Goal: Task Accomplishment & Management: Complete application form

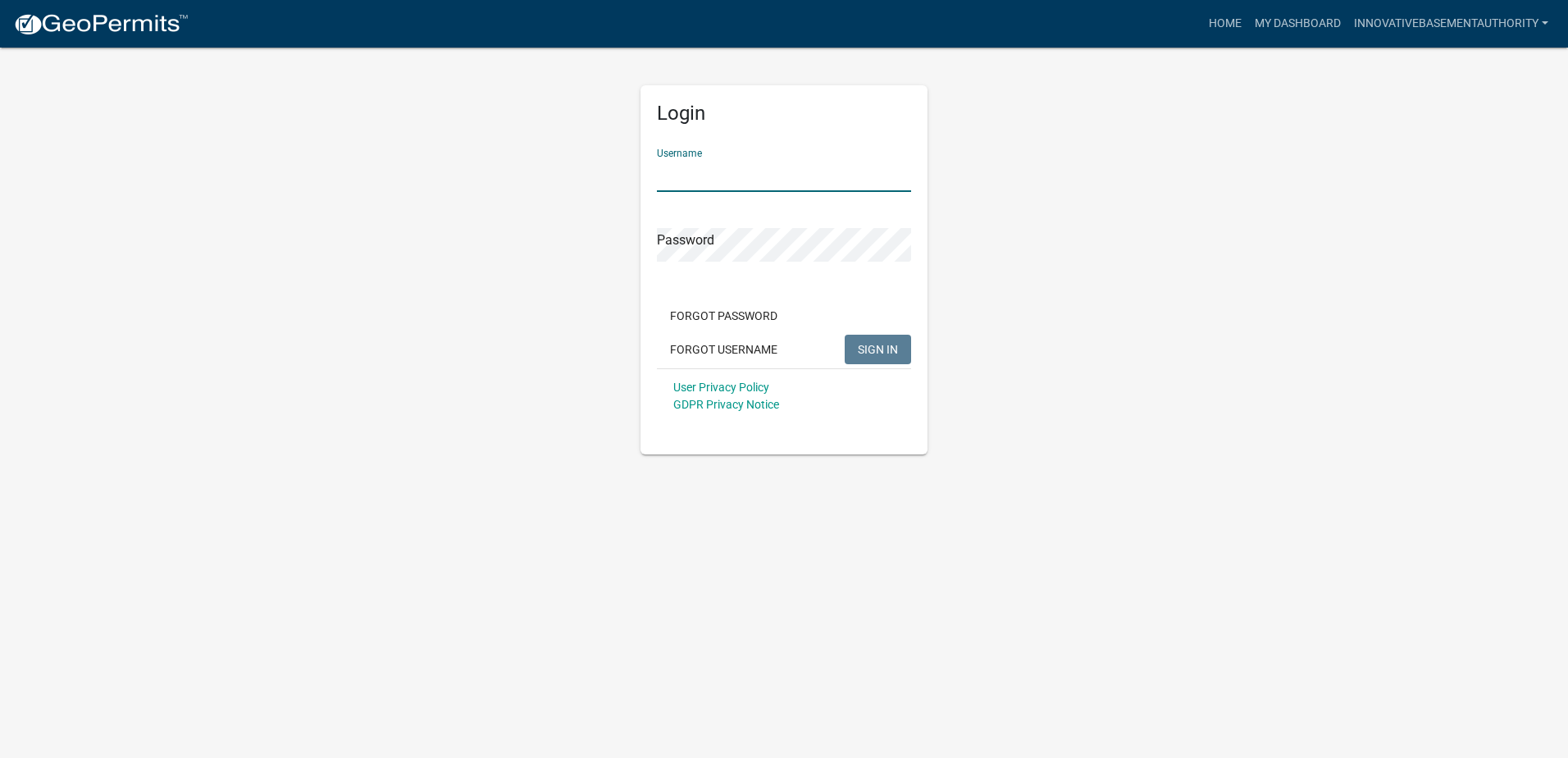
click at [715, 176] on input "Username" at bounding box center [784, 175] width 254 height 34
type input "InnovativeBasementAuthority"
click at [844, 335] on button "SIGN IN" at bounding box center [877, 350] width 66 height 30
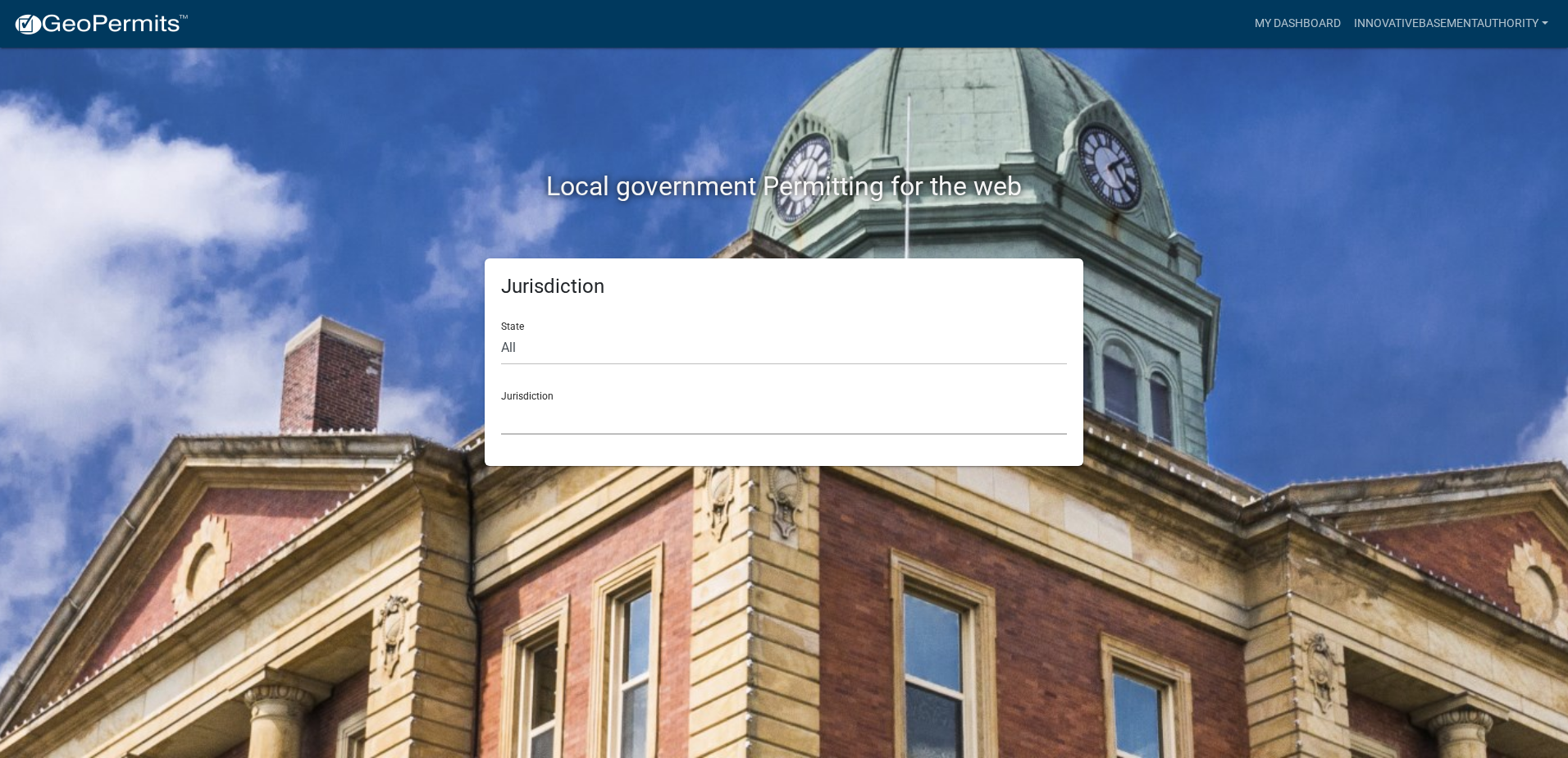
click at [544, 426] on select "[GEOGRAPHIC_DATA], [US_STATE] [GEOGRAPHIC_DATA], [US_STATE][PERSON_NAME][GEOGRA…" at bounding box center [784, 418] width 566 height 34
click at [533, 413] on select "[GEOGRAPHIC_DATA], [US_STATE] [GEOGRAPHIC_DATA], [US_STATE][PERSON_NAME][GEOGRA…" at bounding box center [784, 418] width 566 height 34
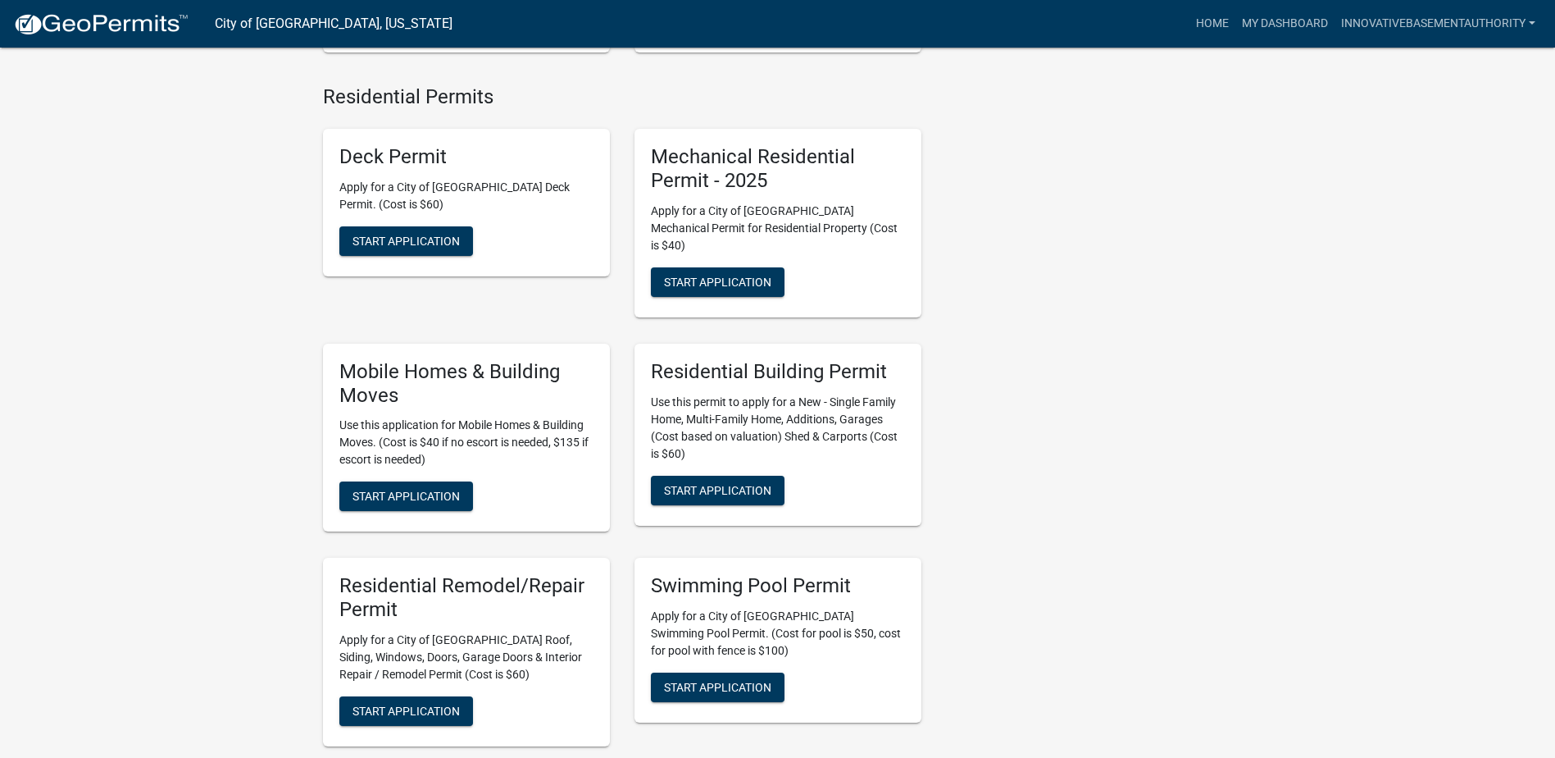
scroll to position [683, 0]
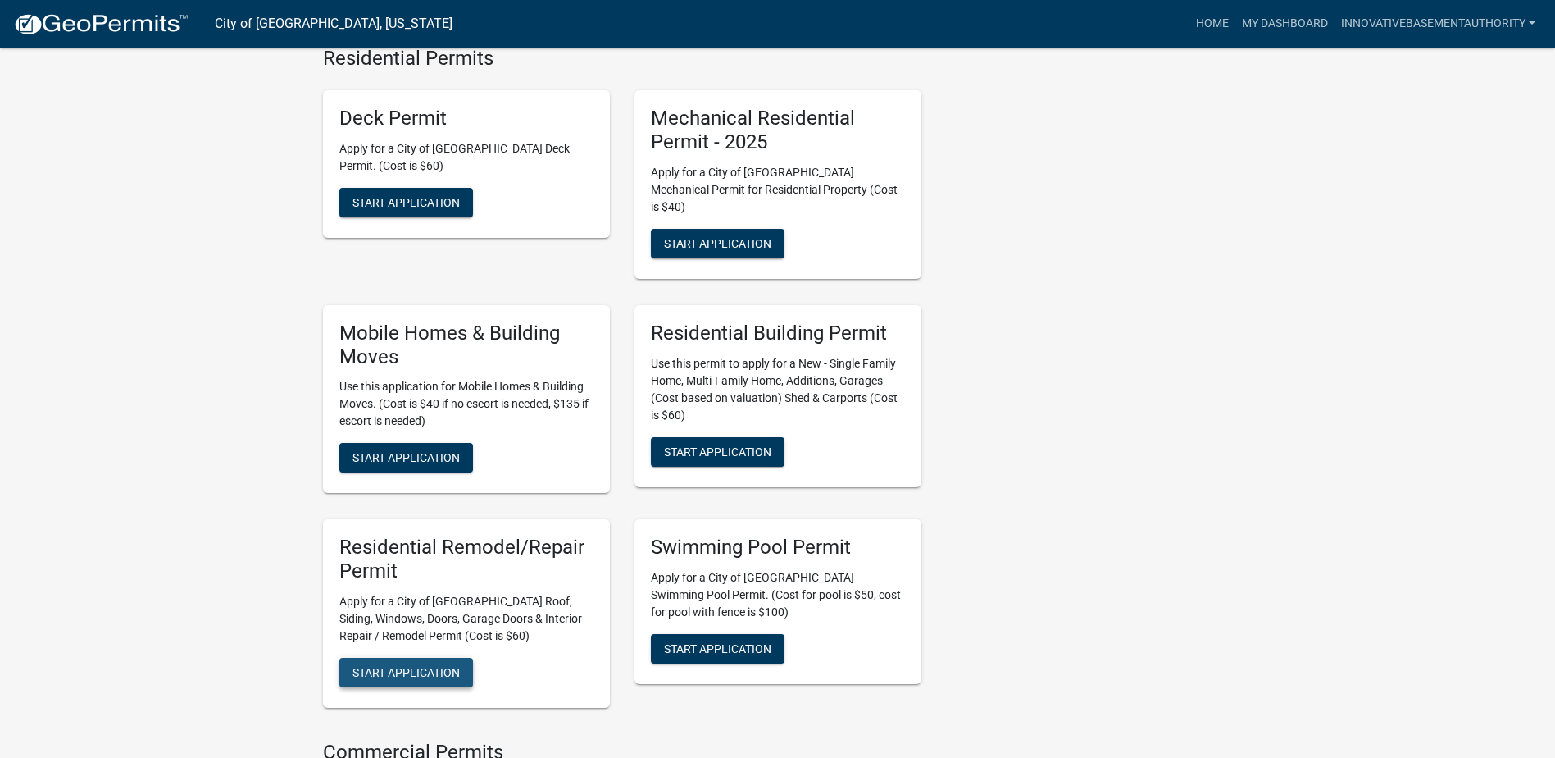
click at [466, 665] on button "Start Application" at bounding box center [406, 673] width 134 height 30
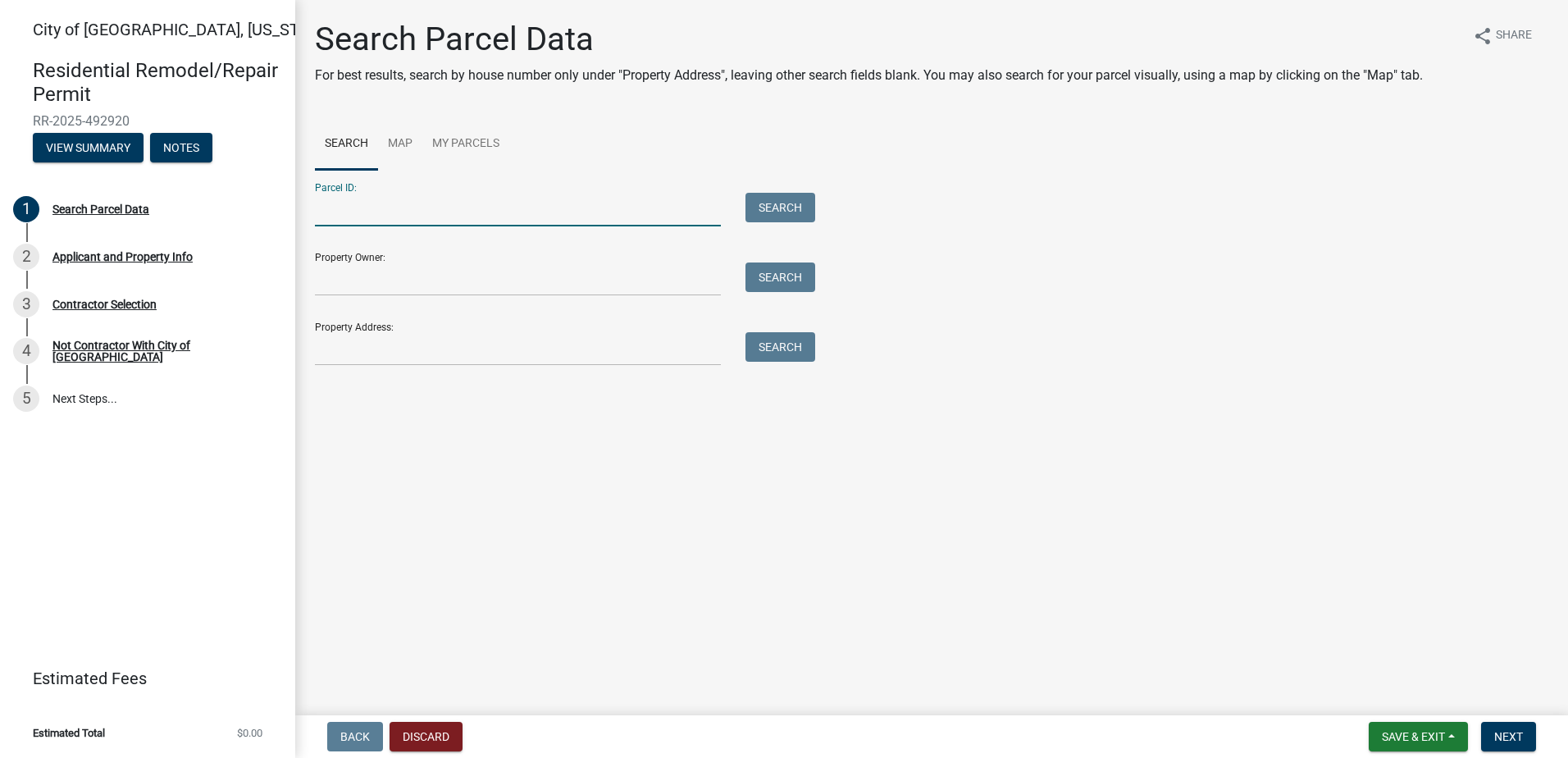
click at [343, 219] on input "Parcel ID:" at bounding box center [518, 210] width 406 height 34
click at [412, 138] on link "Map" at bounding box center [400, 144] width 44 height 52
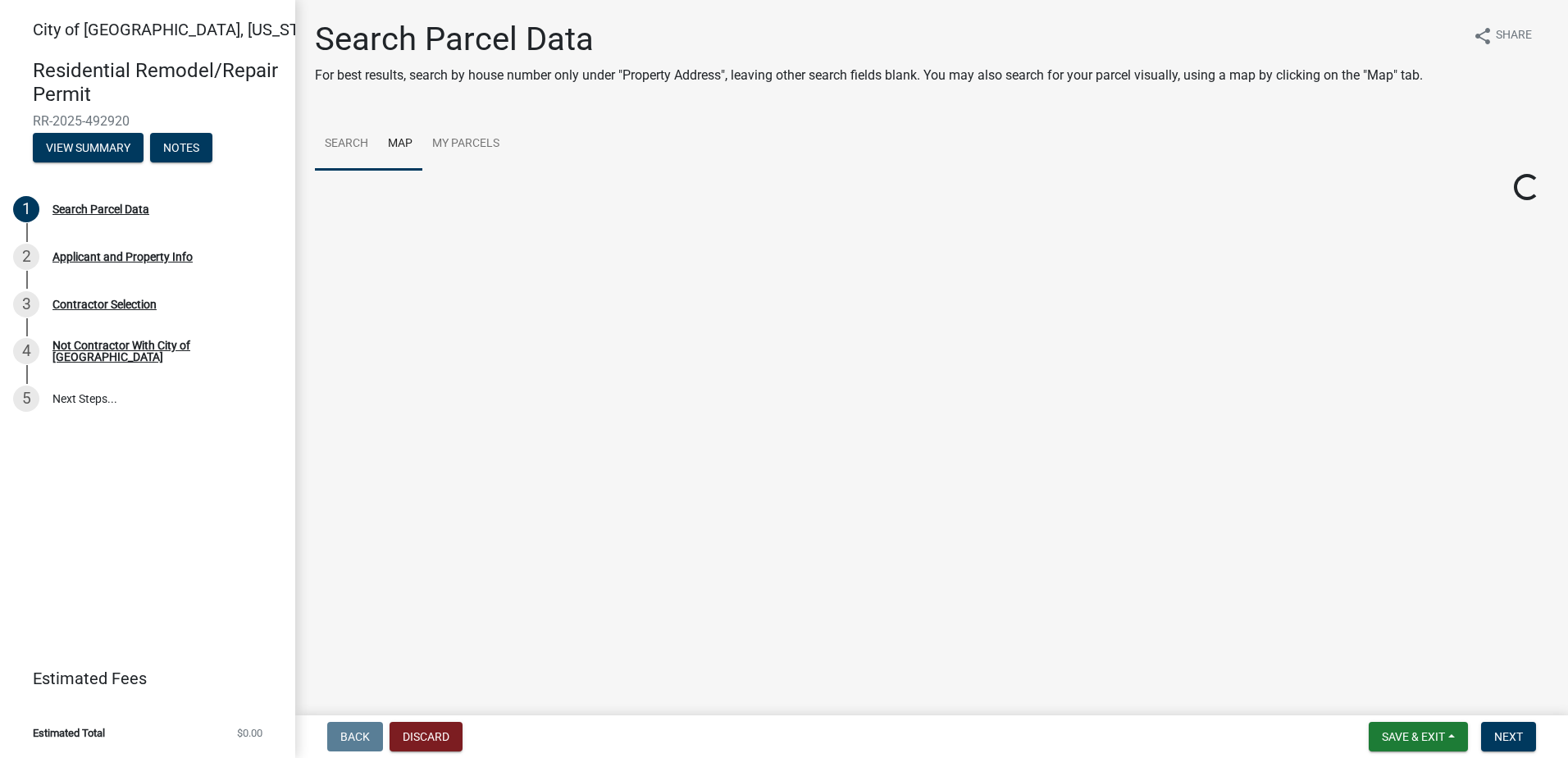
click at [353, 140] on link "Search" at bounding box center [346, 144] width 63 height 52
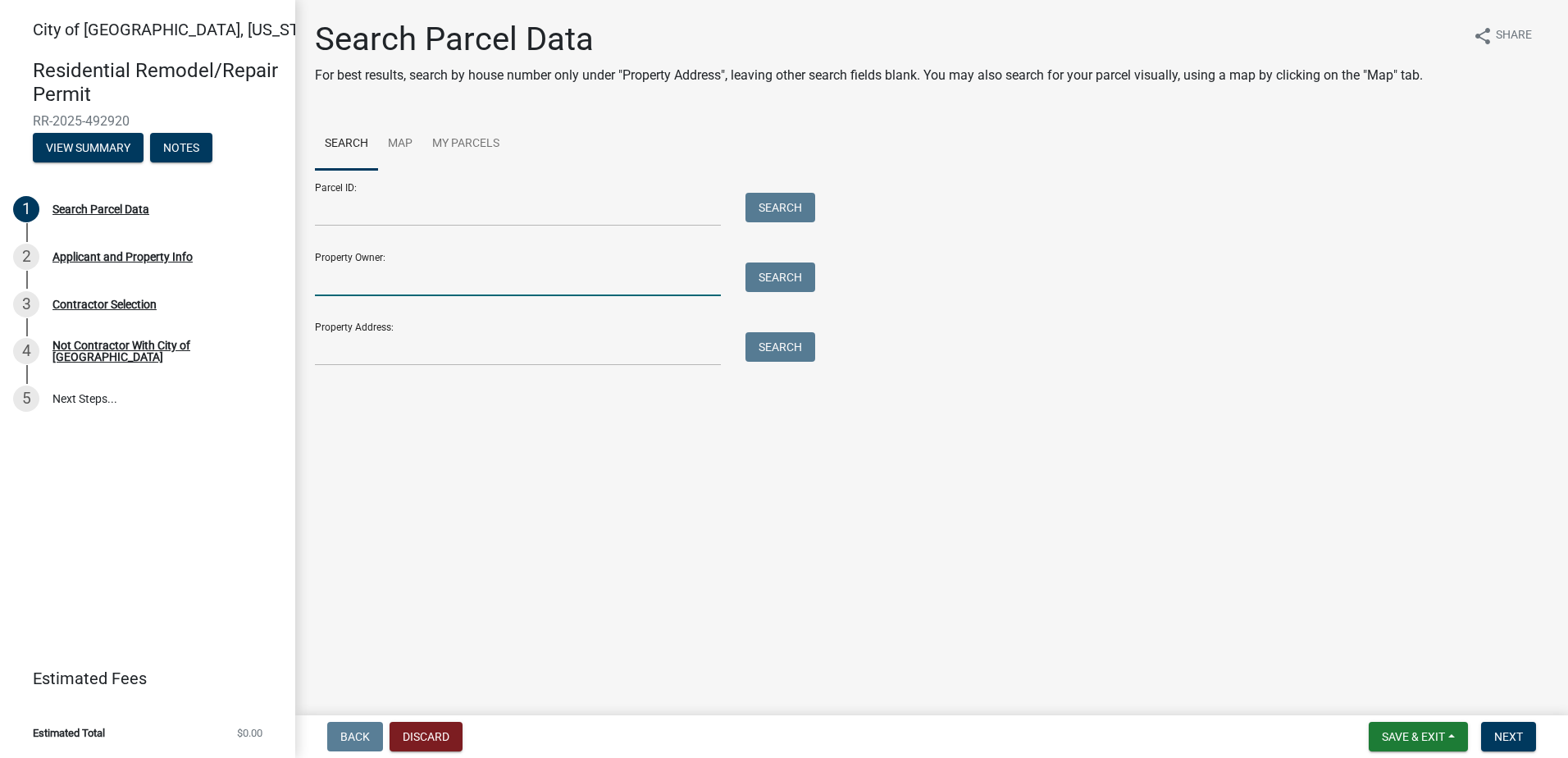
click at [365, 275] on input "Property Owner:" at bounding box center [518, 279] width 406 height 34
drag, startPoint x: 847, startPoint y: 617, endPoint x: 840, endPoint y: 609, distance: 10.5
click at [847, 617] on main "Search Parcel Data For best results, search by house number only under "Propert…" at bounding box center [931, 354] width 1272 height 708
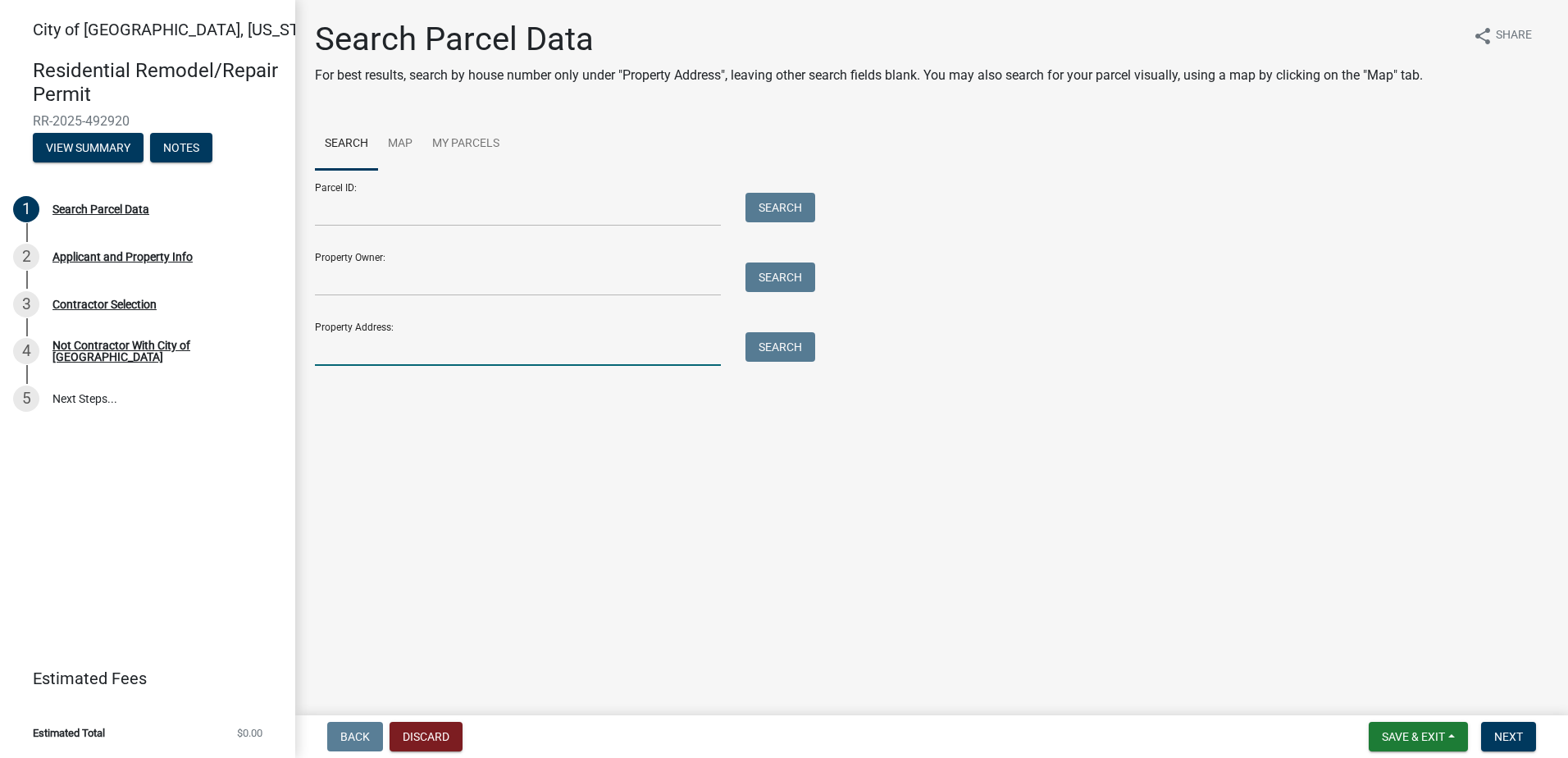
click at [380, 359] on input "Property Address:" at bounding box center [518, 349] width 406 height 34
paste input "[STREET_ADDRESS][US_STATE][US_STATE]"
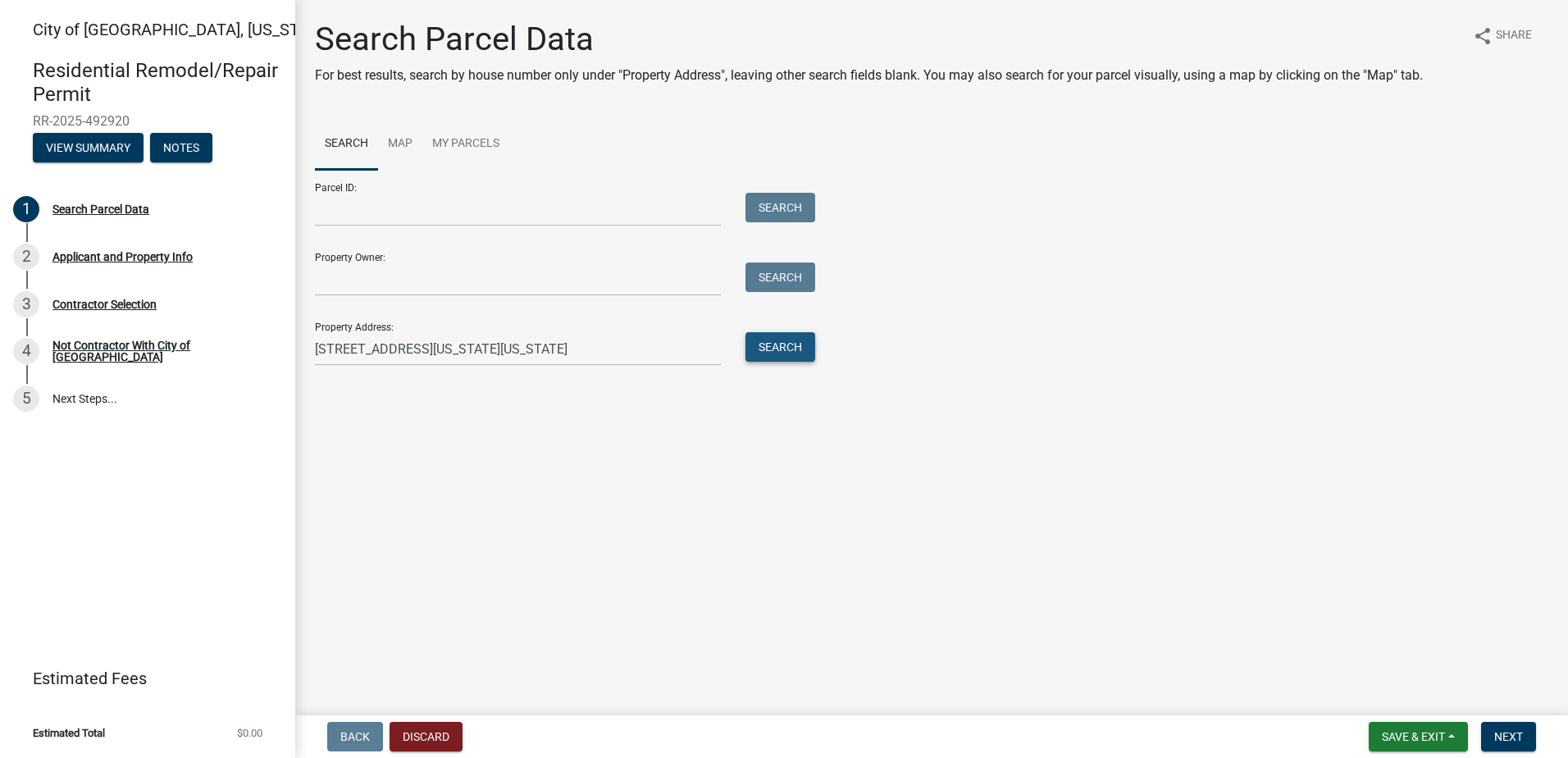
click at [795, 353] on button "Search" at bounding box center [780, 347] width 70 height 30
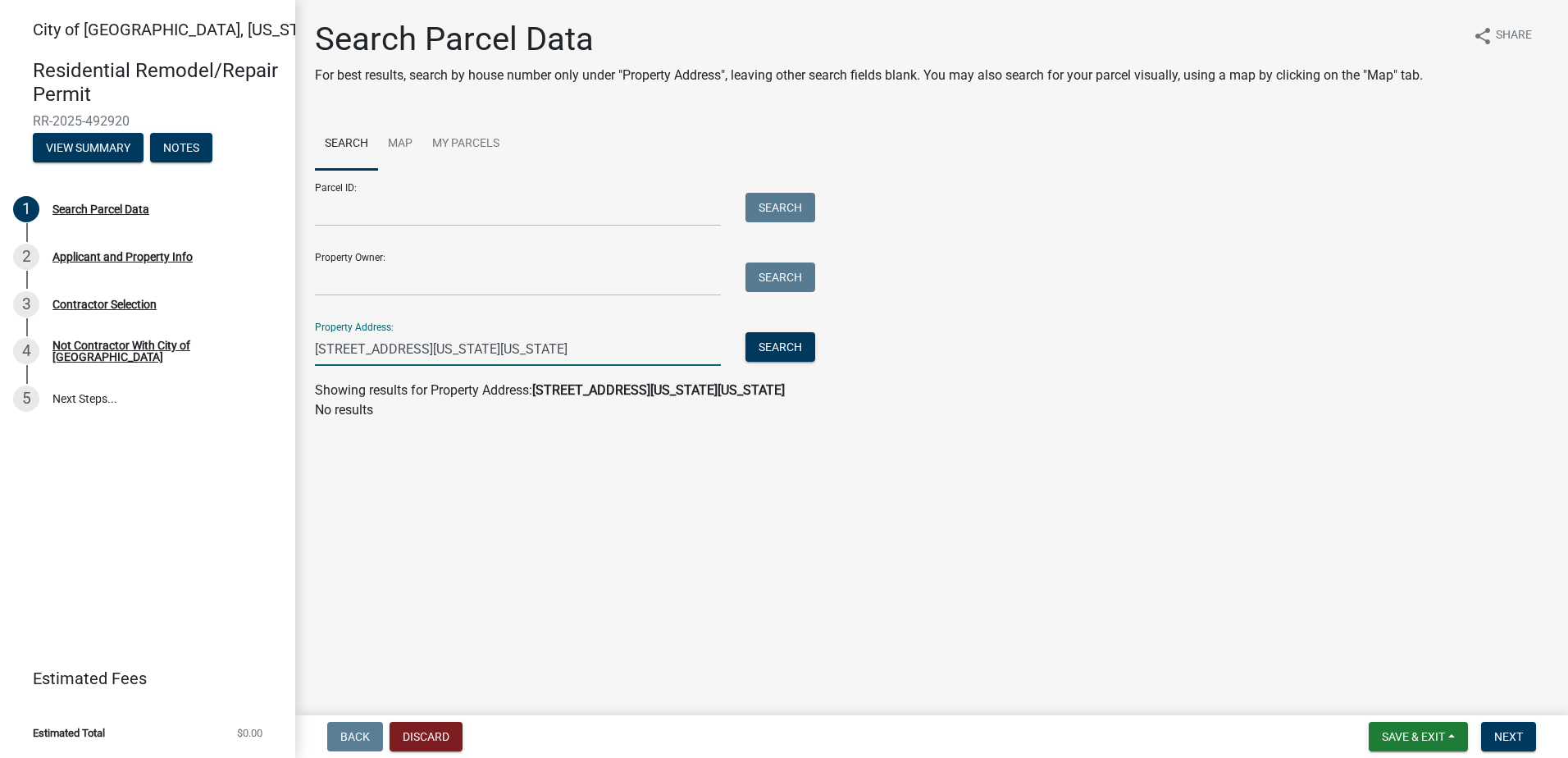
drag, startPoint x: 717, startPoint y: 349, endPoint x: 462, endPoint y: 360, distance: 255.2
click at [462, 360] on input "[STREET_ADDRESS][US_STATE][US_STATE]" at bounding box center [518, 349] width 406 height 34
type input "[STREET_ADDRESS][US_STATE]"
click at [776, 342] on button "Search" at bounding box center [780, 347] width 70 height 30
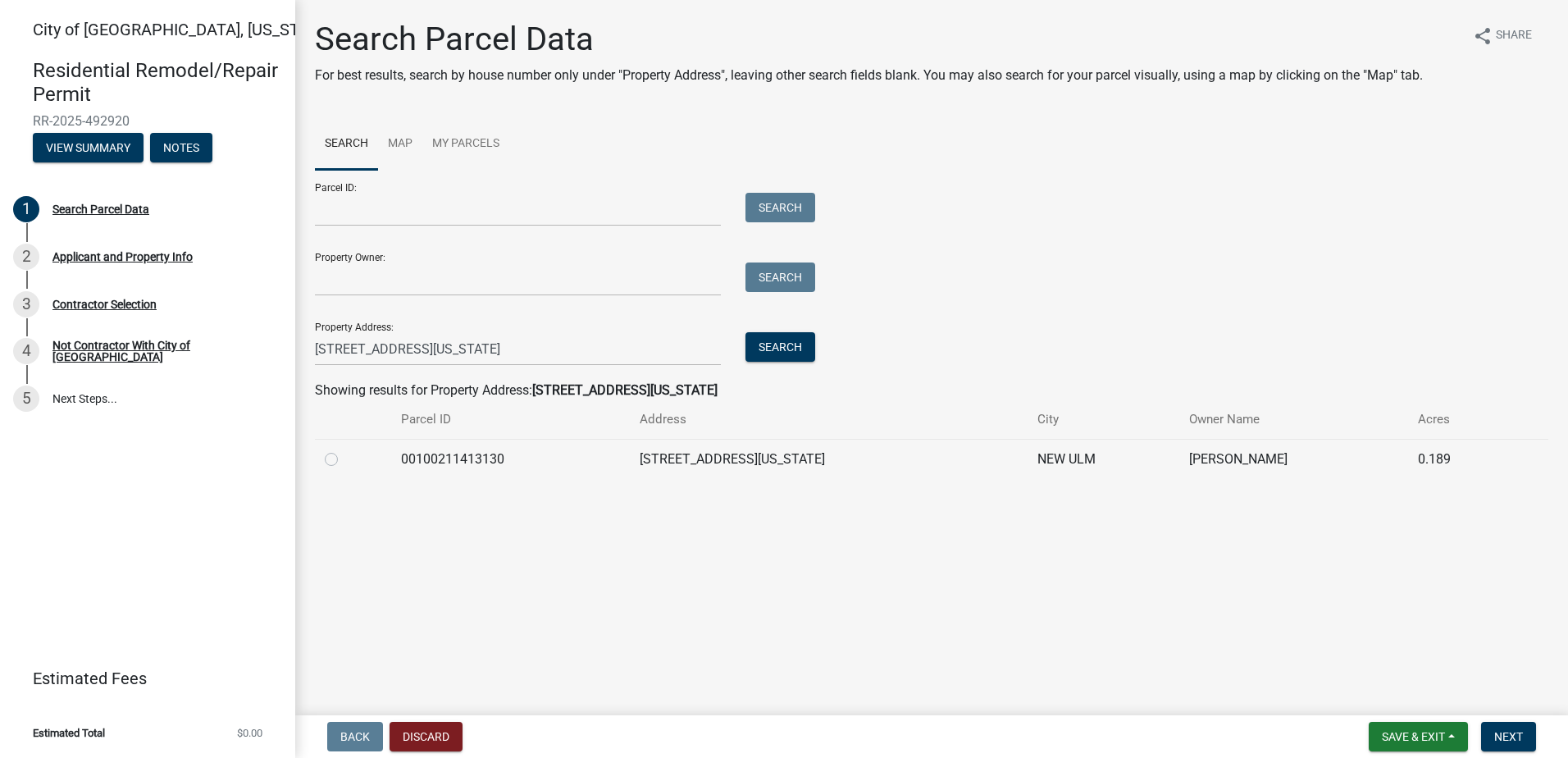
click at [344, 449] on label at bounding box center [344, 449] width 0 height 0
click at [344, 459] on input "radio" at bounding box center [349, 454] width 11 height 11
radio input "true"
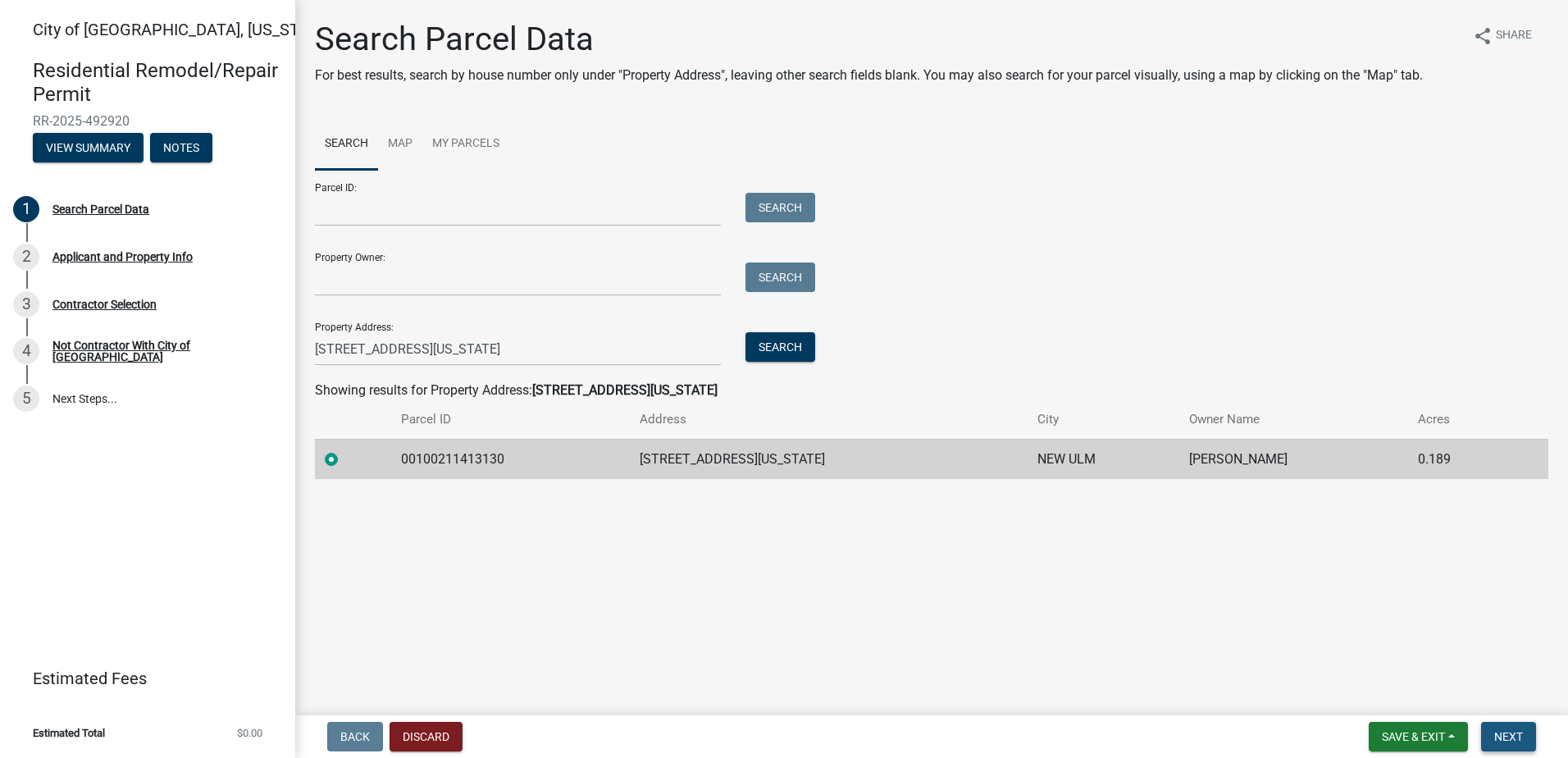
click at [1502, 730] on span "Next" at bounding box center [1508, 736] width 29 height 13
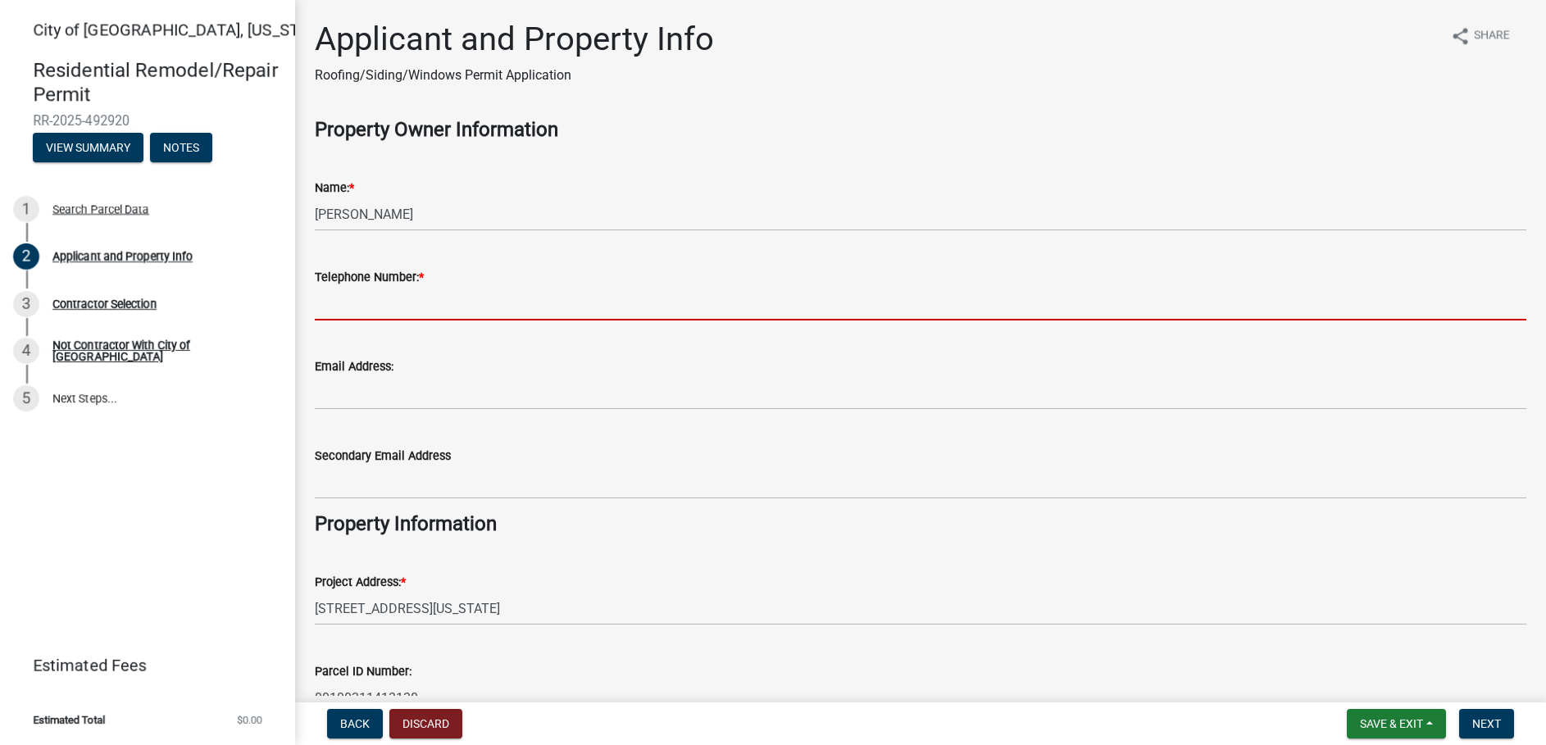
click at [394, 312] on input "Telephone Number: *" at bounding box center [921, 304] width 1212 height 34
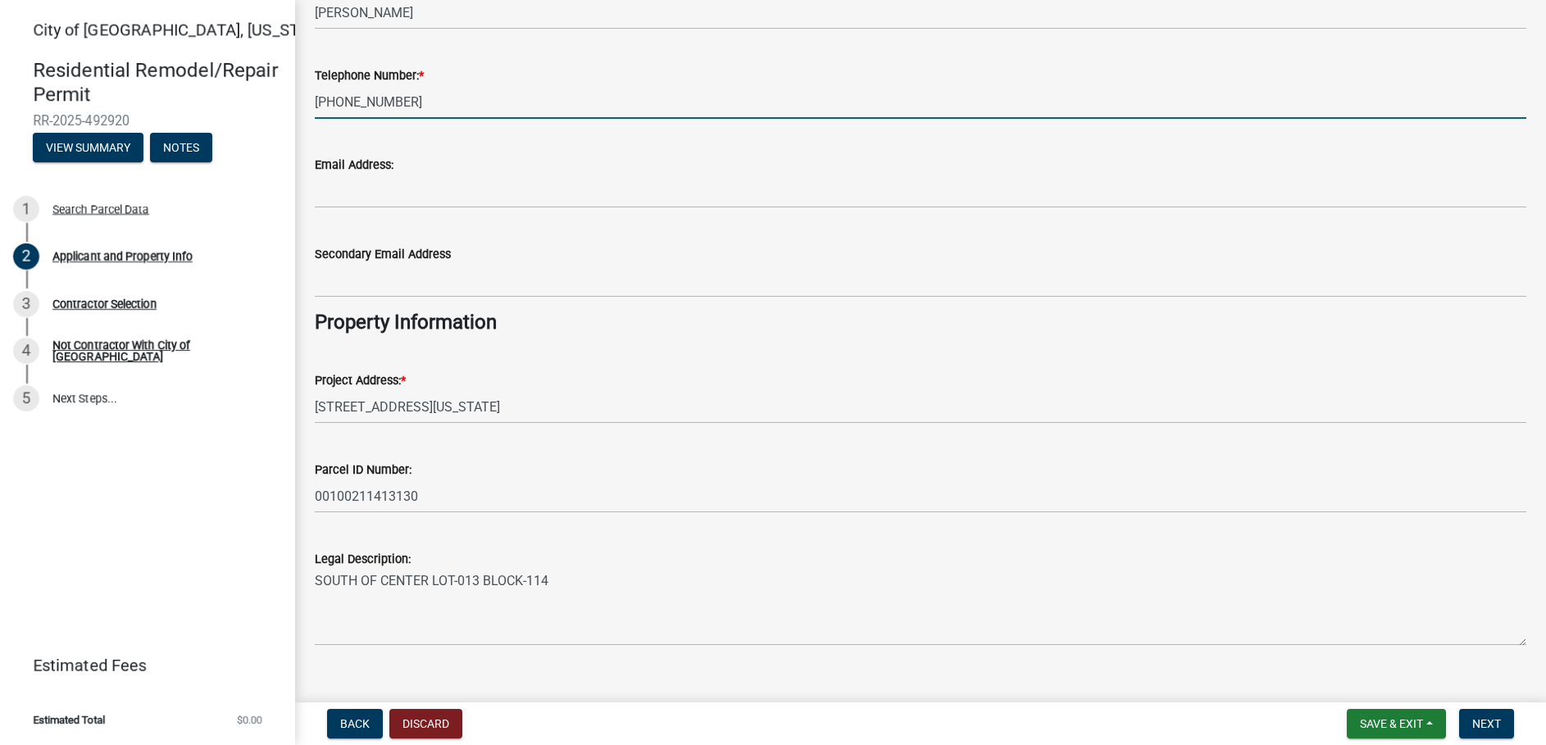
scroll to position [229, 0]
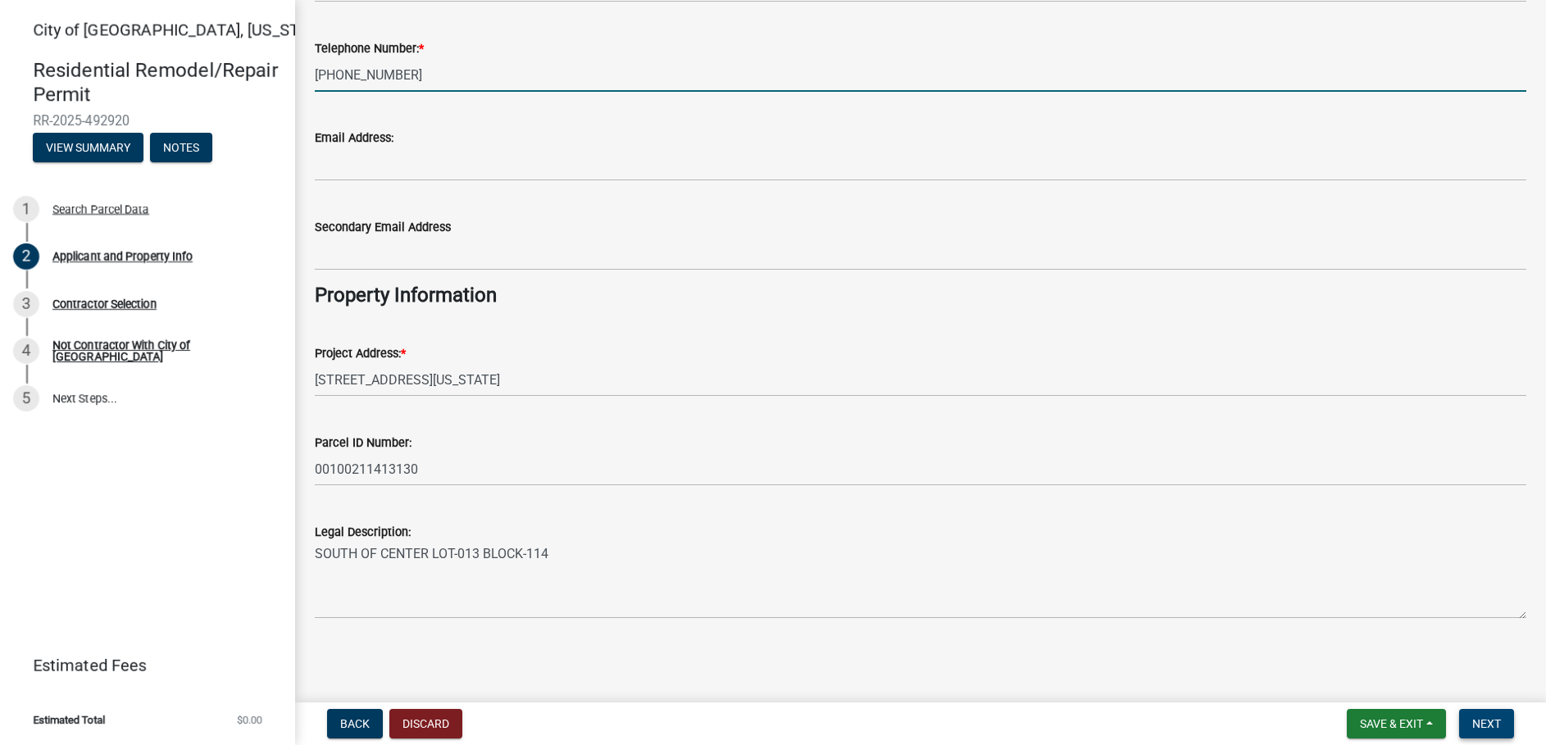
type input "[PHONE_NUMBER]"
click at [1504, 710] on button "Next" at bounding box center [1486, 724] width 55 height 30
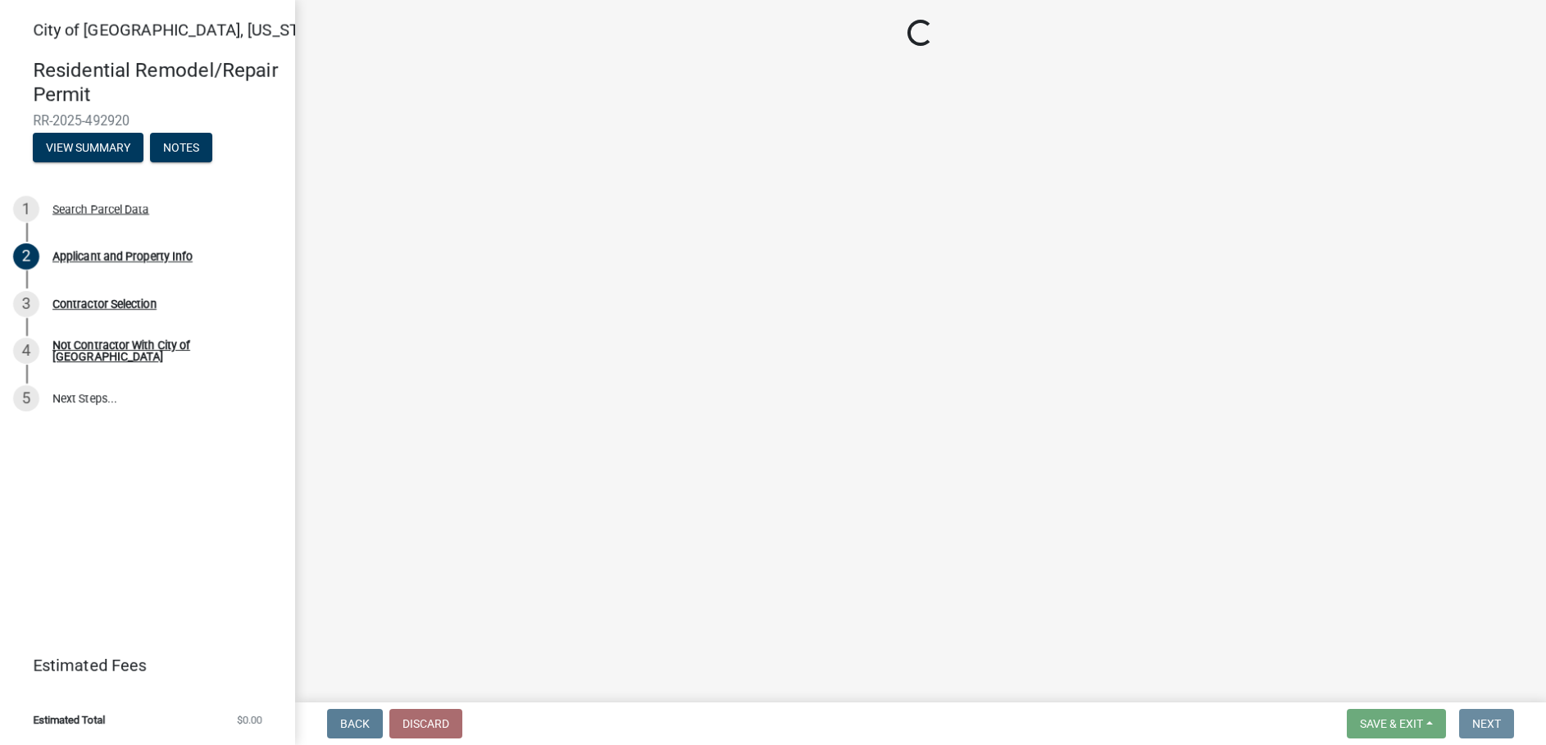
scroll to position [0, 0]
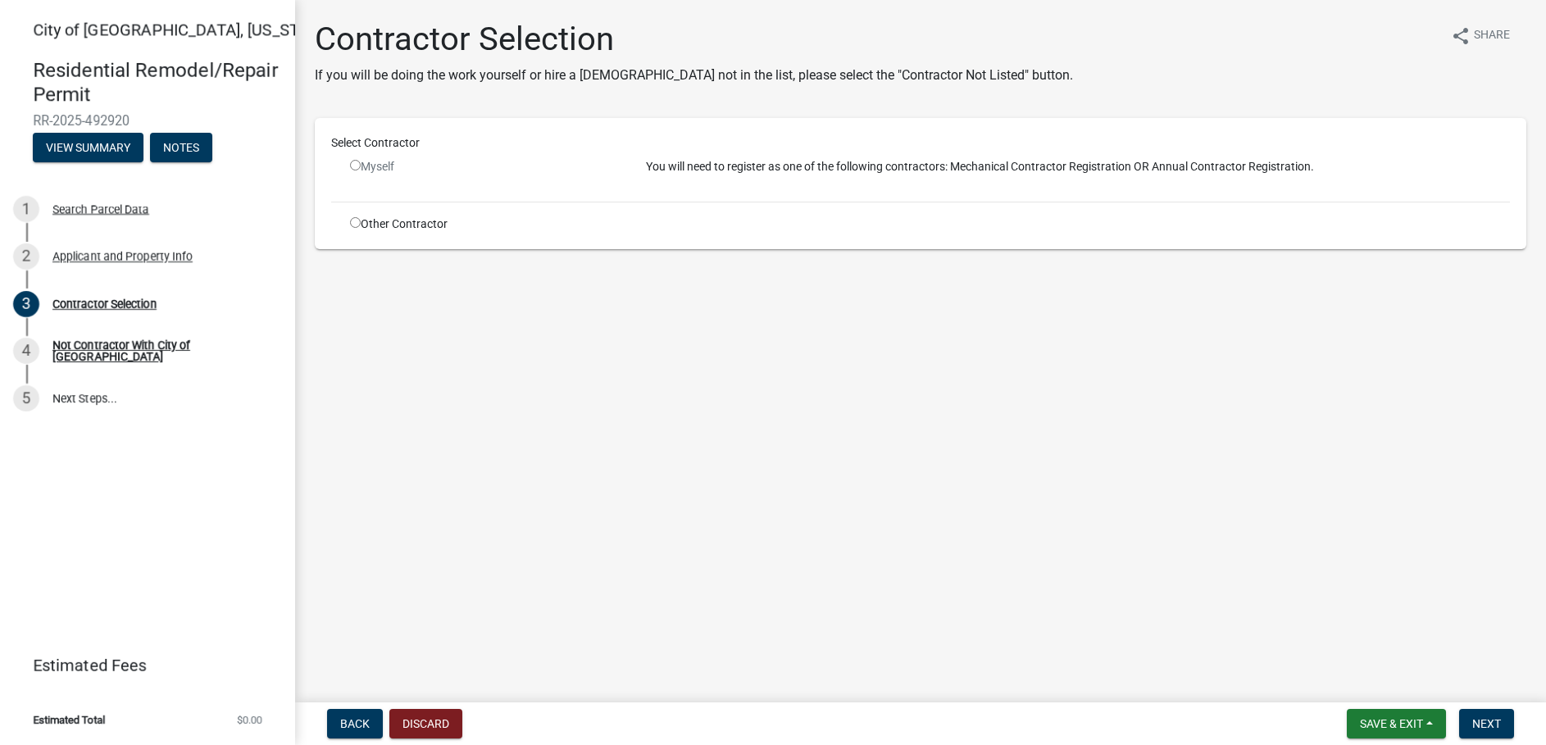
click at [361, 160] on div "Myself" at bounding box center [485, 166] width 271 height 17
click at [347, 170] on div "Myself" at bounding box center [486, 173] width 296 height 30
click at [359, 165] on input "radio" at bounding box center [355, 165] width 11 height 11
click at [356, 165] on input "radio" at bounding box center [355, 165] width 11 height 11
click at [354, 162] on input "radio" at bounding box center [355, 165] width 11 height 11
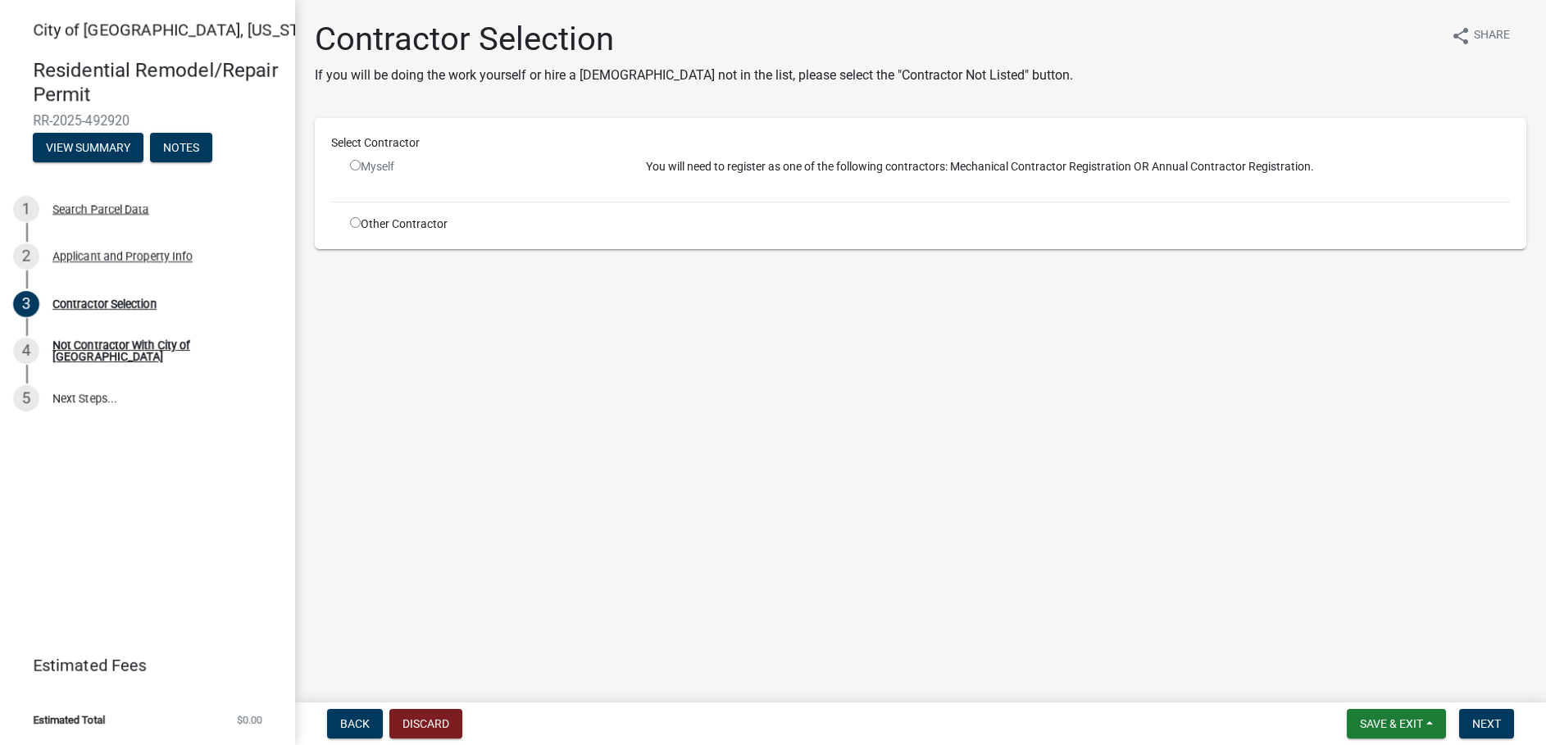
click at [367, 171] on div "Myself" at bounding box center [485, 166] width 271 height 17
click at [357, 165] on input "radio" at bounding box center [355, 165] width 11 height 11
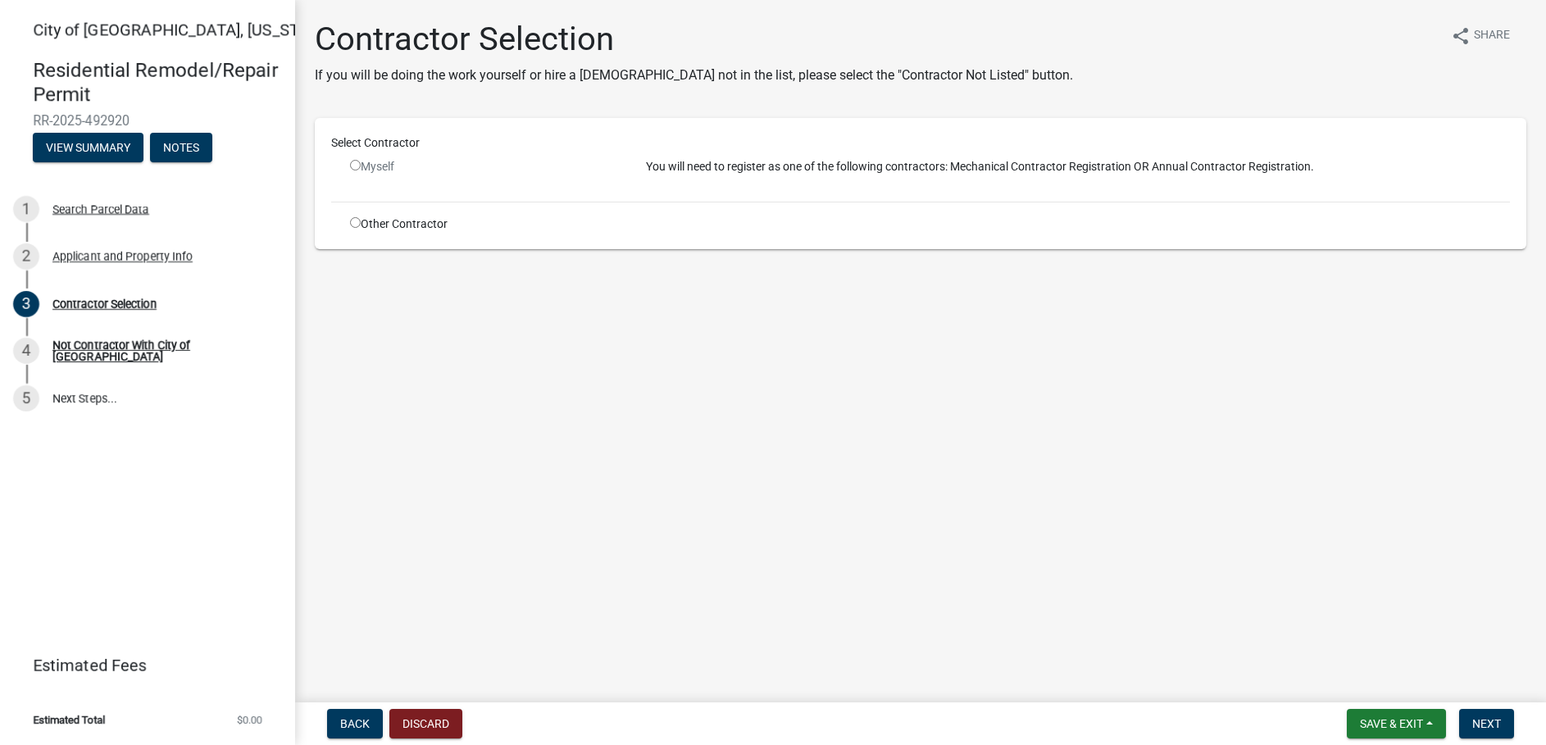
click at [357, 165] on input "radio" at bounding box center [355, 165] width 11 height 11
radio input "false"
click at [512, 395] on main "Contractor Selection If you will be doing the work yourself or hire a [DEMOGRAP…" at bounding box center [920, 348] width 1251 height 696
click at [354, 223] on input "radio" at bounding box center [355, 222] width 11 height 11
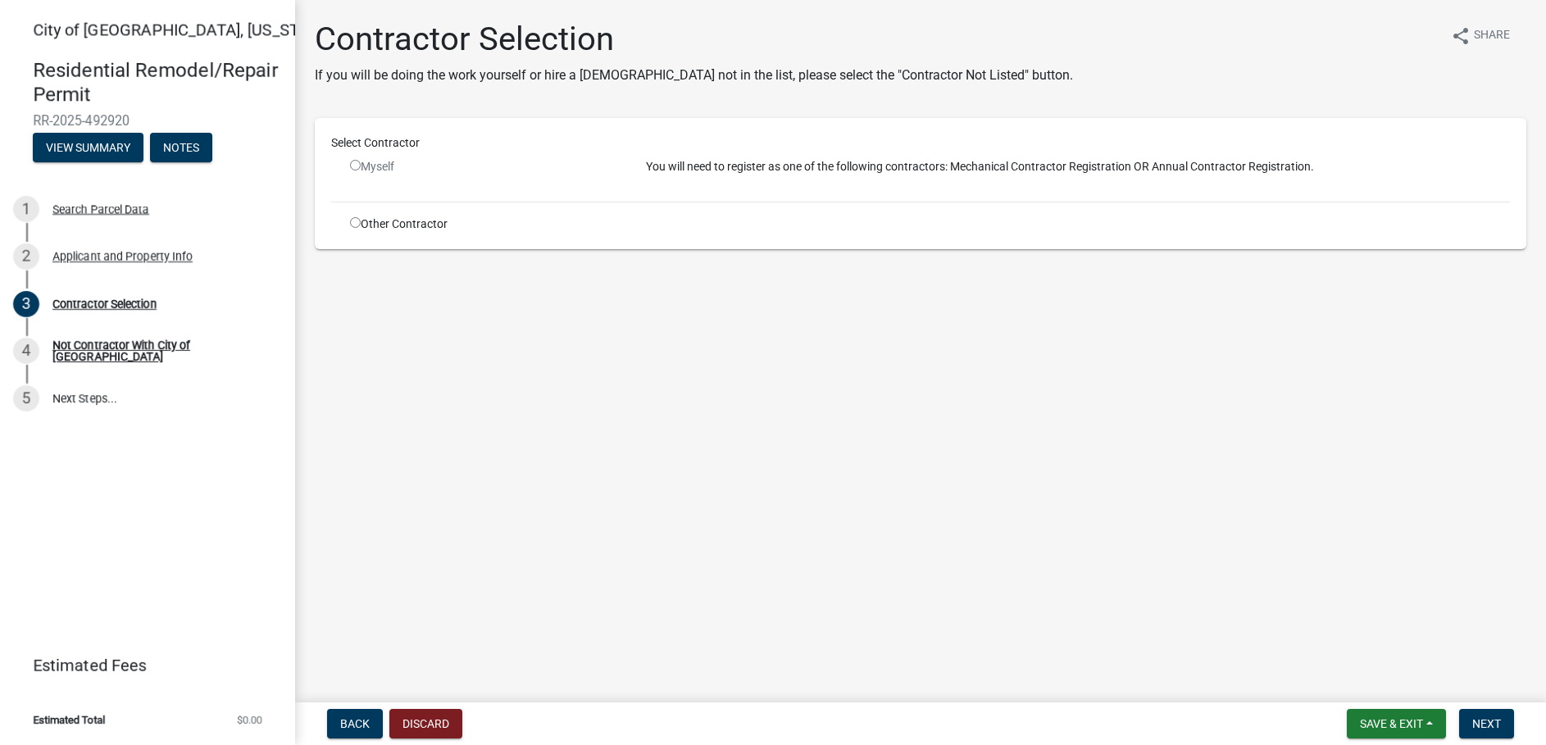
radio input "true"
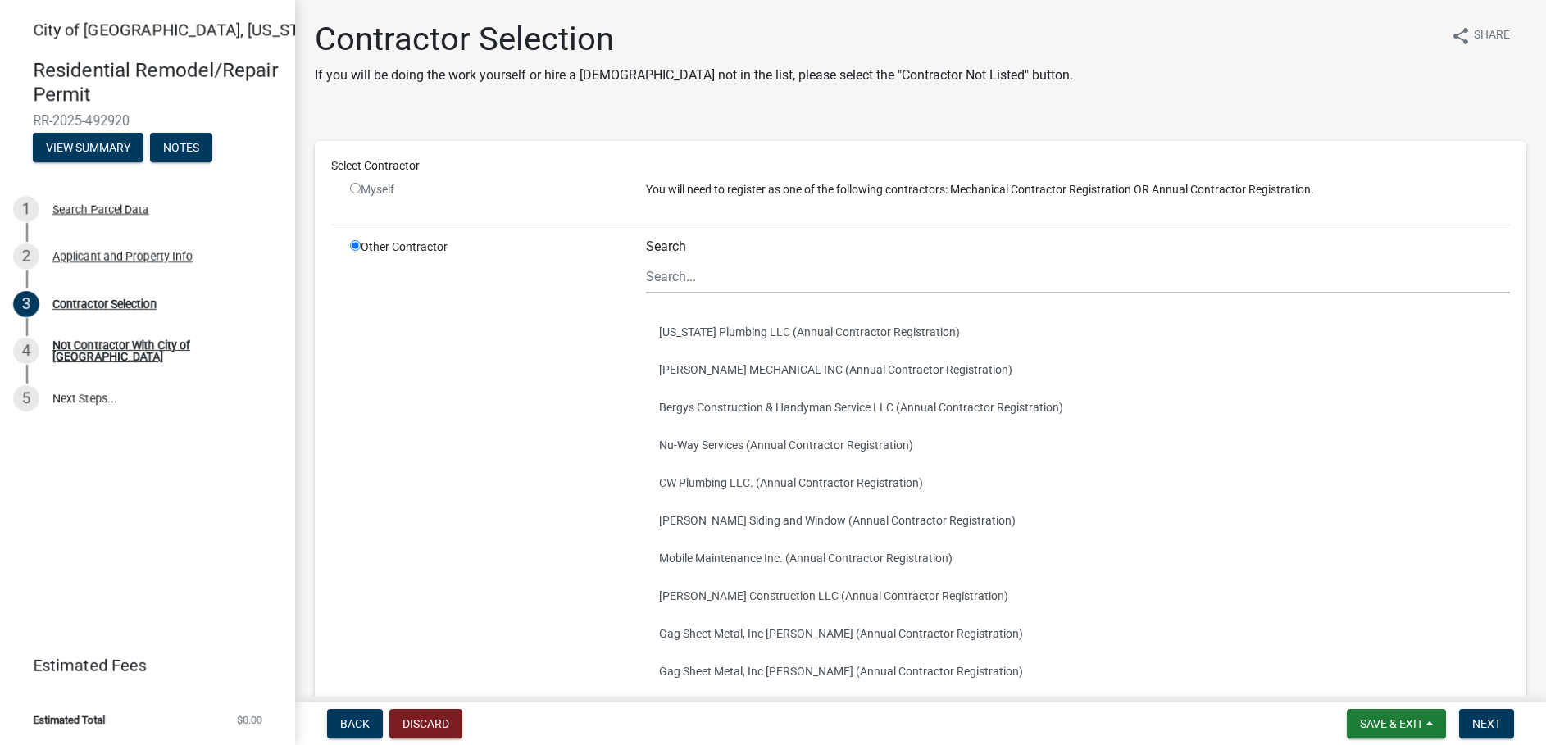
click at [344, 193] on div "Myself" at bounding box center [486, 196] width 296 height 30
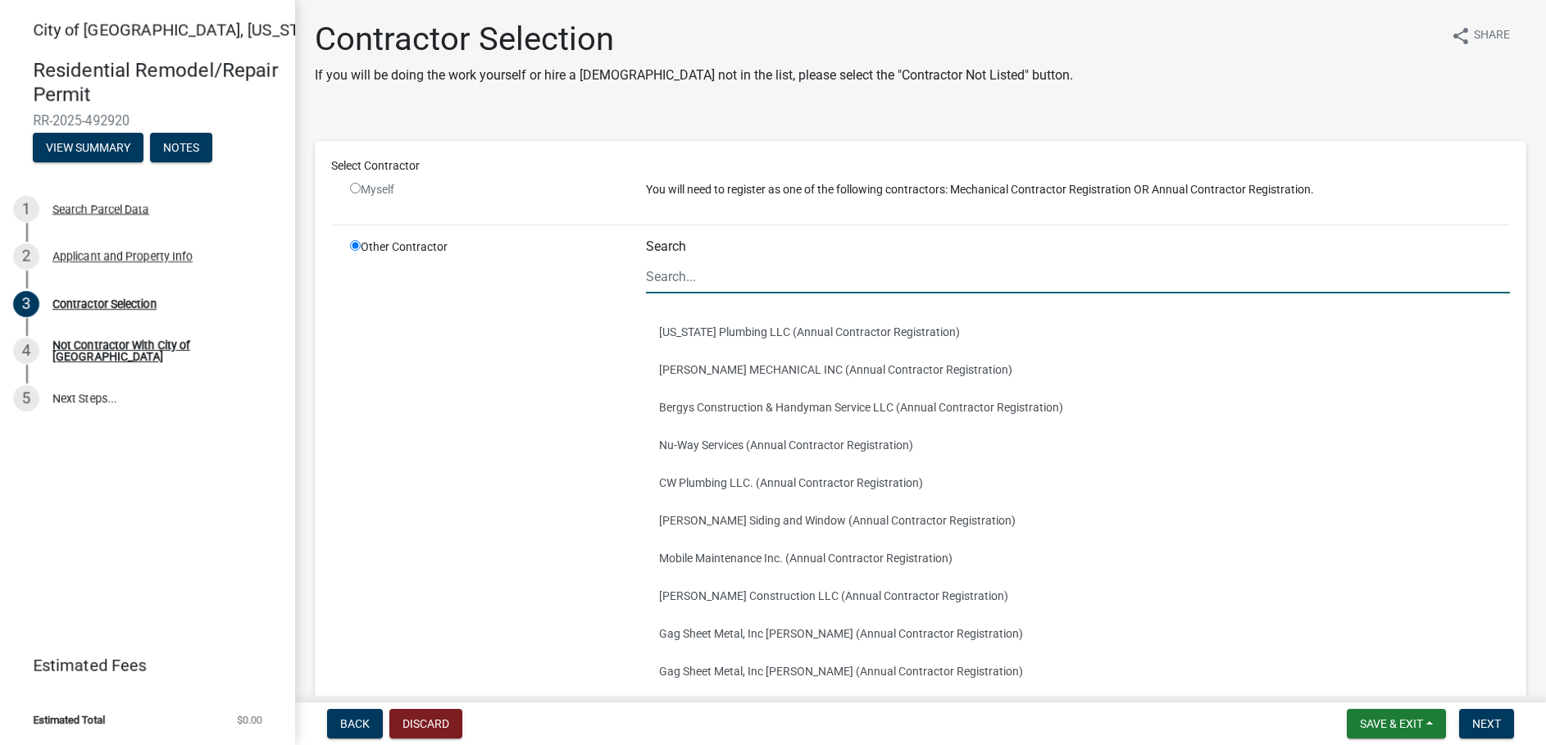
click at [696, 275] on input "Search" at bounding box center [1078, 277] width 864 height 34
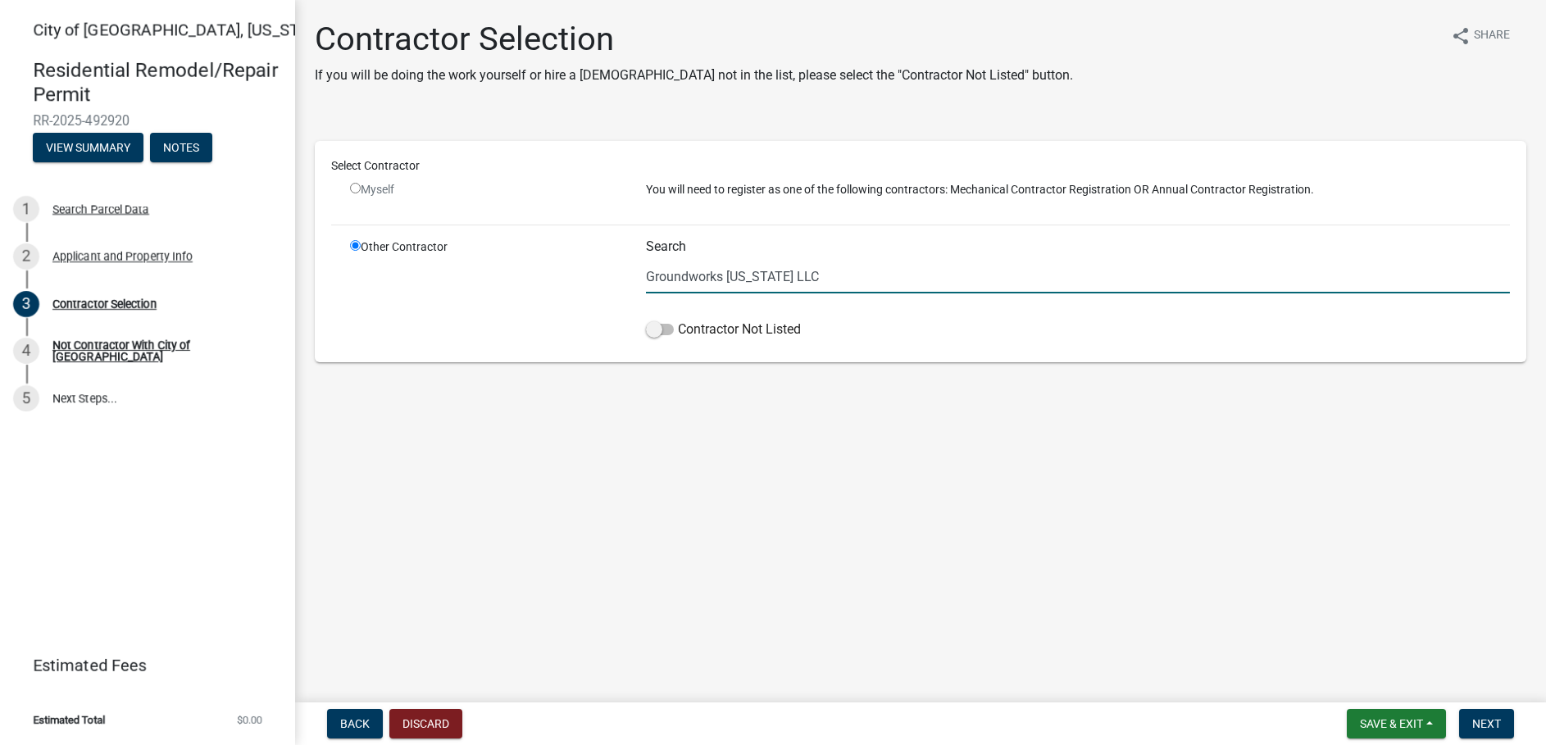
drag, startPoint x: 767, startPoint y: 284, endPoint x: 521, endPoint y: 296, distance: 246.3
click at [521, 296] on div "Other Contractor Search Groundworks [US_STATE] LLC Contractor Not Listed" at bounding box center [930, 292] width 1185 height 107
type input "Innovative Basement Authority"
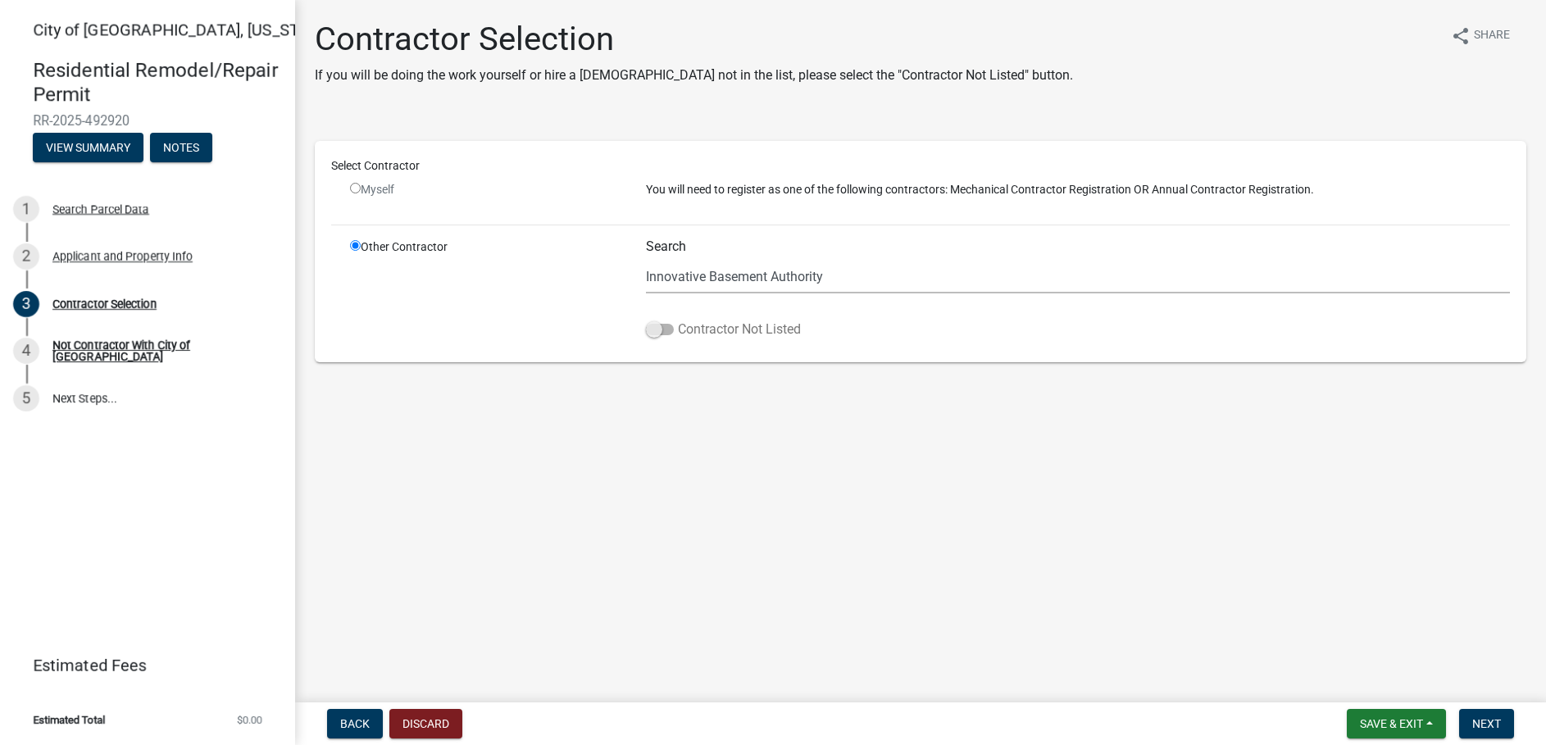
click at [658, 328] on span at bounding box center [660, 329] width 28 height 11
click at [678, 320] on input "Contractor Not Listed" at bounding box center [678, 320] width 0 height 0
click at [1477, 718] on span "Next" at bounding box center [1486, 723] width 29 height 13
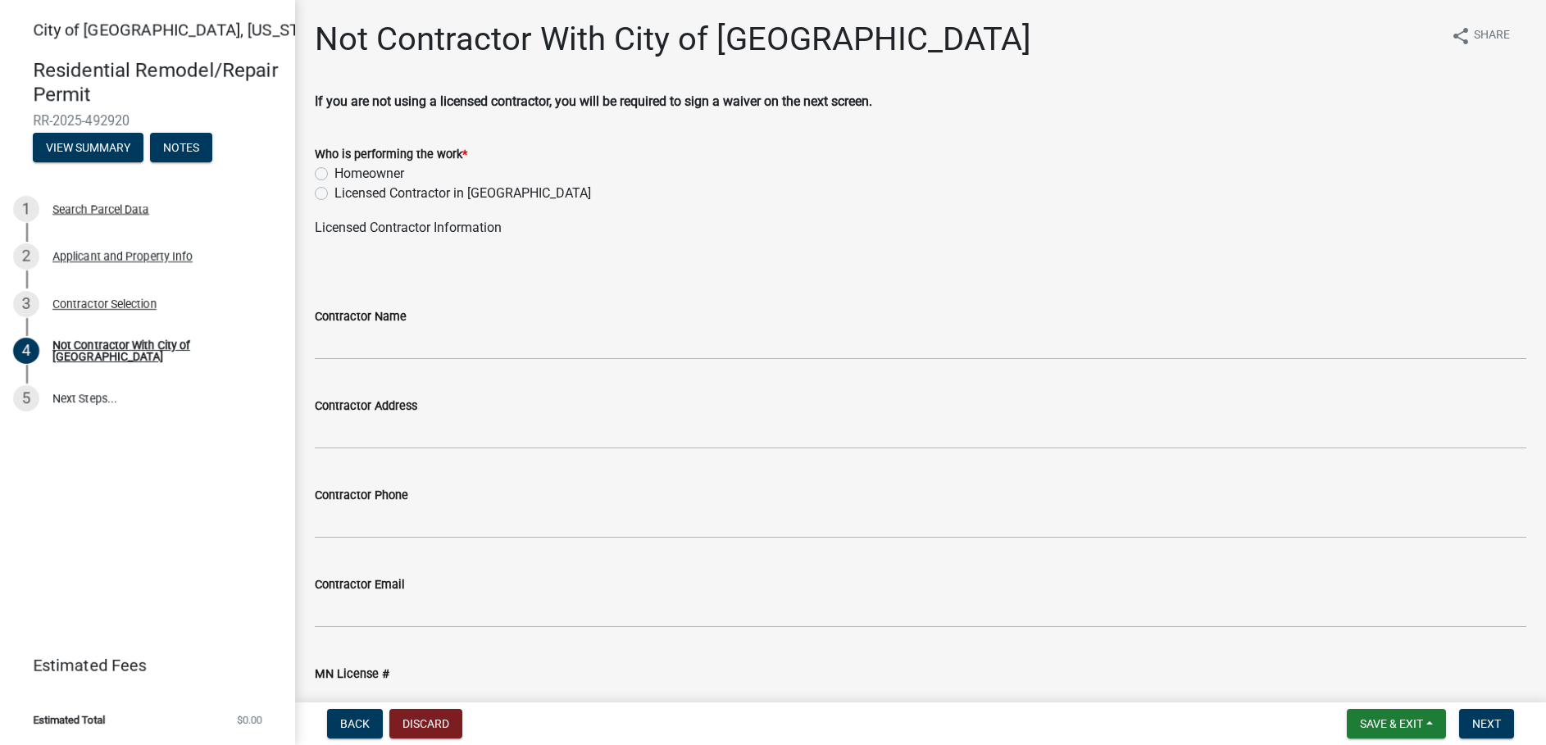
click at [319, 184] on div "Licensed Contractor in [GEOGRAPHIC_DATA]" at bounding box center [921, 194] width 1212 height 20
click at [335, 198] on label "Licensed Contractor in [GEOGRAPHIC_DATA]" at bounding box center [463, 194] width 257 height 20
click at [335, 194] on input "Licensed Contractor in [GEOGRAPHIC_DATA]" at bounding box center [340, 189] width 11 height 11
radio input "true"
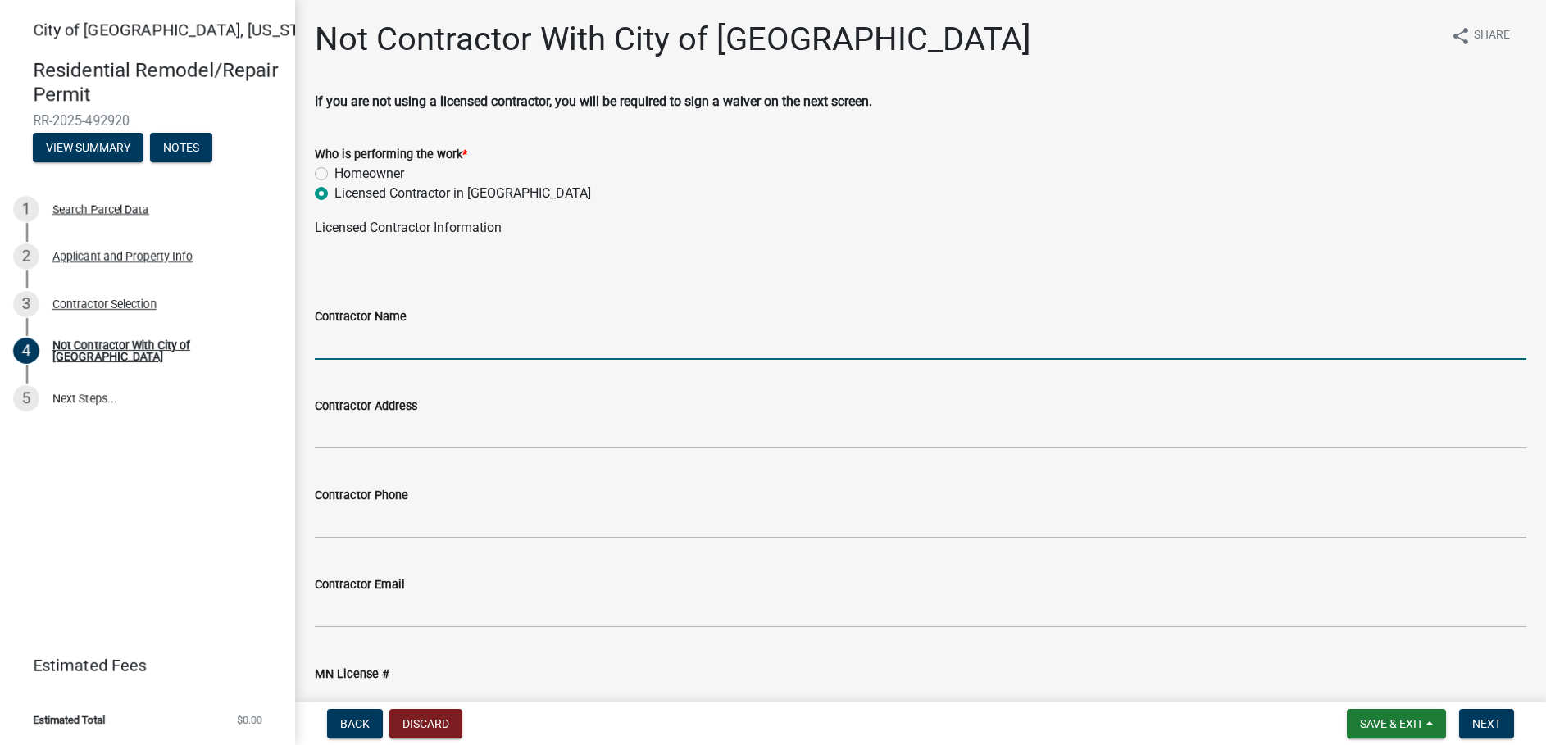
click at [415, 354] on input "Contractor Name" at bounding box center [921, 343] width 1212 height 34
type input "Groundworks [US_STATE] LLC"
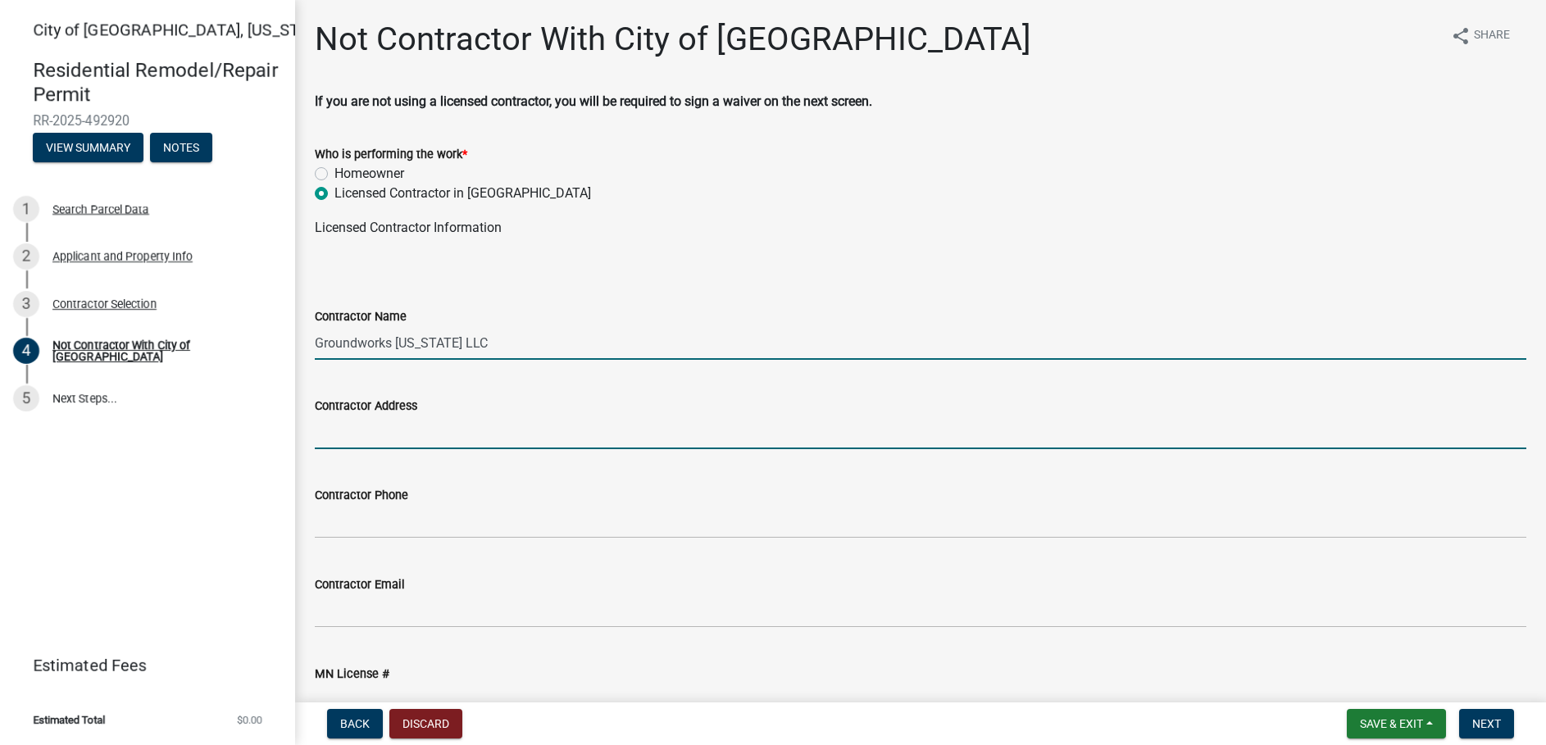
type input "[STREET_ADDRESS][PERSON_NAME]"
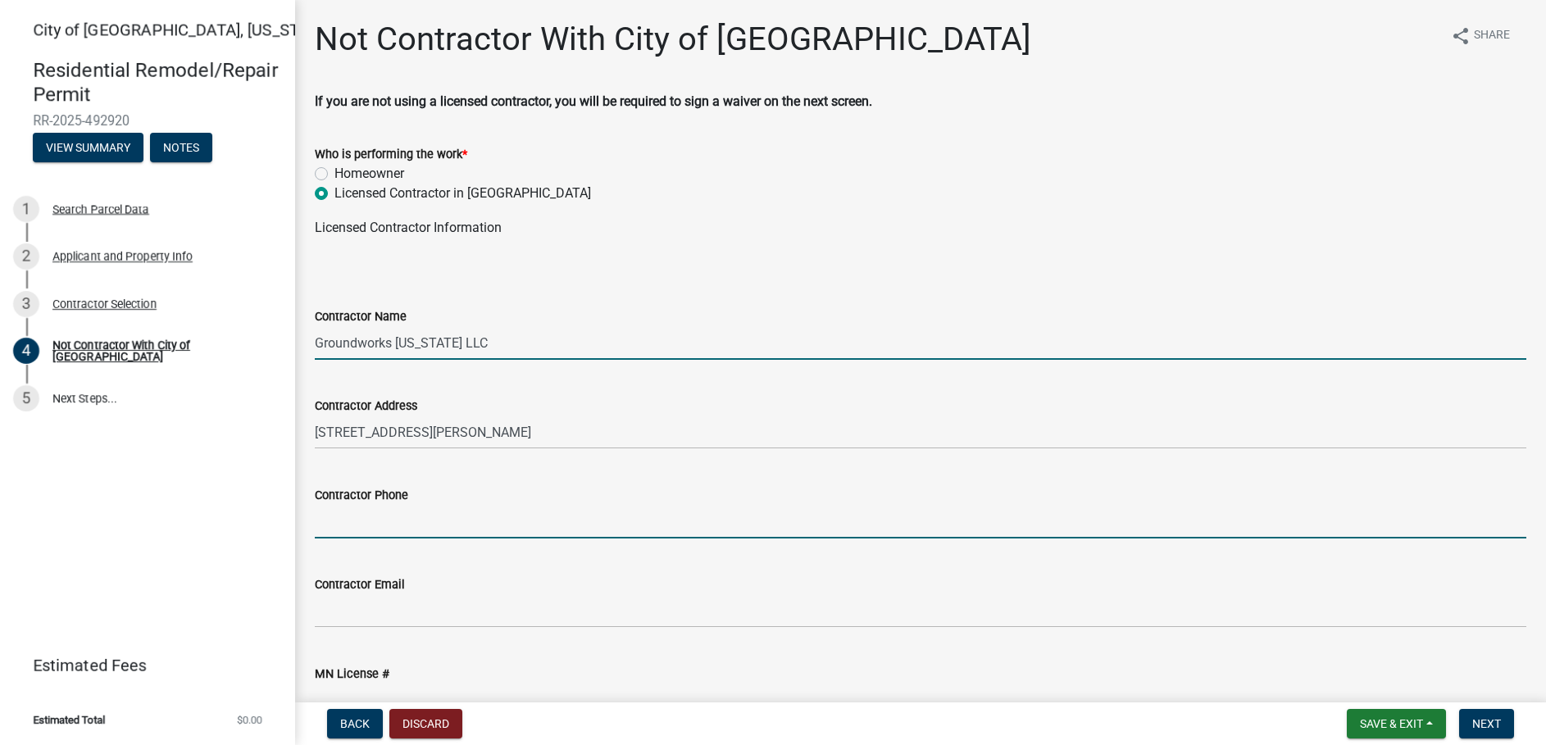
type input "6512946922"
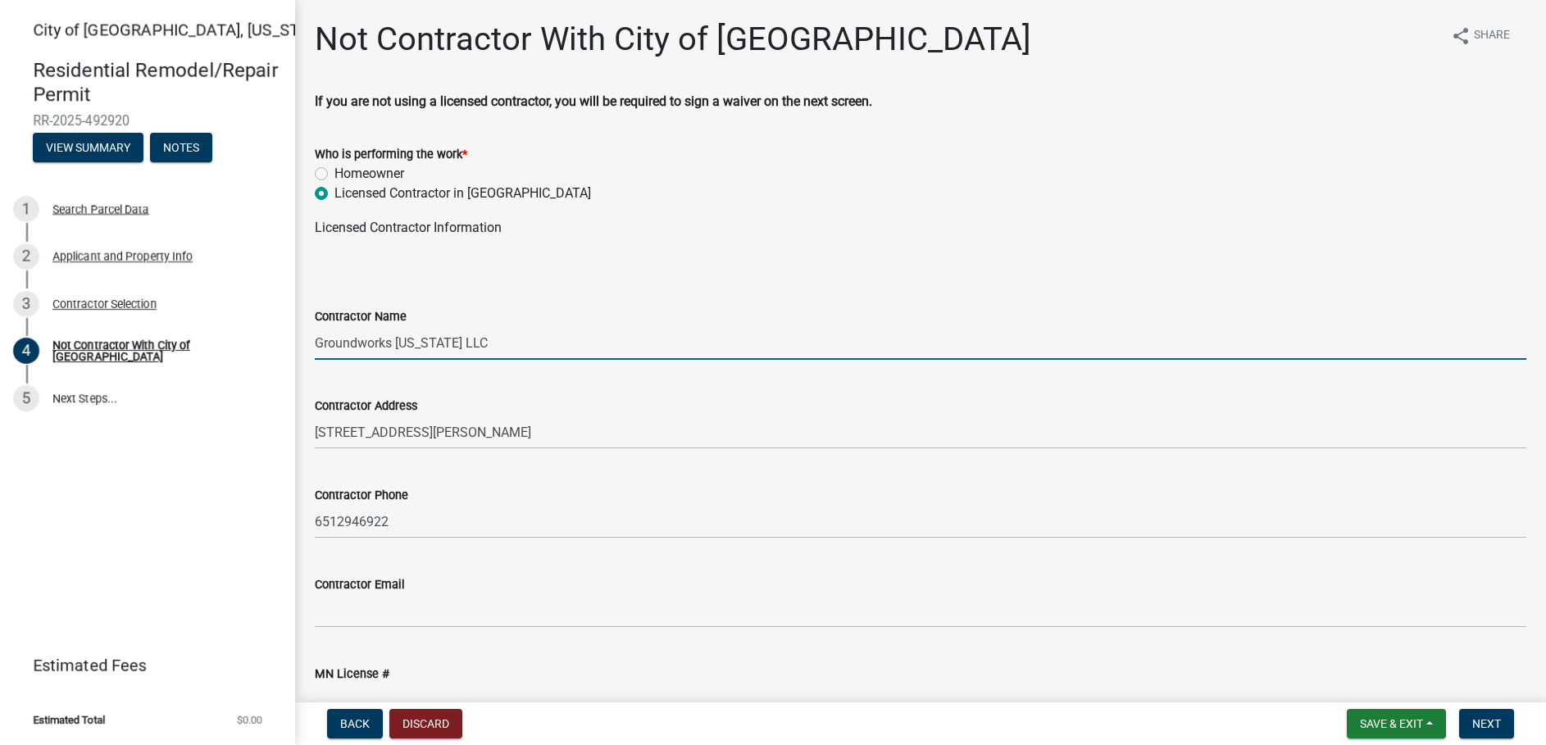
type input "[EMAIL_ADDRESS][DOMAIN_NAME]"
type input "BC765730"
click at [361, 724] on span "Back" at bounding box center [355, 723] width 30 height 13
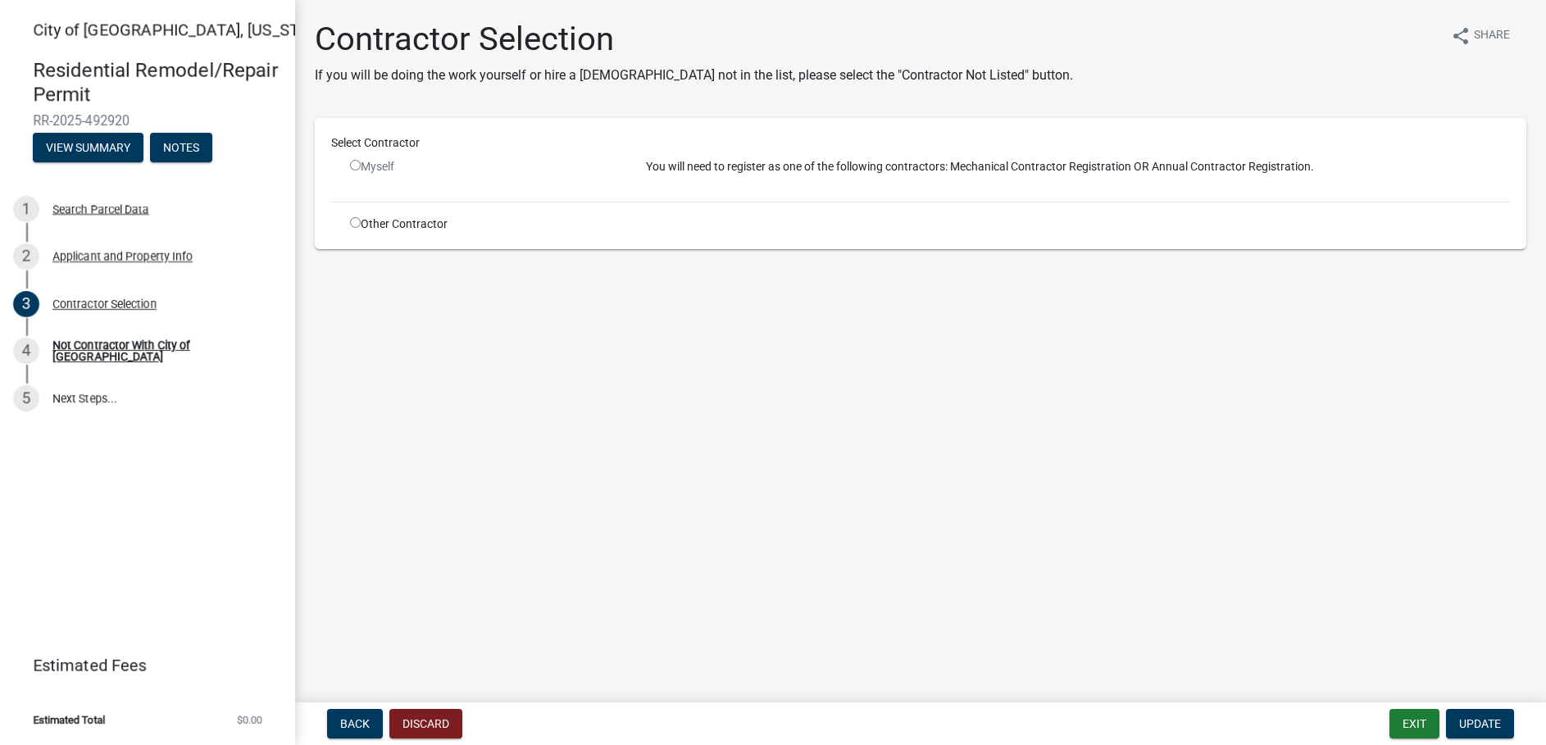
click at [379, 231] on div "Other Contractor" at bounding box center [486, 224] width 296 height 17
click at [376, 224] on div "Other Contractor" at bounding box center [486, 224] width 296 height 17
click at [353, 223] on input "radio" at bounding box center [355, 222] width 11 height 11
radio input "true"
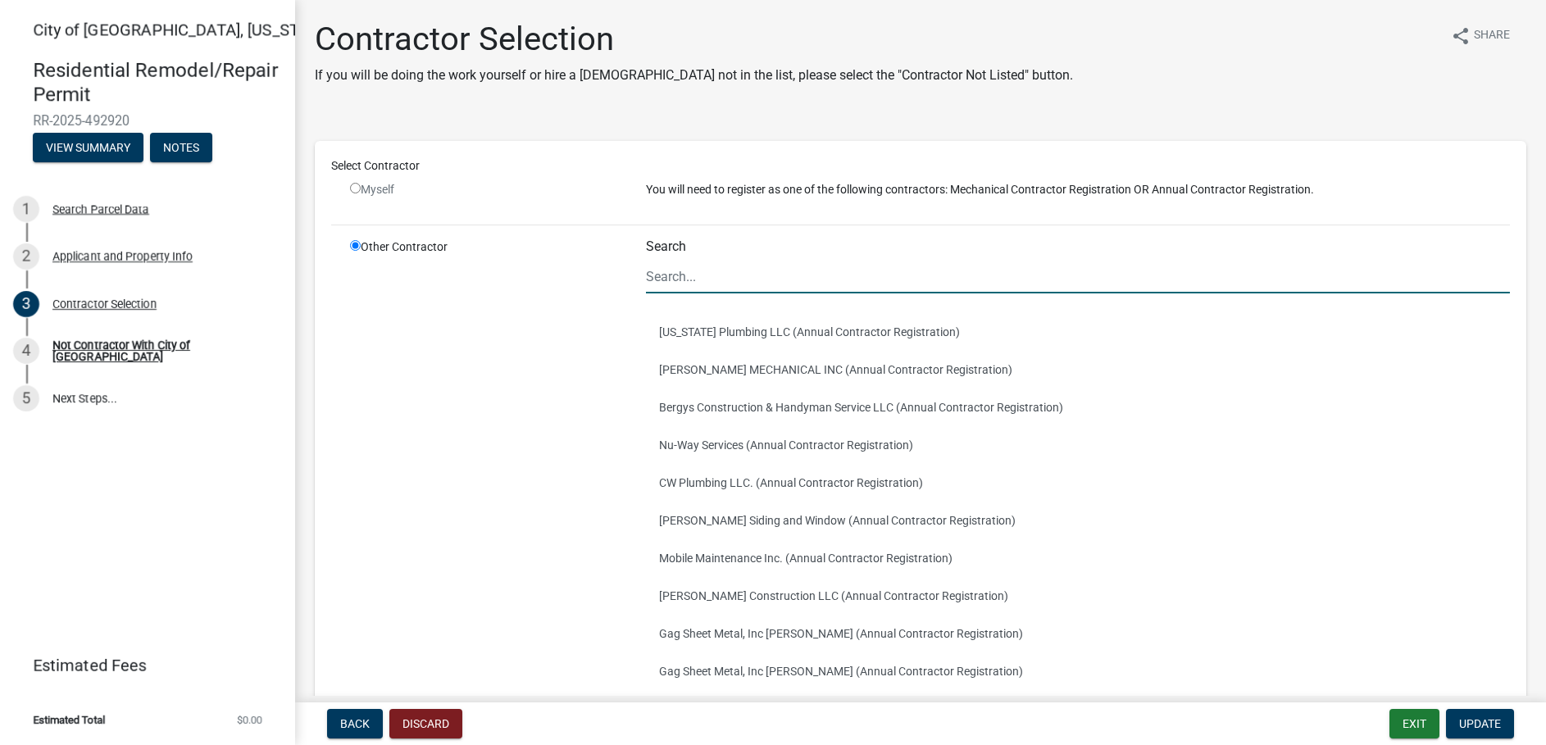
click at [740, 262] on input "Search" at bounding box center [1078, 277] width 864 height 34
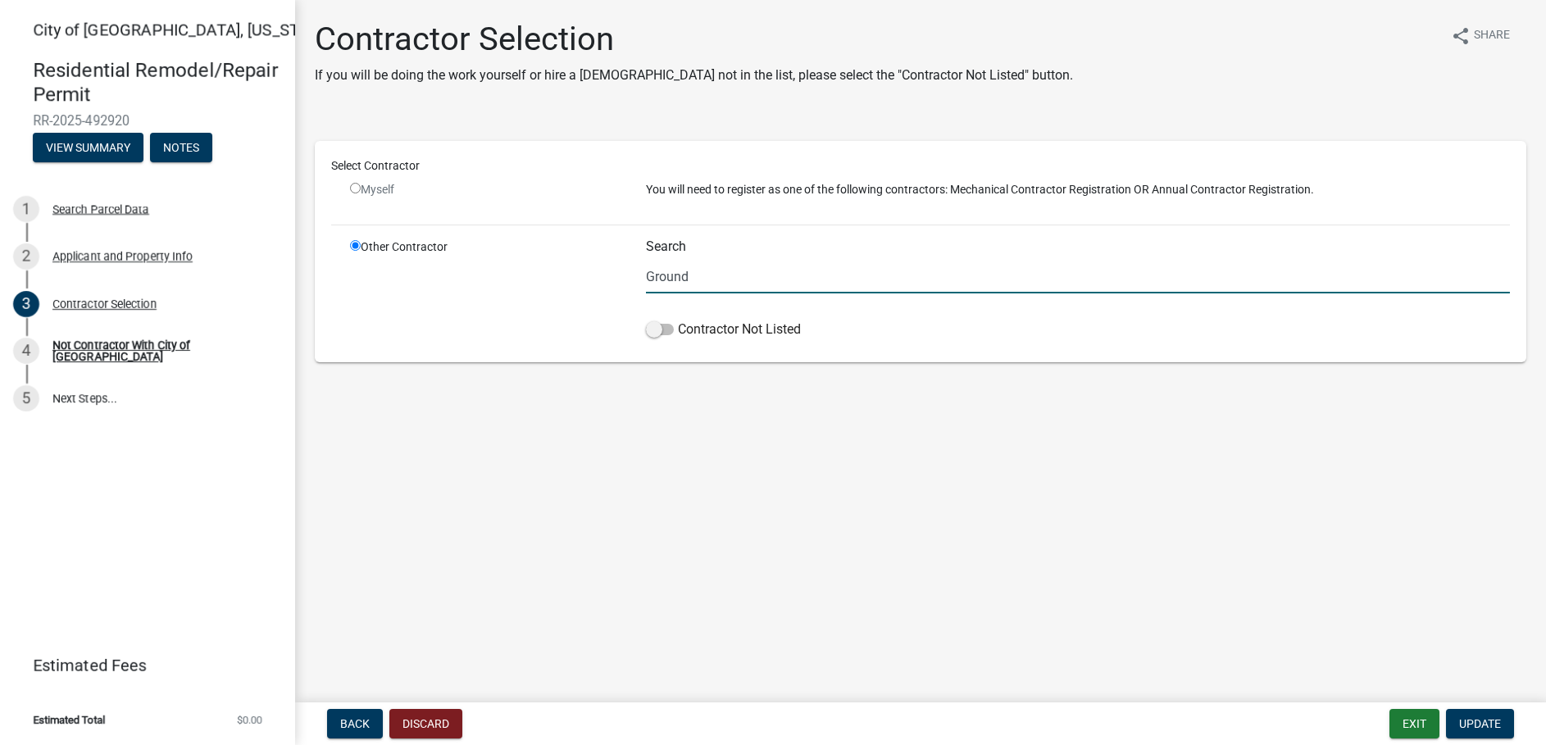
type input "Groundworks [US_STATE] LLC"
click at [653, 331] on span at bounding box center [660, 329] width 28 height 11
click at [678, 320] on input "Contractor Not Listed" at bounding box center [678, 320] width 0 height 0
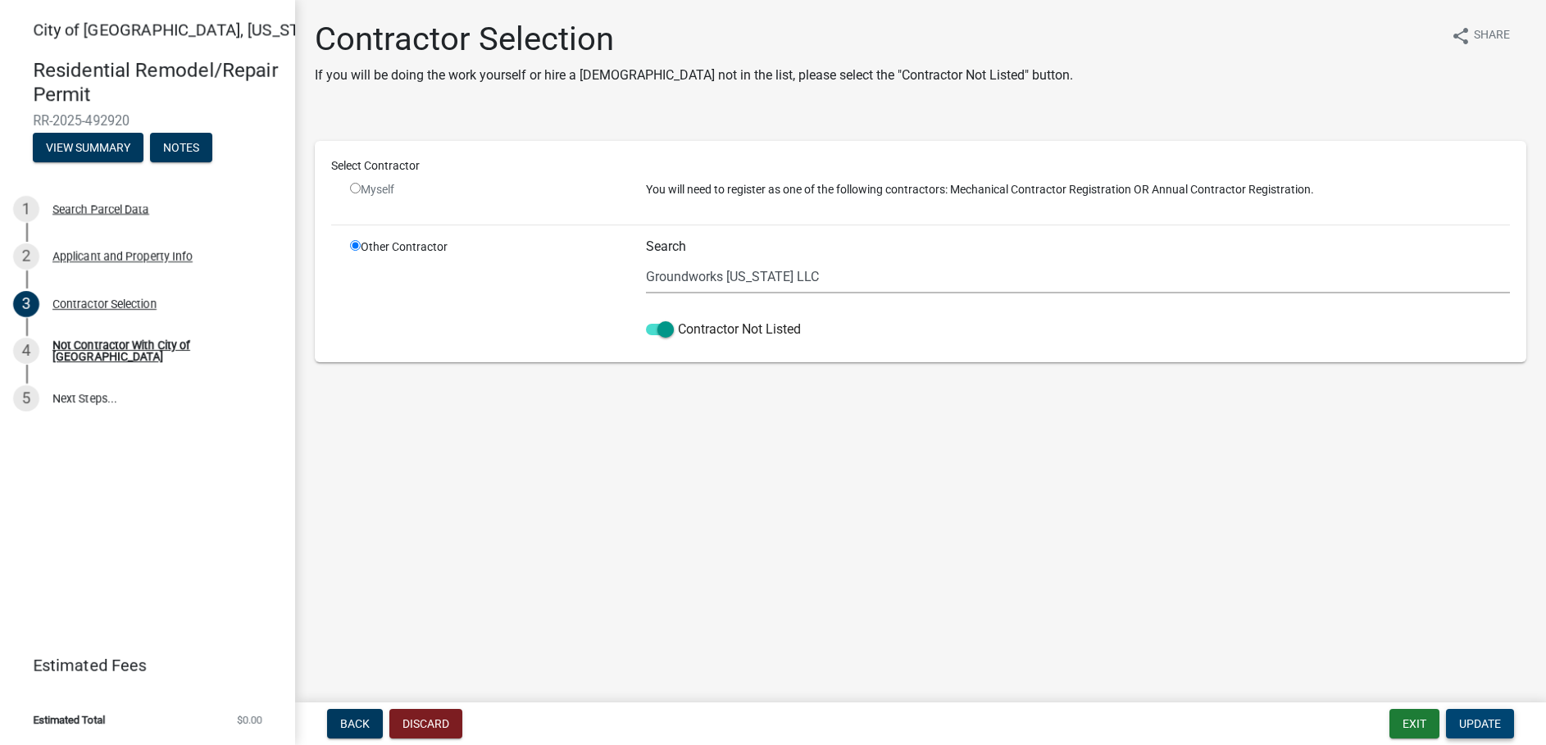
click at [1498, 729] on span "Update" at bounding box center [1480, 723] width 42 height 13
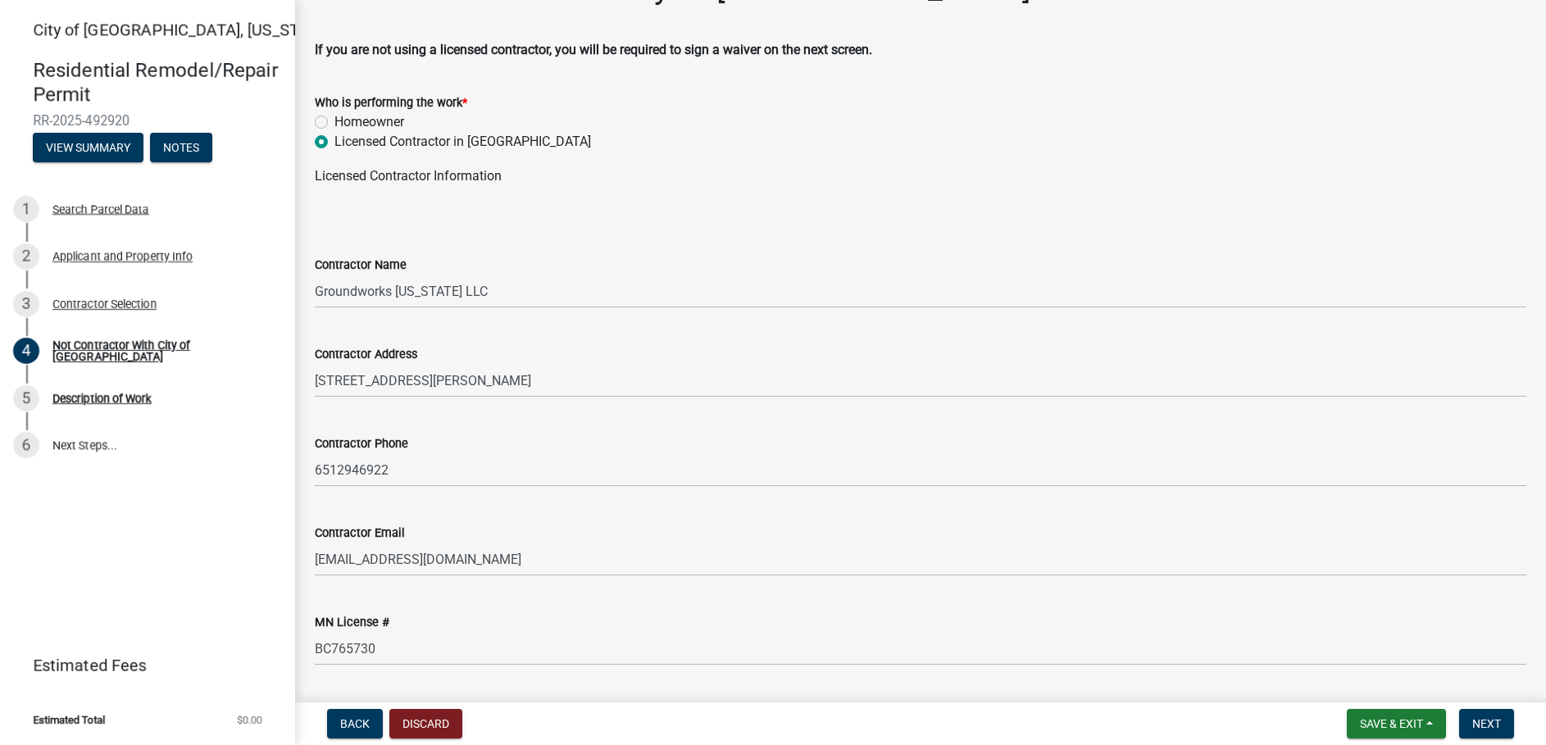
scroll to position [98, 0]
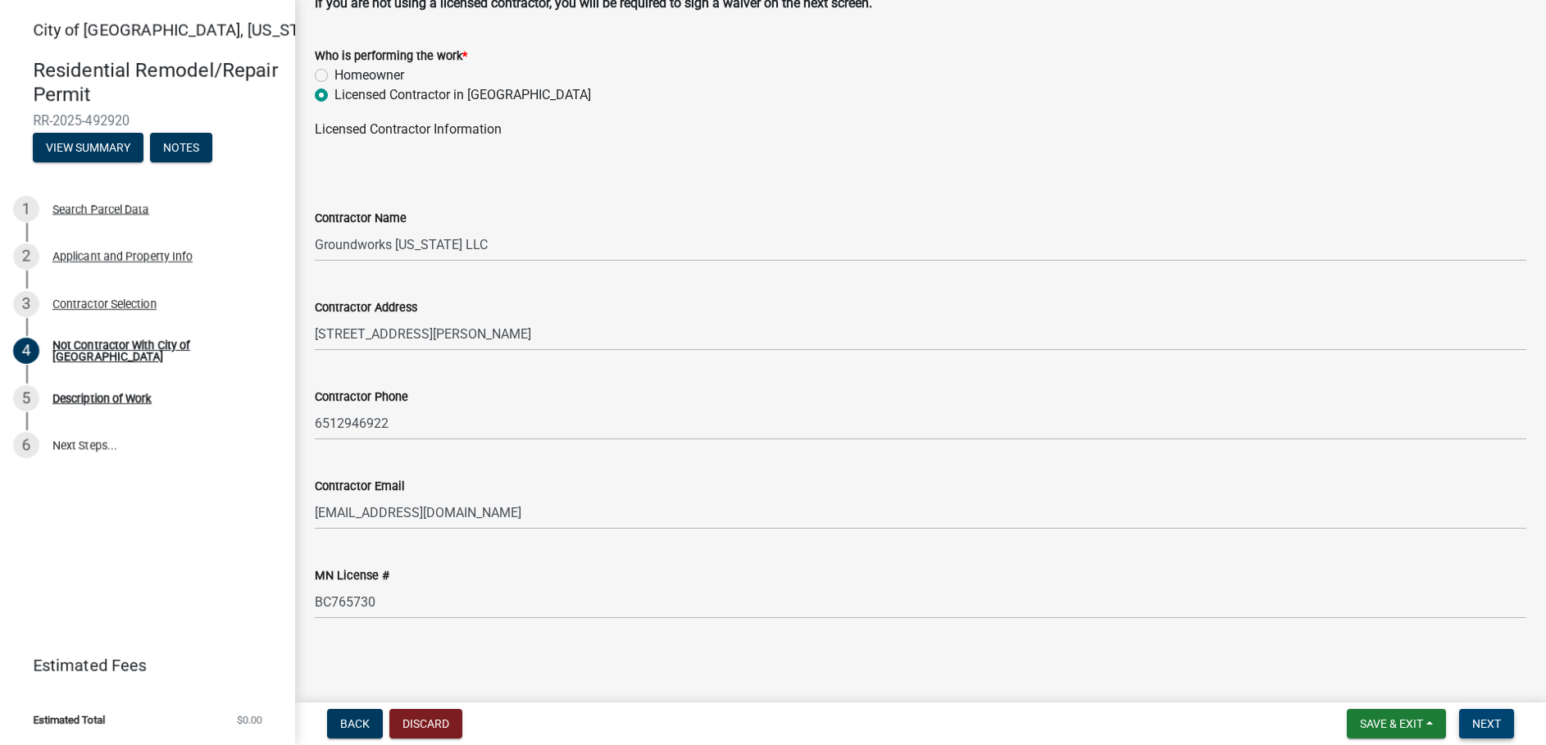
click at [1479, 724] on span "Next" at bounding box center [1486, 723] width 29 height 13
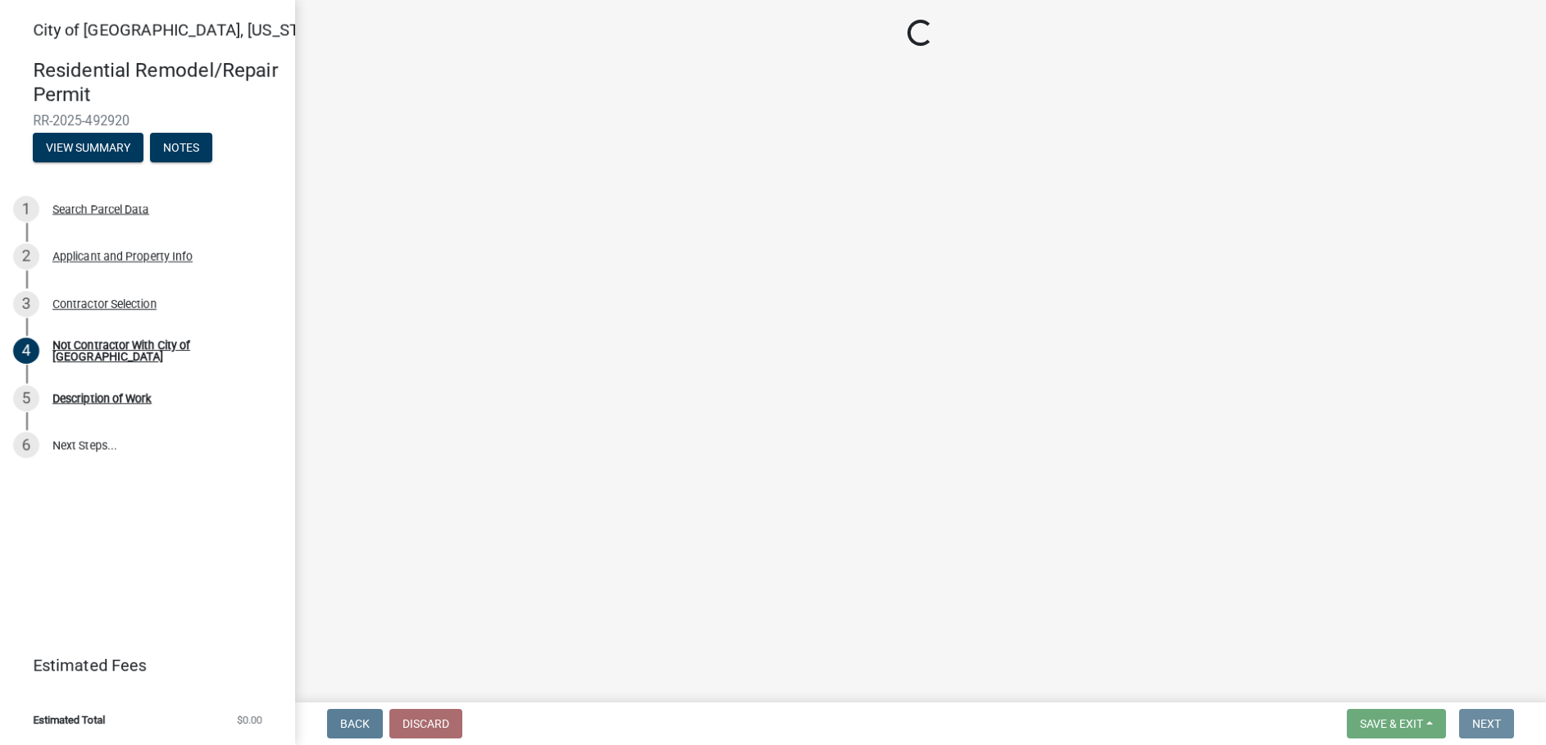
scroll to position [0, 0]
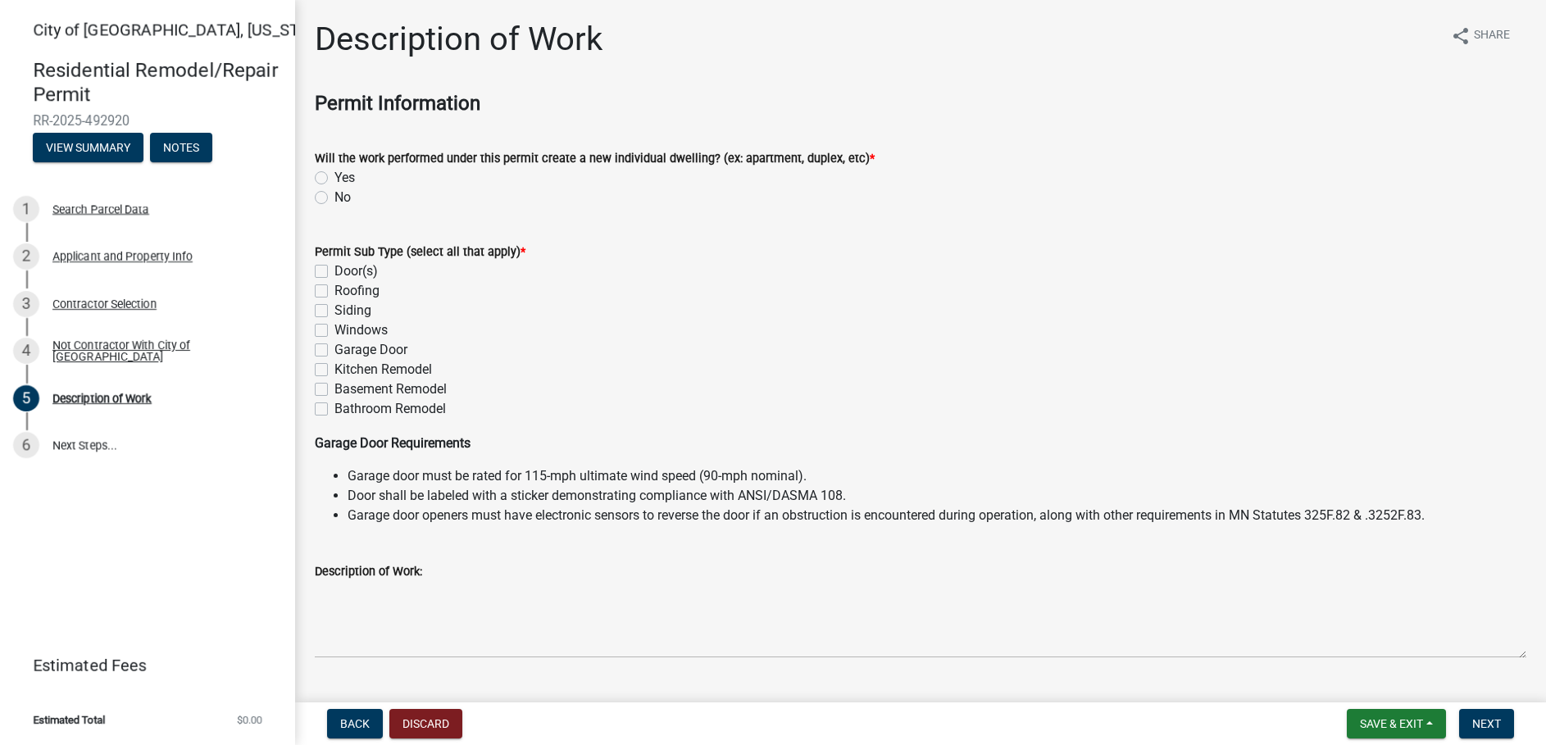
click at [335, 197] on label "No" at bounding box center [343, 198] width 16 height 20
click at [335, 197] on input "No" at bounding box center [340, 193] width 11 height 11
radio input "true"
click at [617, 426] on wm-data-entity-input "Permit Sub Type (select all that apply) * Door(s) Roofing Siding Windows Garage…" at bounding box center [921, 328] width 1212 height 212
click at [1496, 720] on span "Next" at bounding box center [1486, 723] width 29 height 13
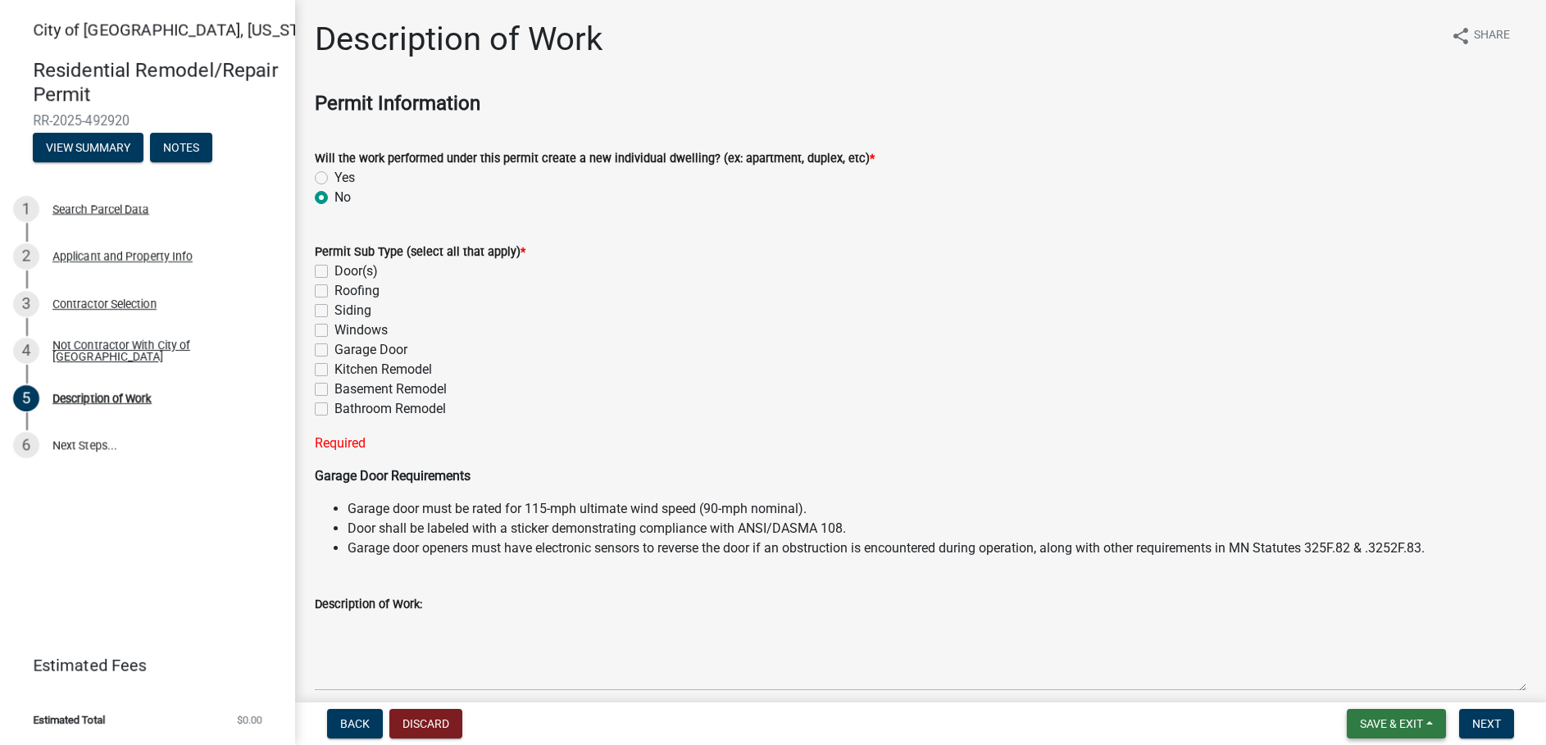
click at [1423, 712] on button "Save & Exit" at bounding box center [1396, 724] width 99 height 30
click at [1386, 676] on button "Save & Exit" at bounding box center [1380, 681] width 131 height 39
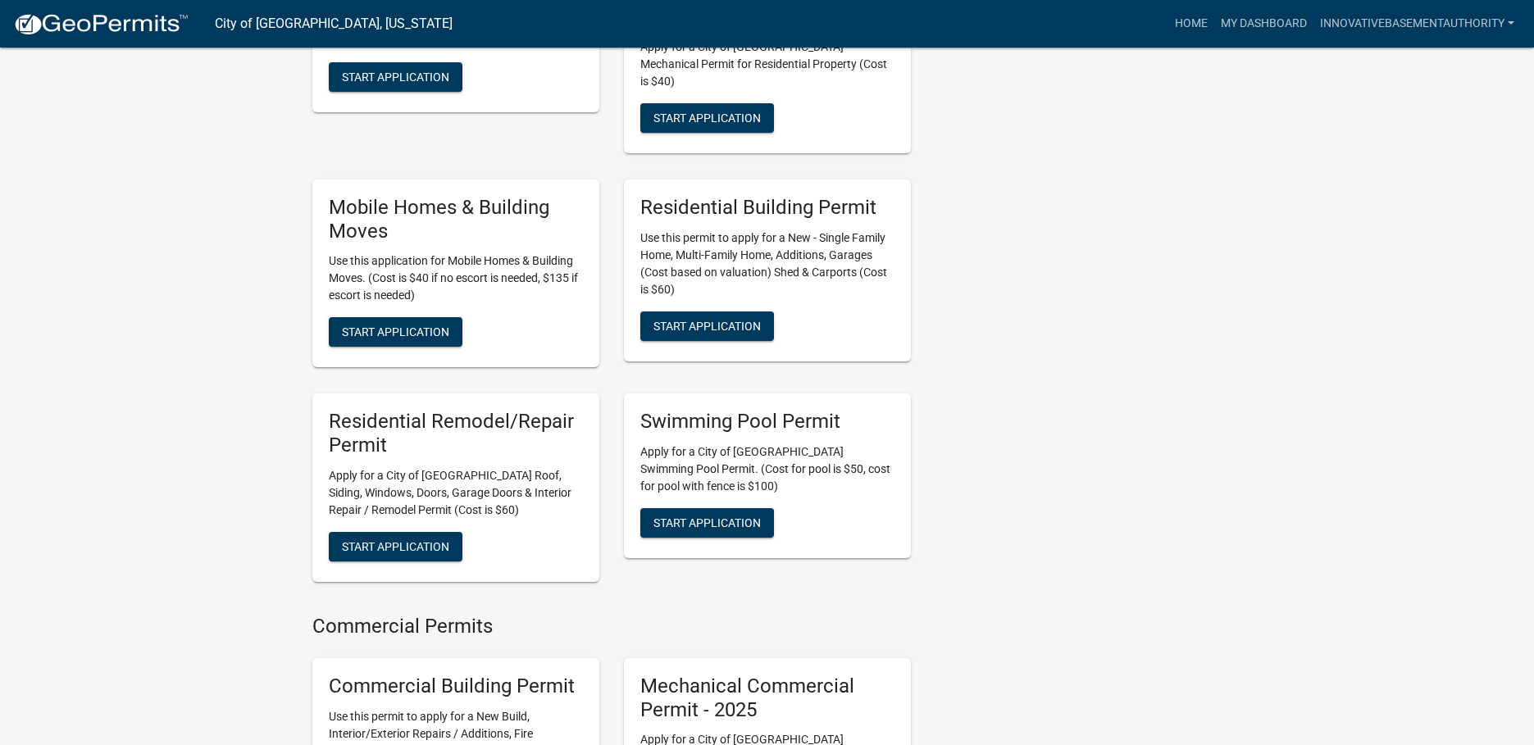
scroll to position [683, 0]
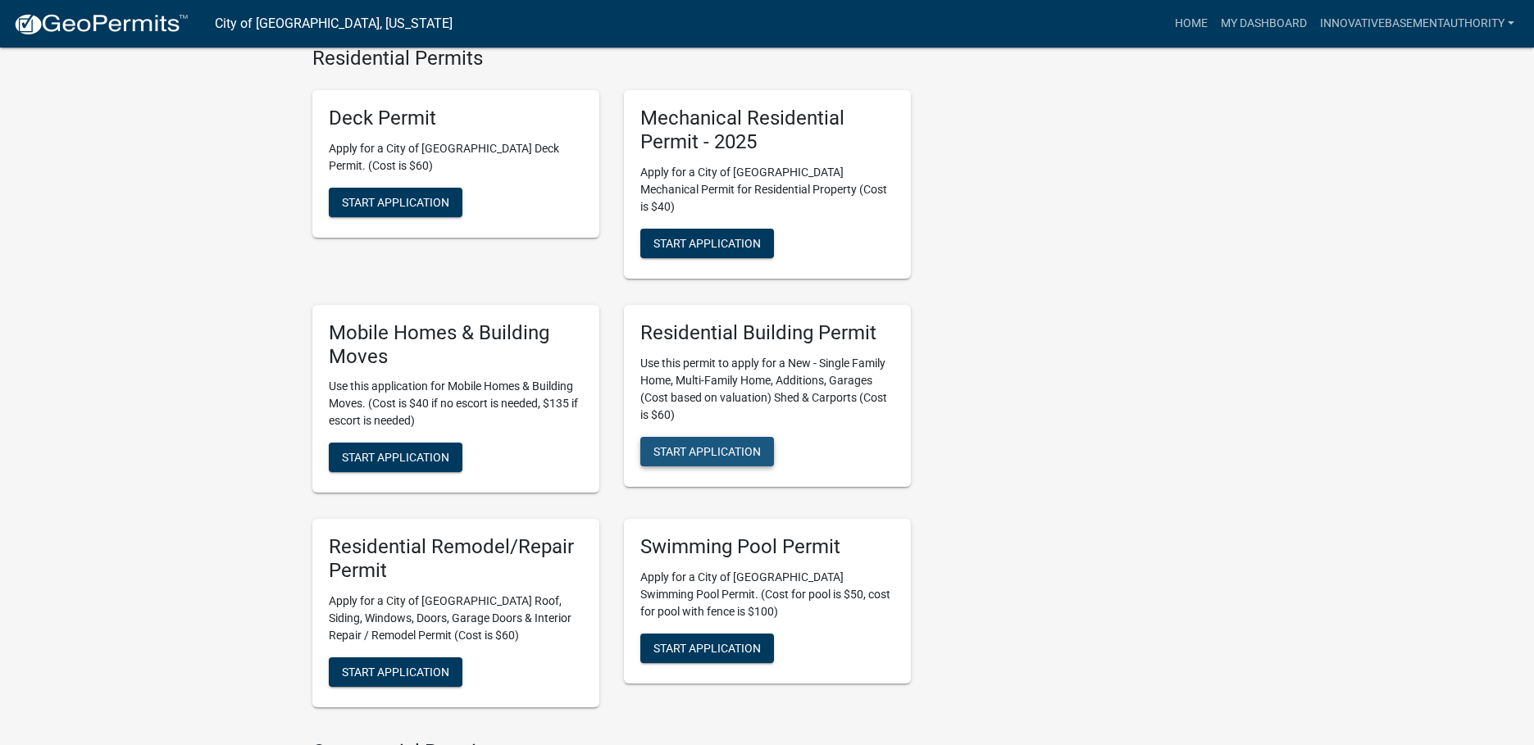
click at [733, 444] on span "Start Application" at bounding box center [706, 450] width 107 height 13
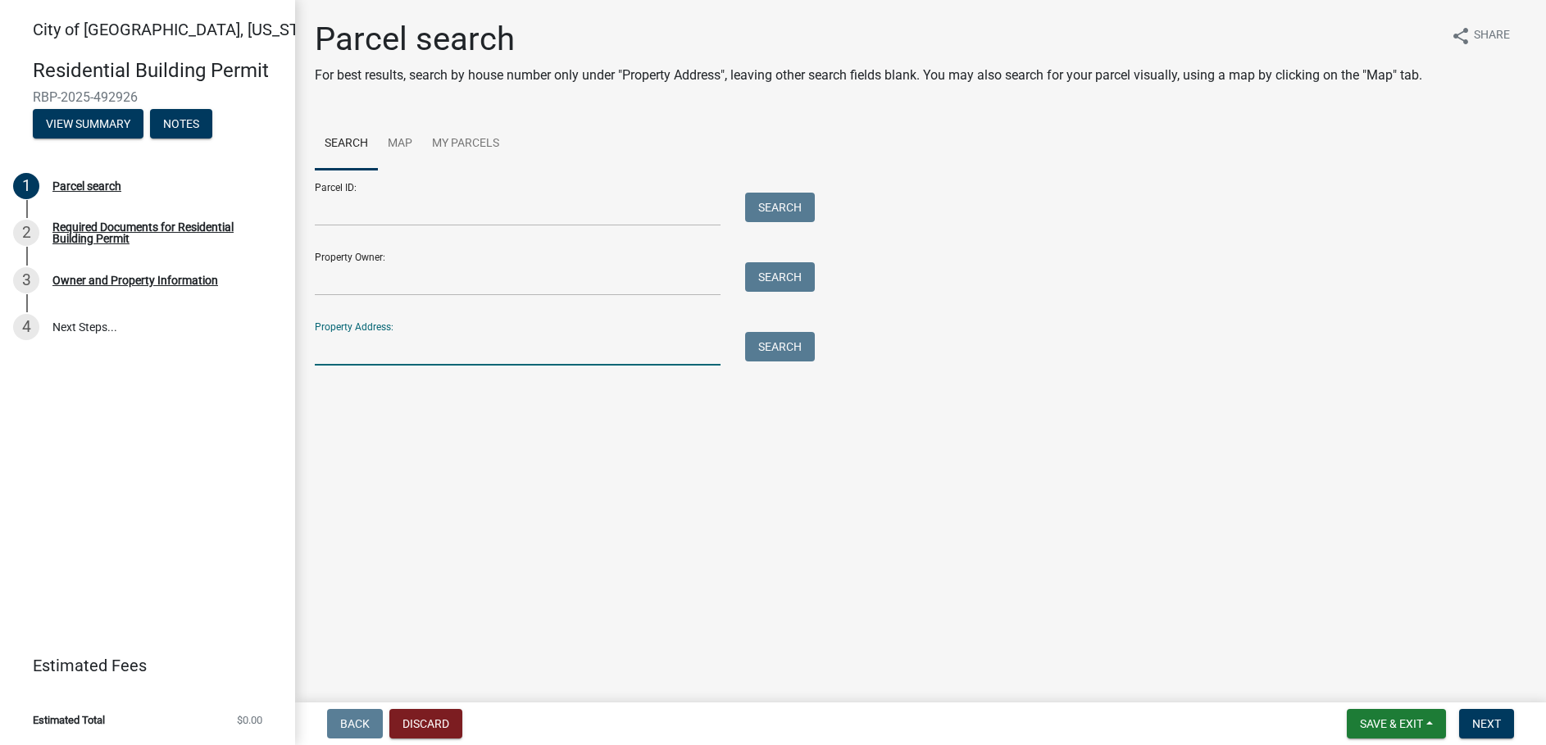
click at [401, 349] on input "Property Address:" at bounding box center [518, 349] width 406 height 34
paste input "[STREET_ADDRESS][US_STATE][US_STATE]"
drag, startPoint x: 721, startPoint y: 345, endPoint x: 508, endPoint y: 363, distance: 213.1
click at [508, 363] on div "[STREET_ADDRESS][US_STATE][US_STATE]" at bounding box center [518, 349] width 430 height 34
drag, startPoint x: 719, startPoint y: 347, endPoint x: 468, endPoint y: 344, distance: 250.9
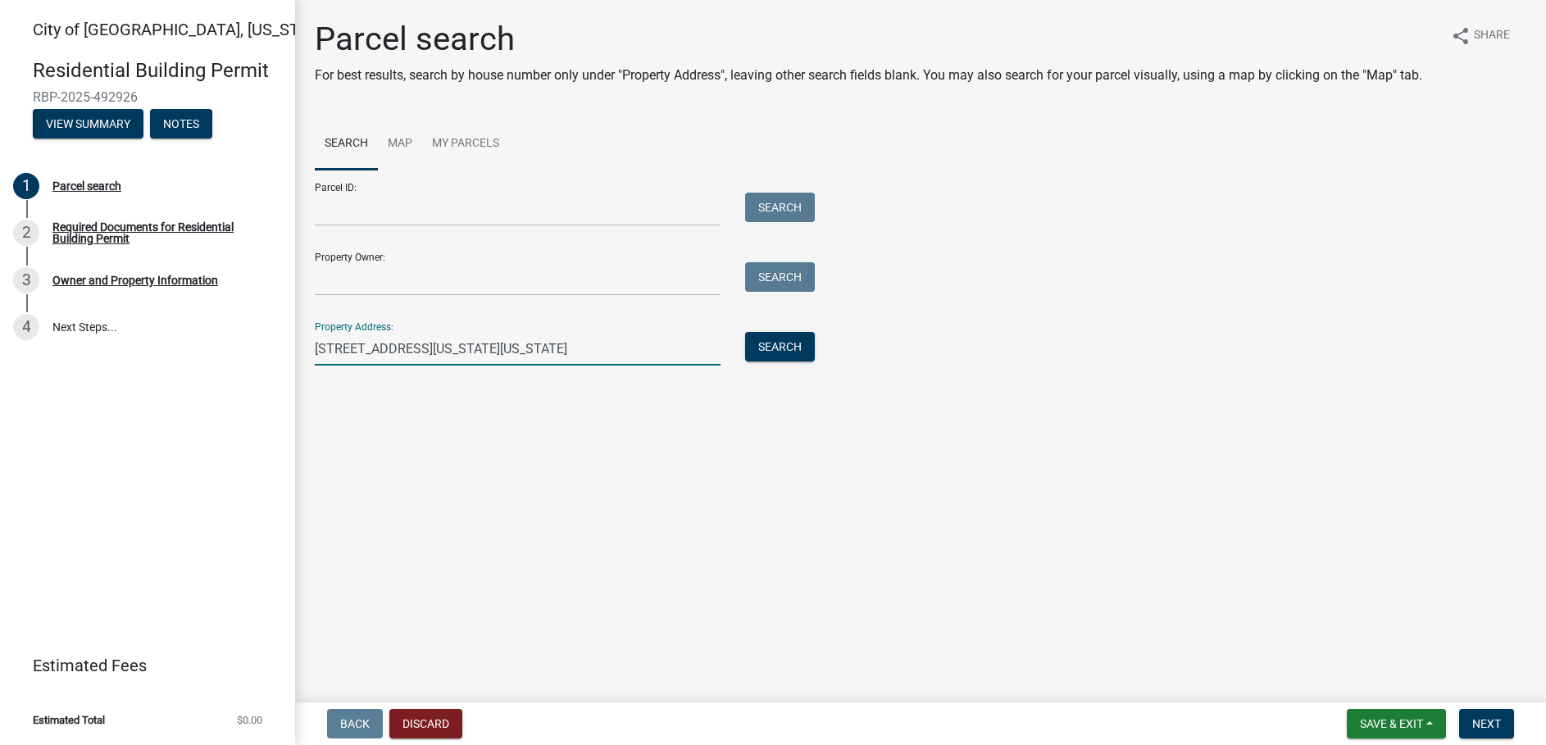
click at [468, 344] on input "[STREET_ADDRESS][US_STATE][US_STATE]" at bounding box center [518, 349] width 406 height 34
type input "[STREET_ADDRESS][US_STATE]"
click at [792, 344] on button "Search" at bounding box center [780, 347] width 70 height 30
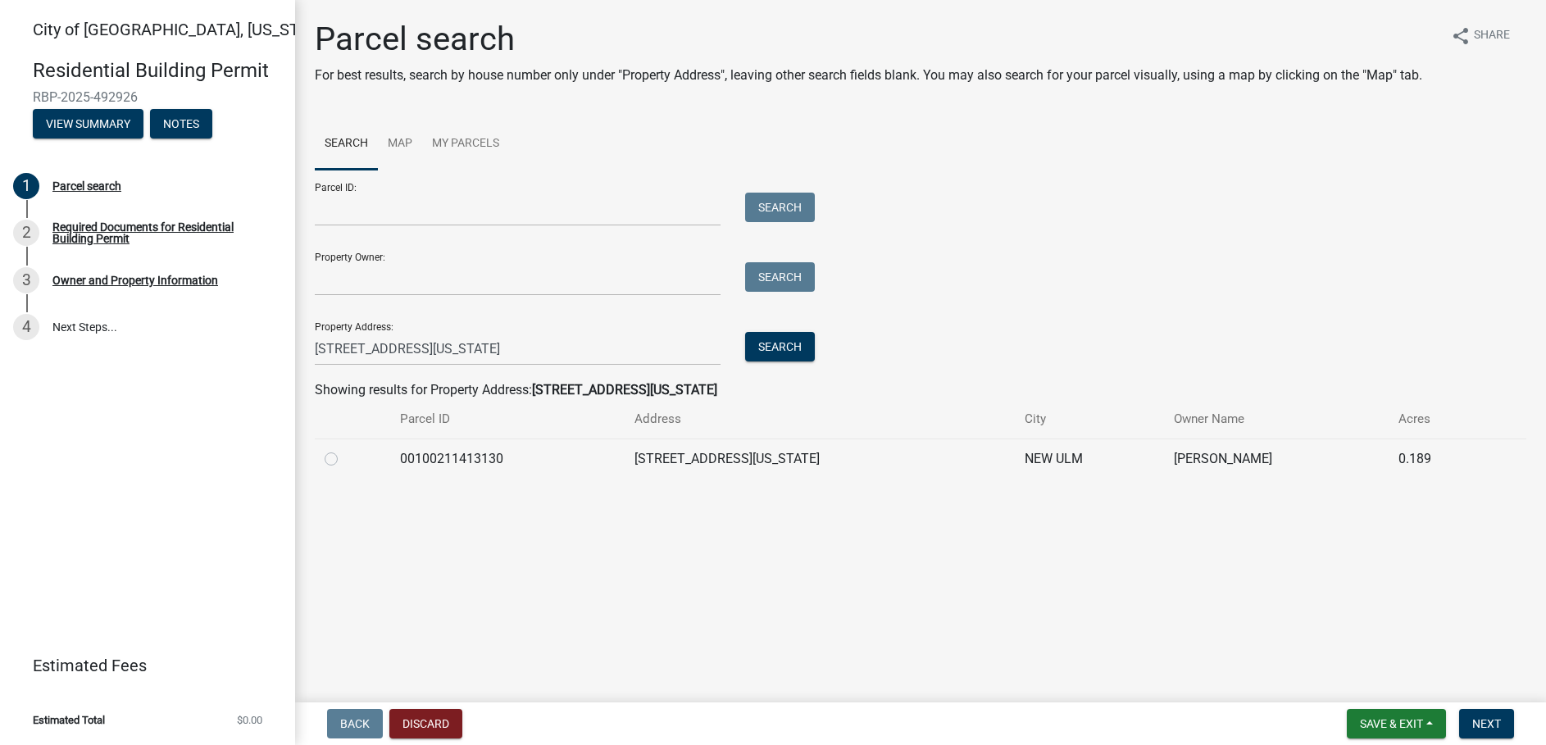
click at [344, 449] on label at bounding box center [344, 449] width 0 height 0
click at [344, 460] on input "radio" at bounding box center [349, 454] width 11 height 11
radio input "true"
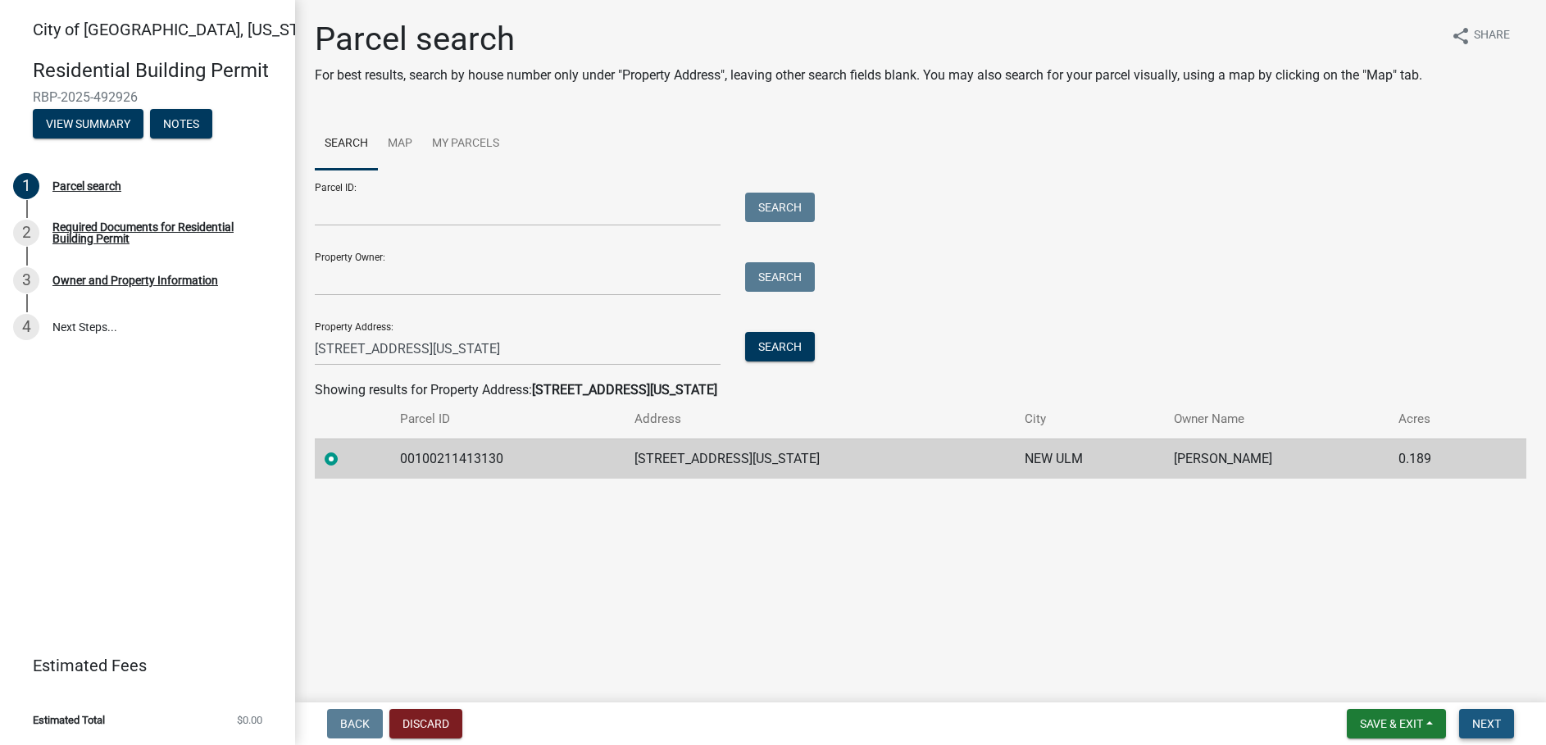
click at [1474, 724] on span "Next" at bounding box center [1486, 723] width 29 height 13
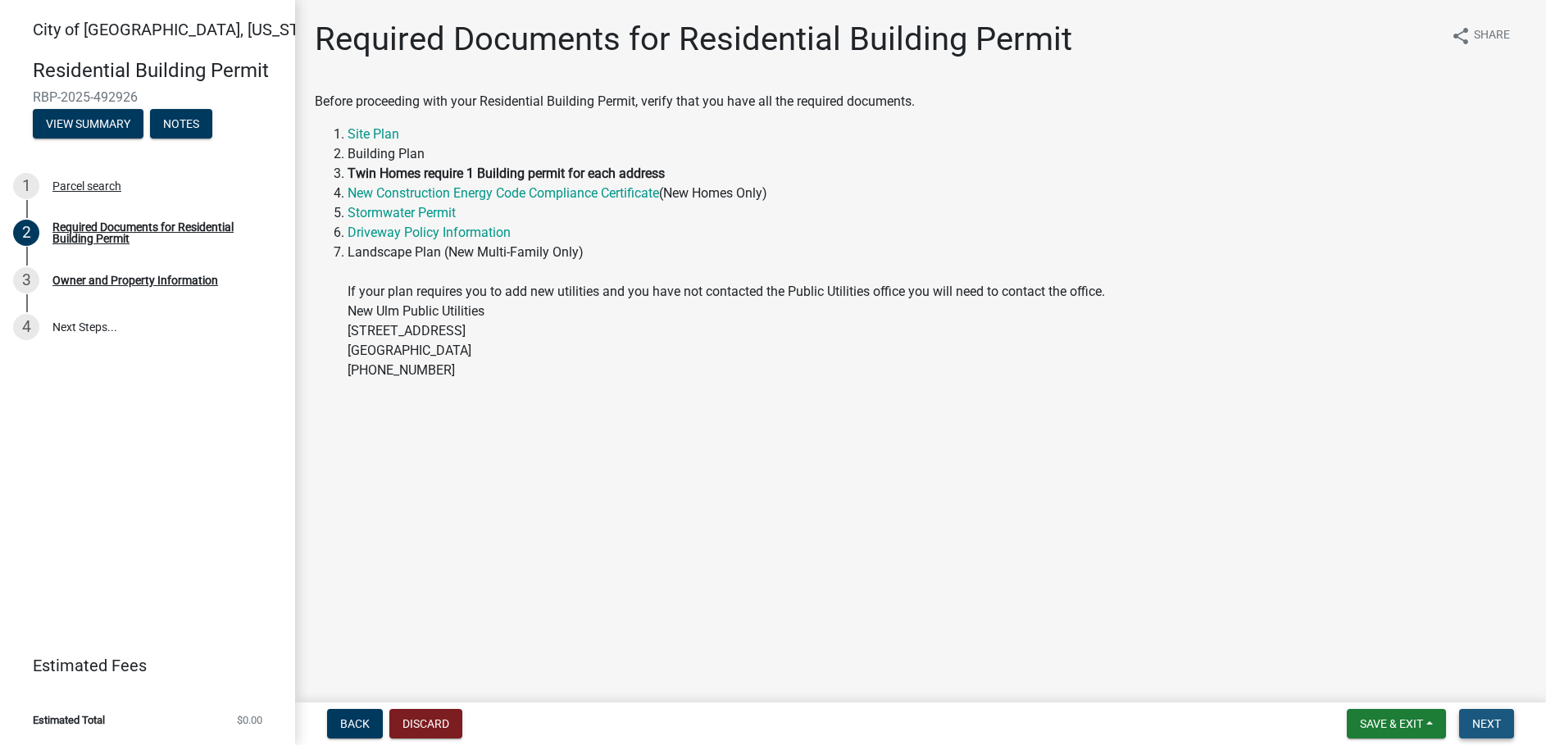
click at [1477, 727] on span "Next" at bounding box center [1486, 723] width 29 height 13
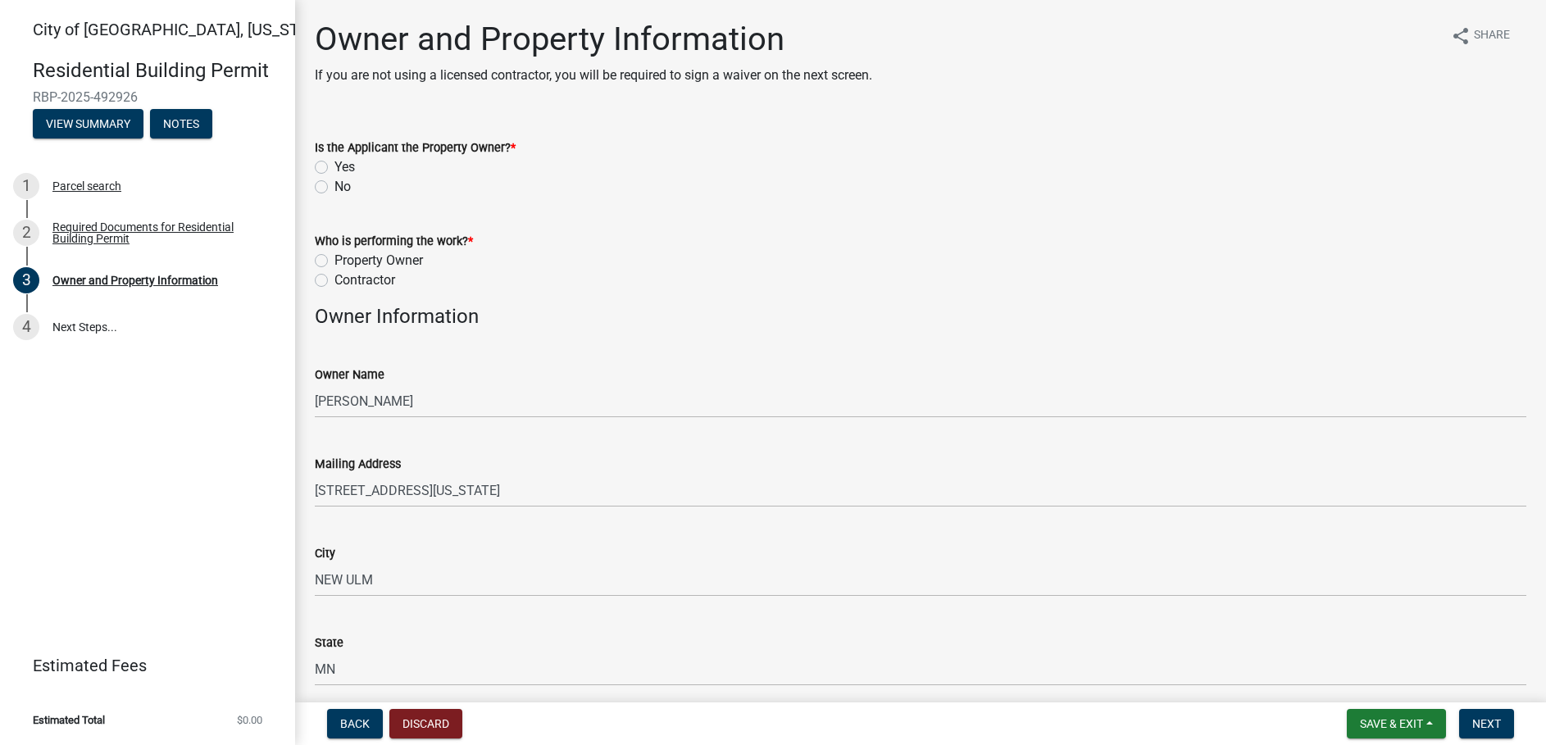
click at [320, 195] on div "No" at bounding box center [921, 187] width 1212 height 20
click at [335, 182] on label "No" at bounding box center [343, 187] width 16 height 20
click at [335, 182] on input "No" at bounding box center [340, 182] width 11 height 11
radio input "true"
click at [335, 276] on label "Contractor" at bounding box center [365, 281] width 61 height 20
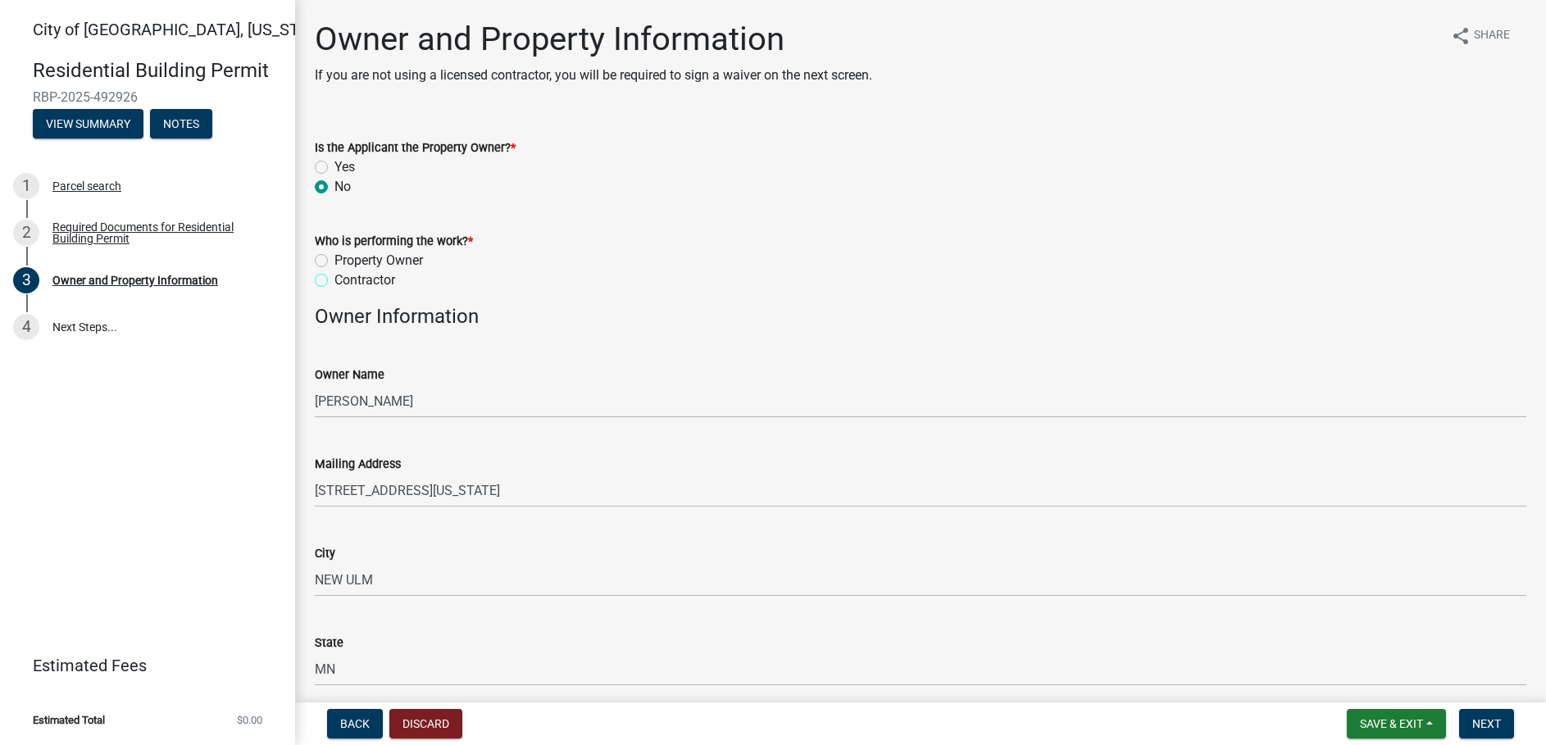
click at [335, 276] on input "Contractor" at bounding box center [340, 276] width 11 height 11
radio input "true"
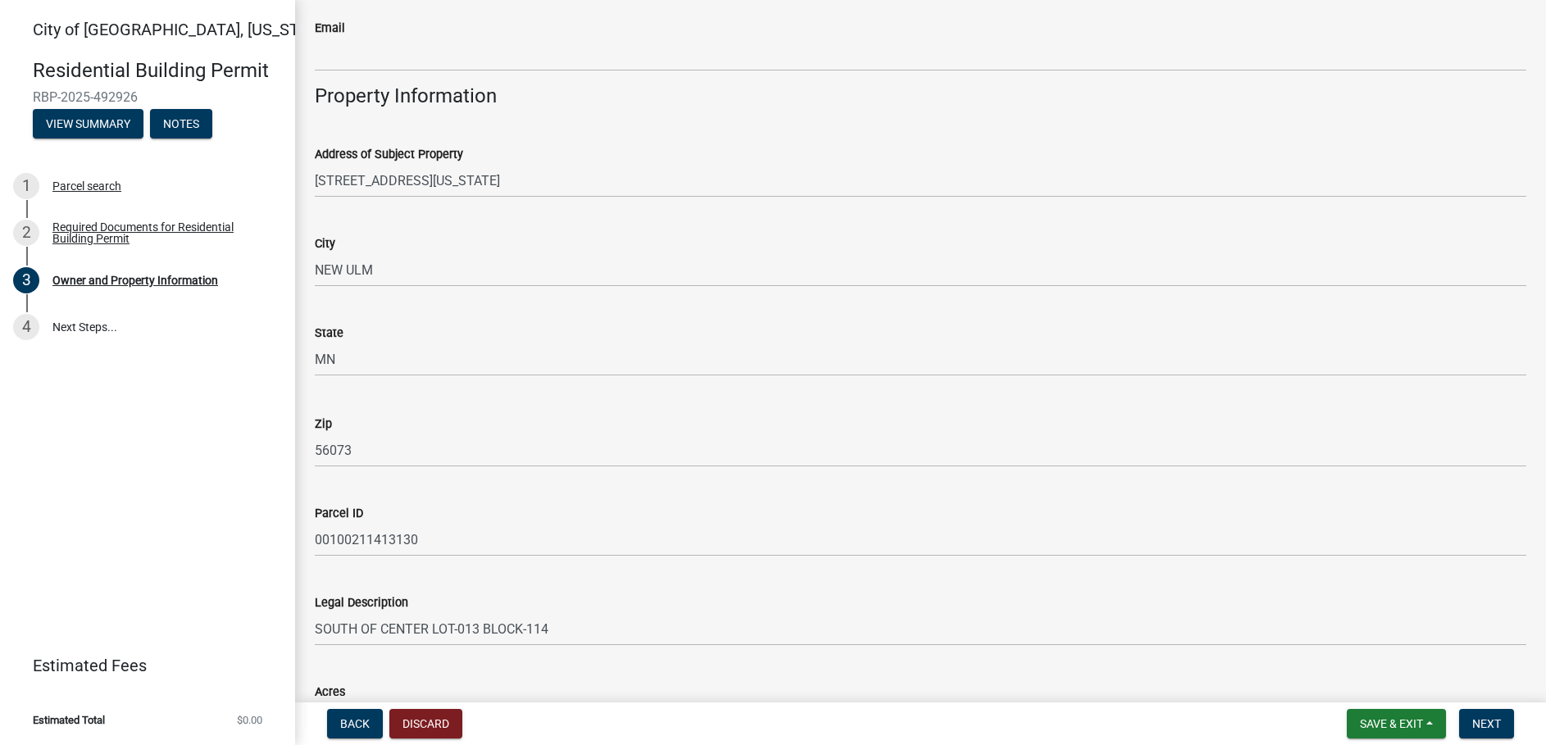
scroll to position [999, 0]
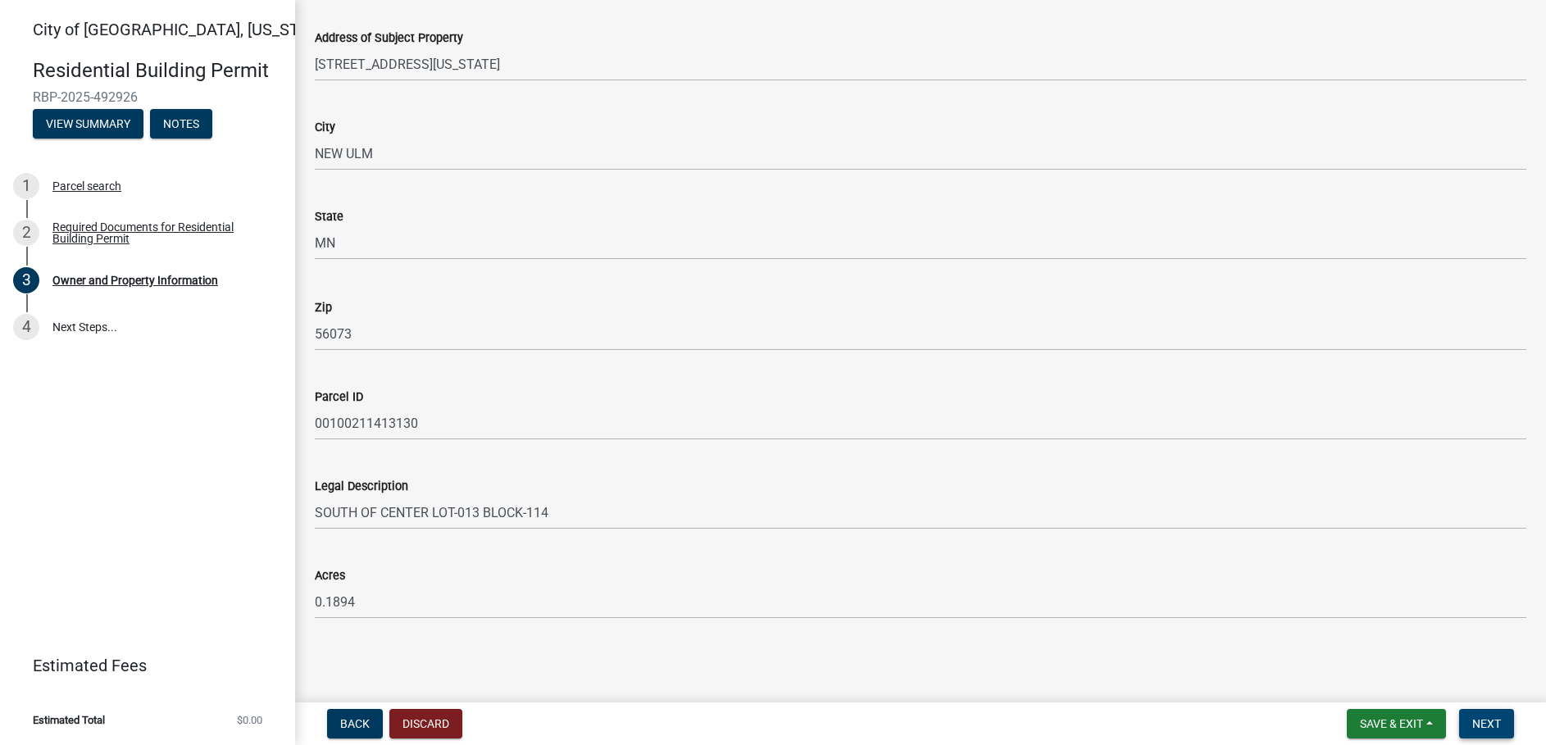
click at [1484, 719] on span "Next" at bounding box center [1486, 723] width 29 height 13
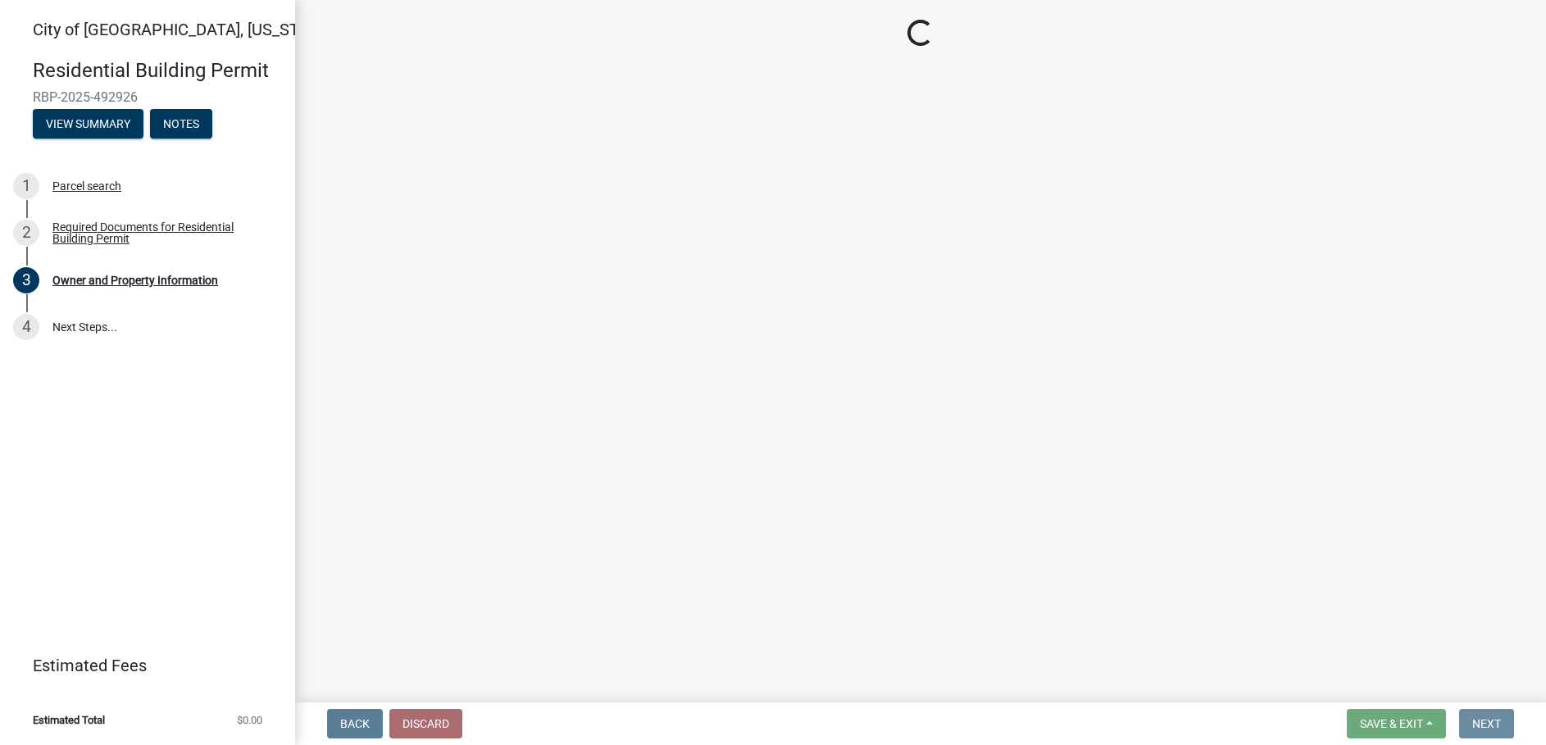
scroll to position [0, 0]
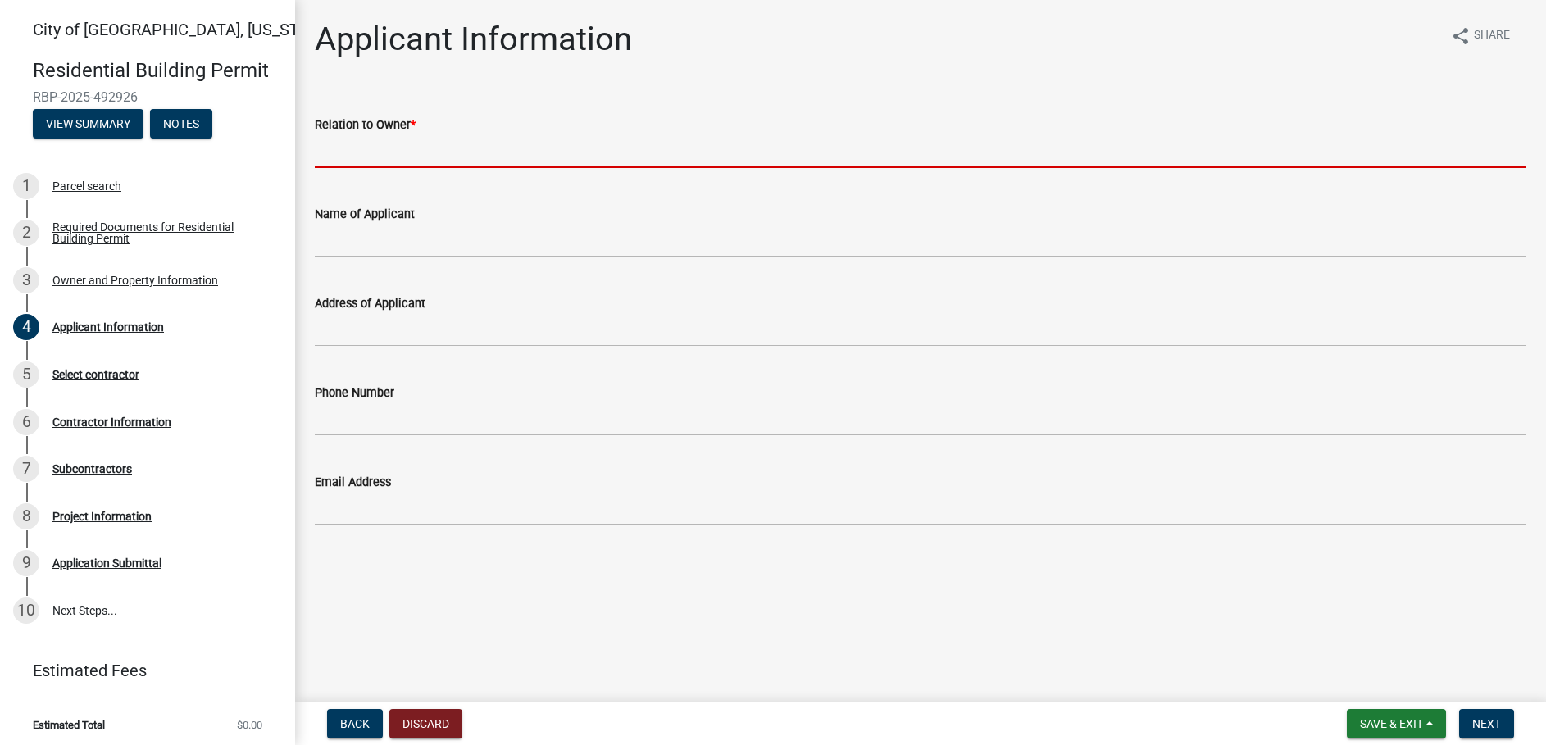
click at [381, 165] on input "Relation to Owner *" at bounding box center [921, 151] width 1212 height 34
type input "Contractor"
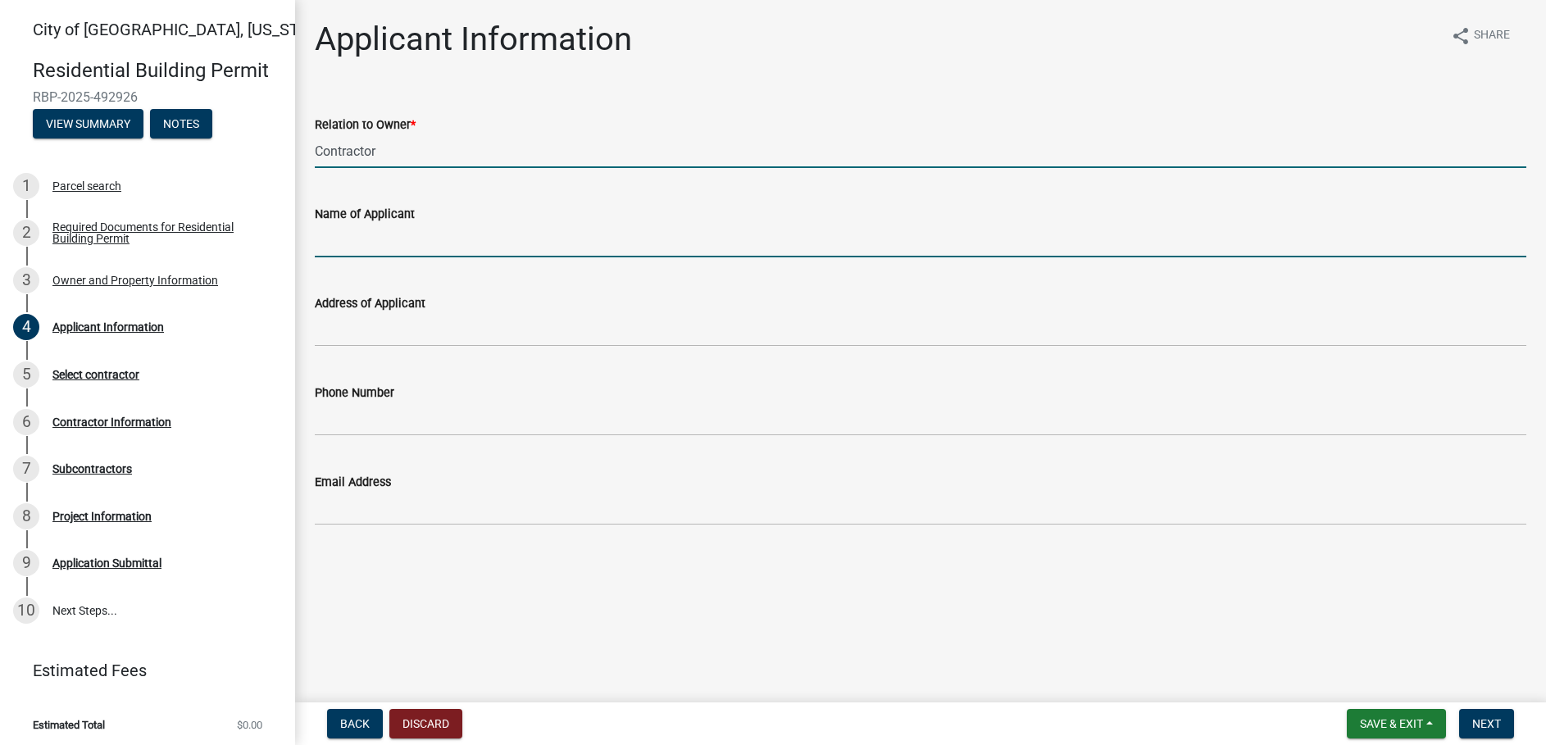
type input "[PERSON_NAME]"
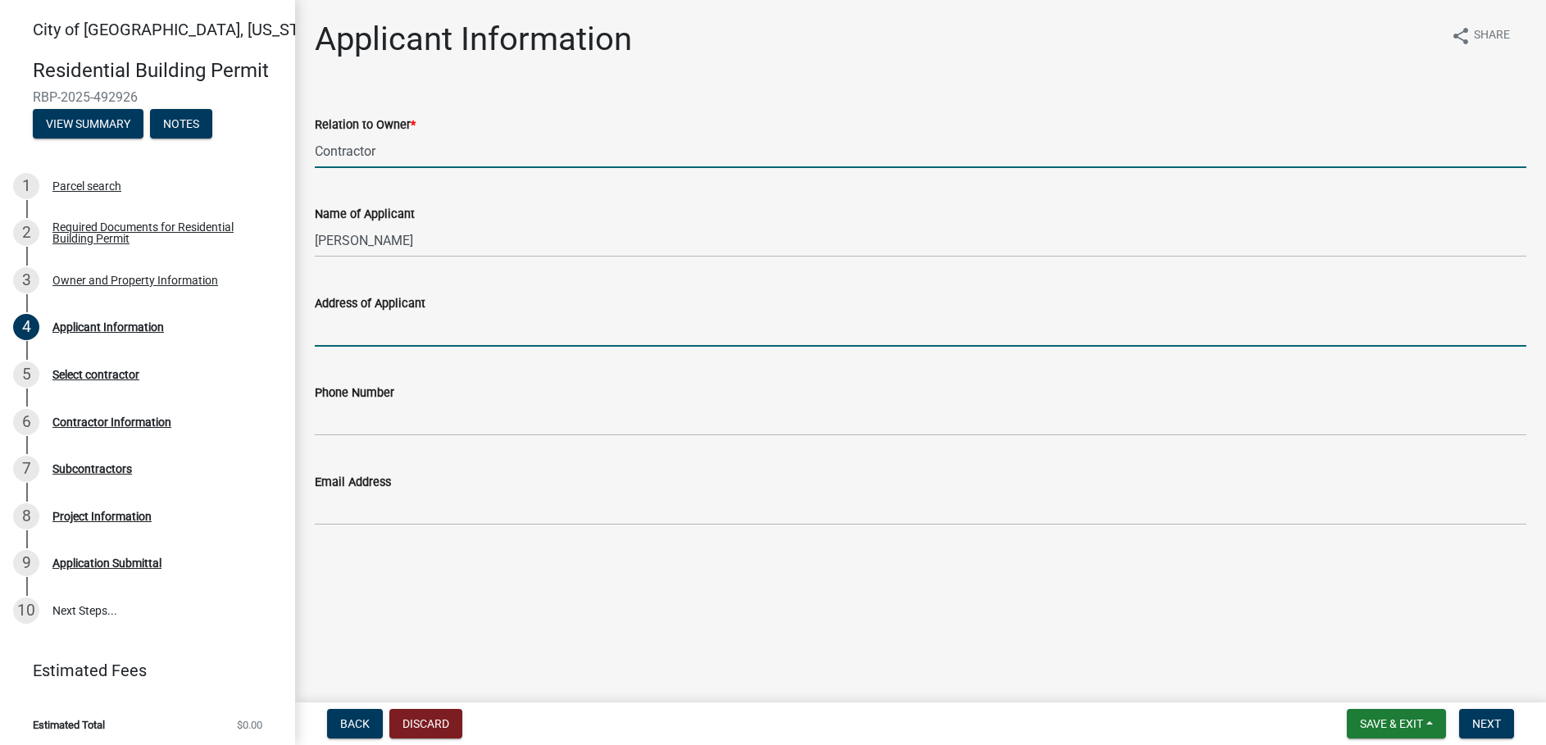
type input "[STREET_ADDRESS][PERSON_NAME]"
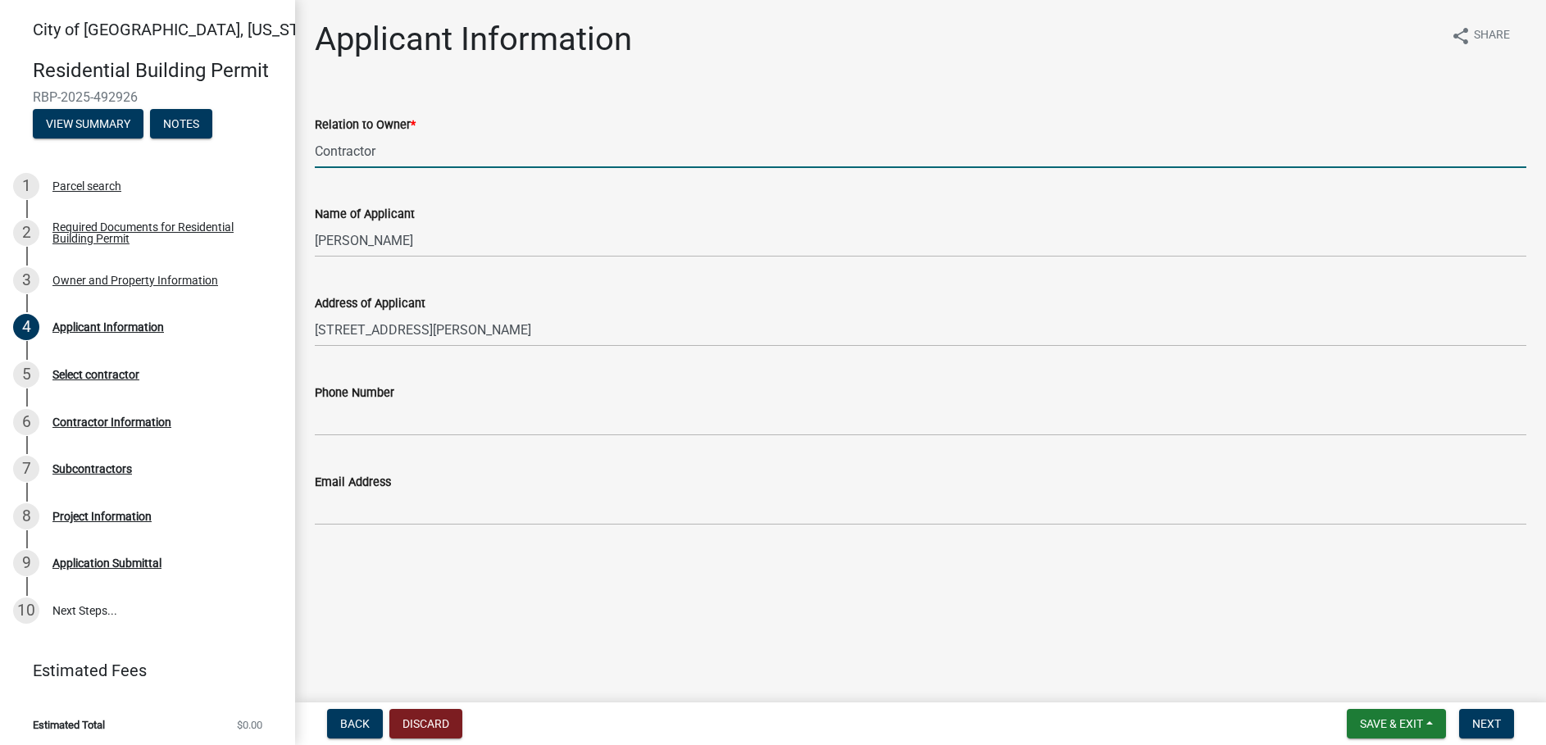
type input "6512946922"
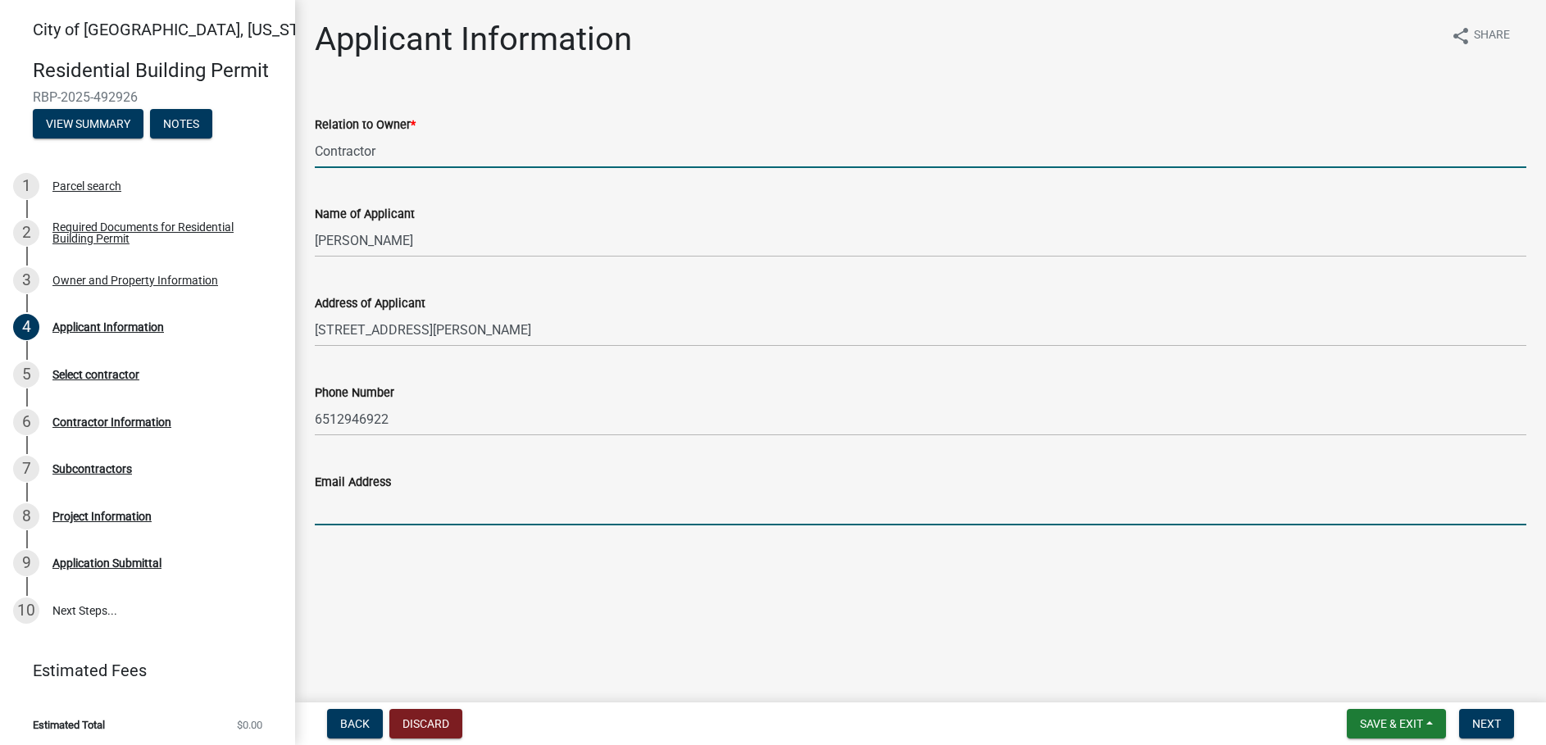
type input "[PERSON_NAME][EMAIL_ADDRESS][PERSON_NAME][DOMAIN_NAME]"
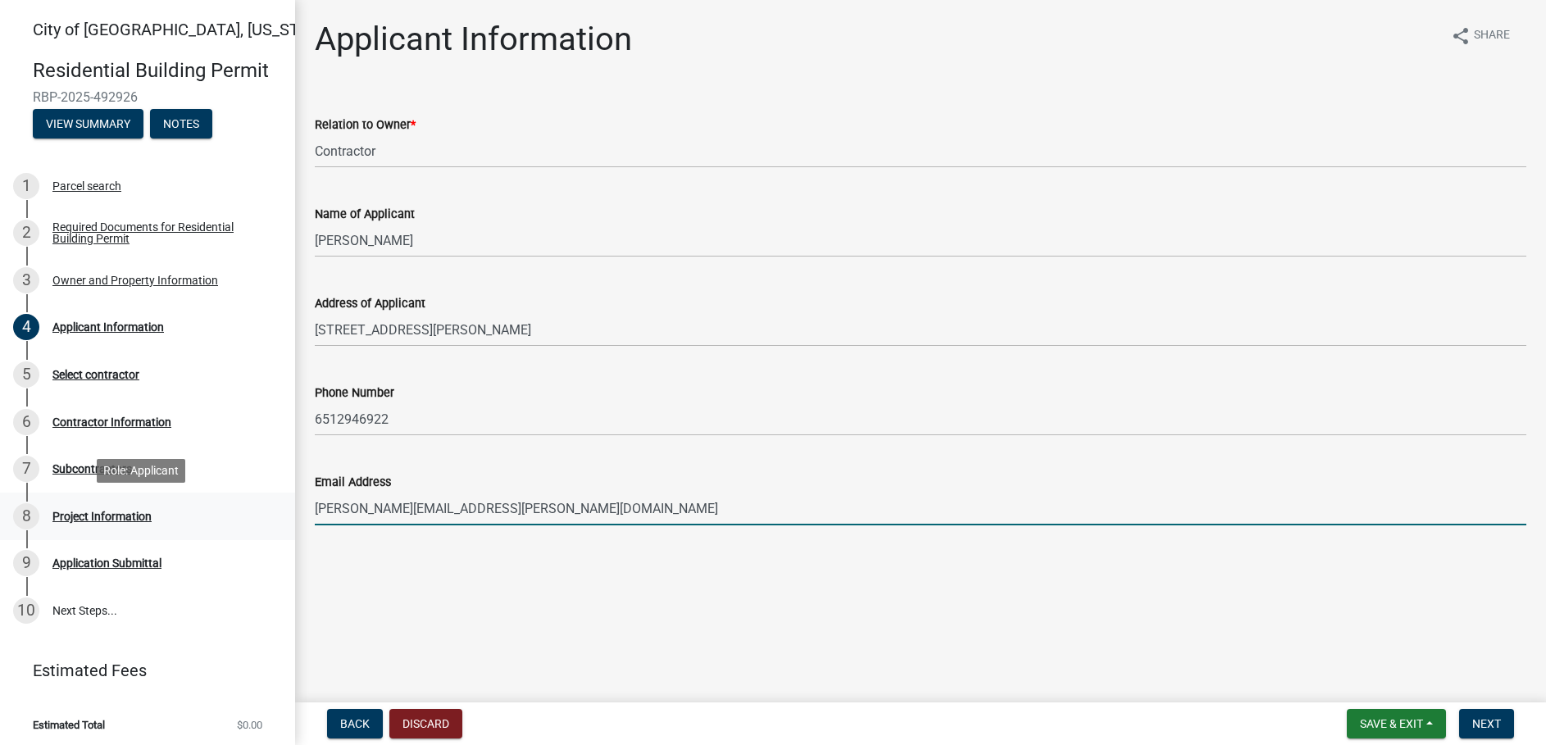
drag, startPoint x: 569, startPoint y: 500, endPoint x: 110, endPoint y: 508, distance: 459.2
click at [110, 508] on div "[GEOGRAPHIC_DATA], [US_STATE] Residential Building Permit RBP-2025-492926 View …" at bounding box center [773, 372] width 1546 height 745
type input "[EMAIL_ADDRESS][DOMAIN_NAME]"
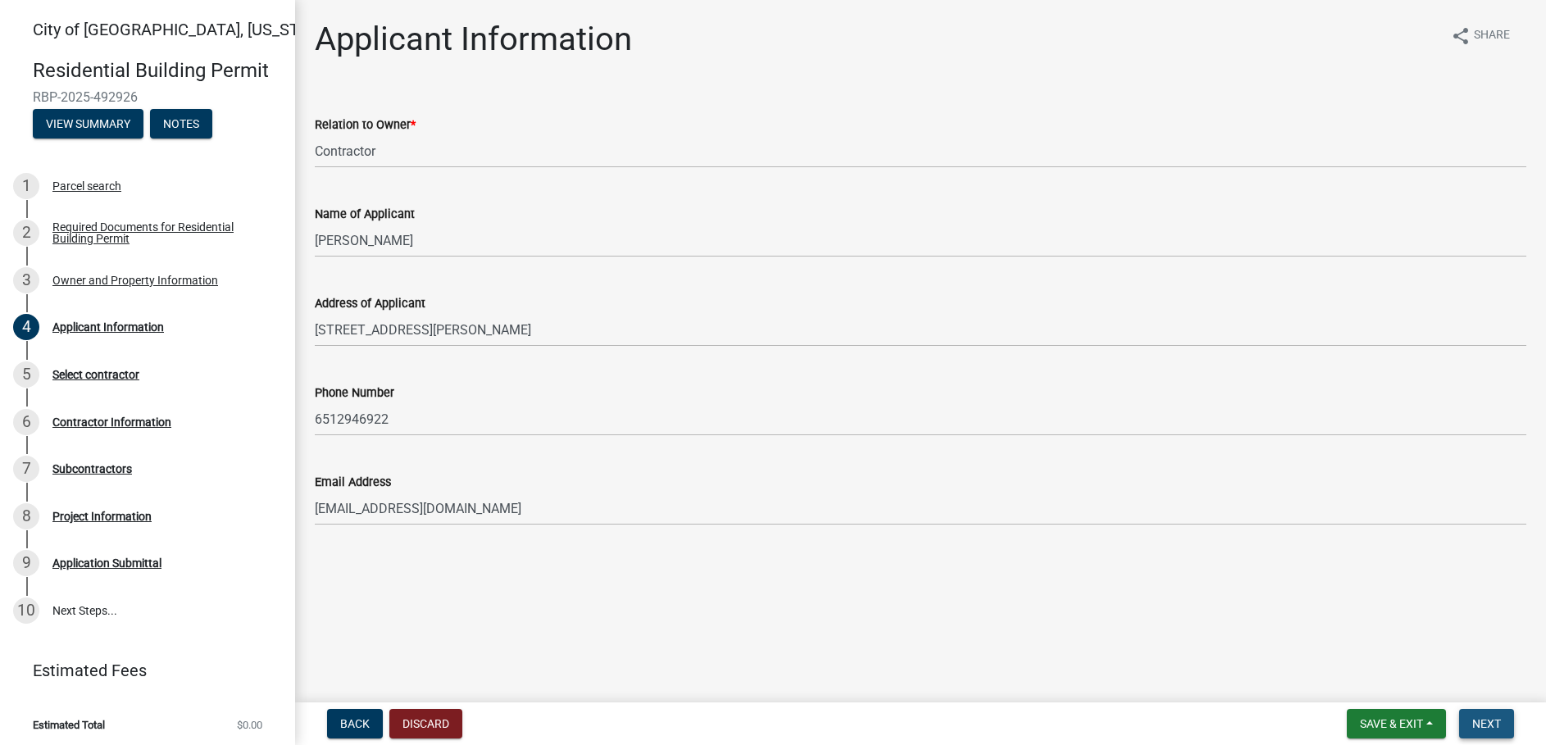
click at [1473, 731] on span "Next" at bounding box center [1486, 723] width 29 height 13
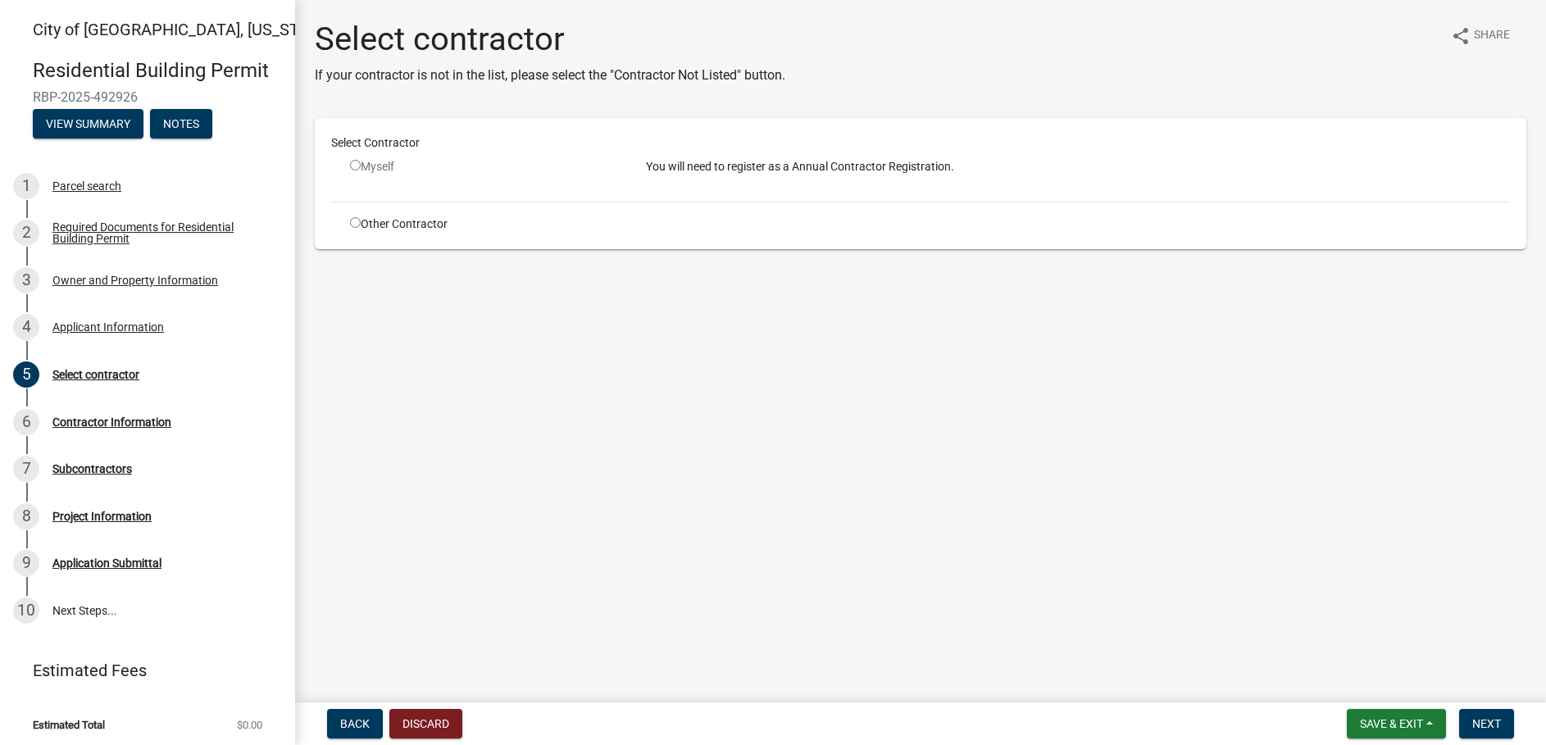
click at [342, 170] on div "Myself" at bounding box center [486, 173] width 296 height 30
click at [362, 161] on div "Myself" at bounding box center [485, 166] width 271 height 17
click at [357, 166] on input "radio" at bounding box center [355, 165] width 11 height 11
radio input "false"
click at [356, 225] on input "radio" at bounding box center [355, 222] width 11 height 11
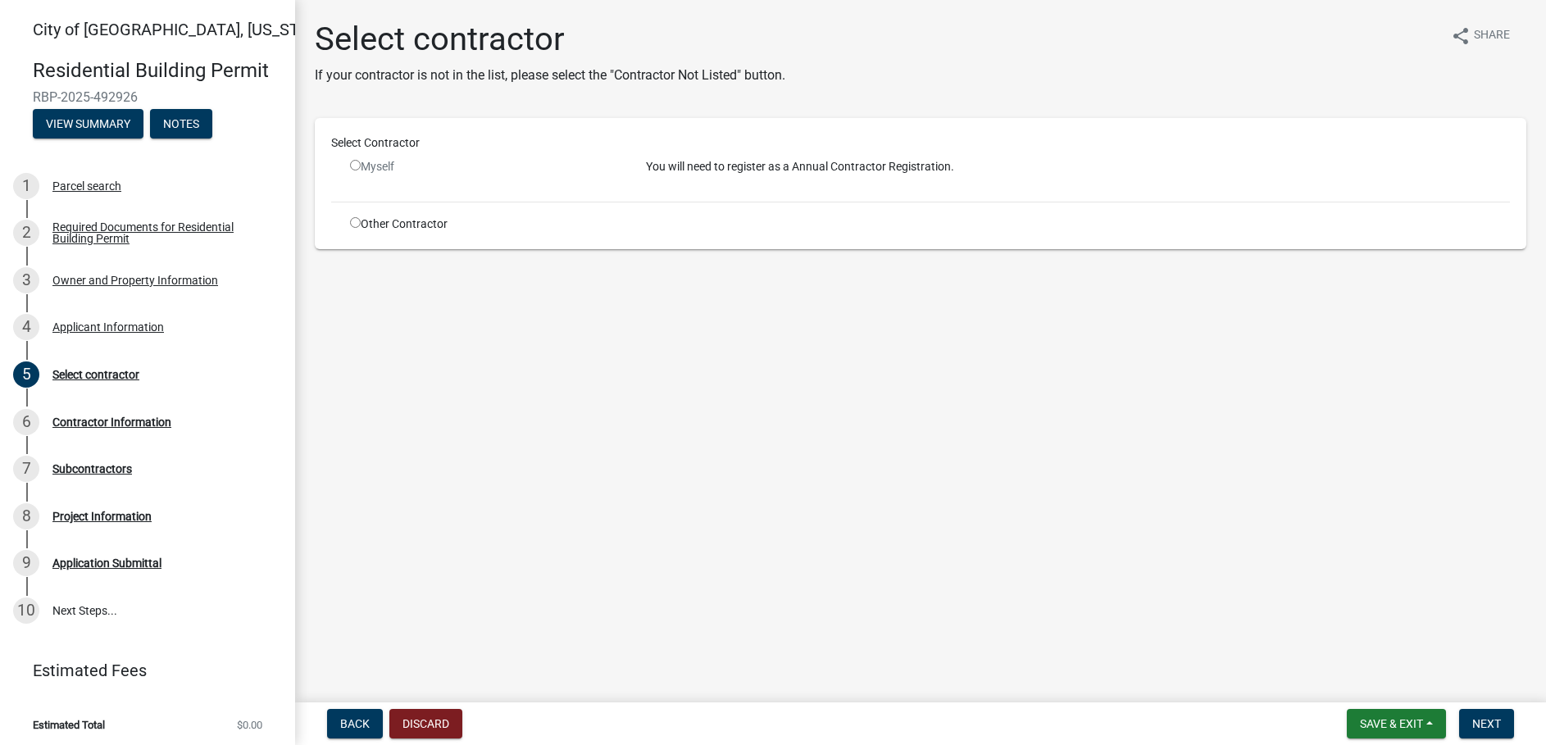
radio input "true"
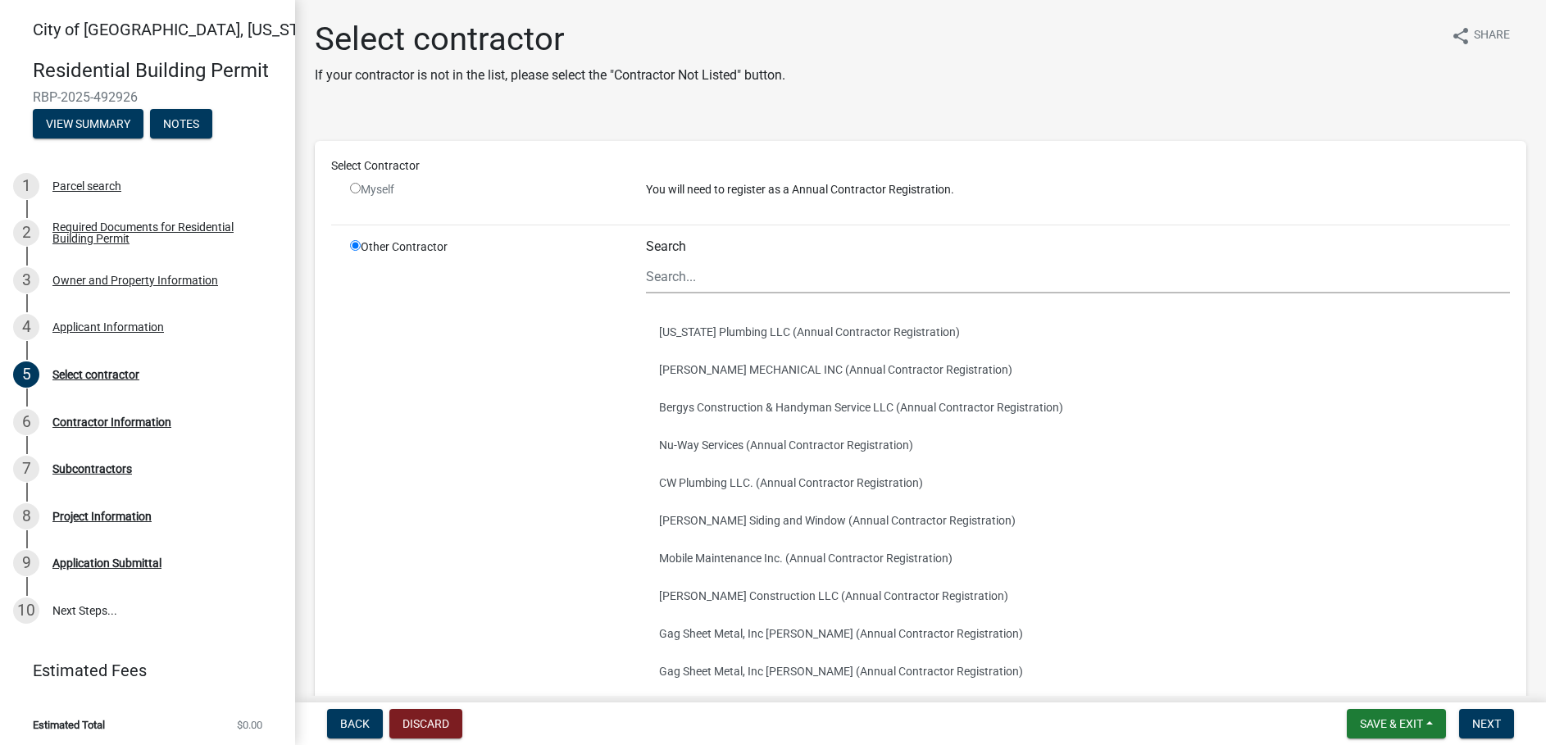
click at [569, 88] on div "Select contractor If your contractor is not in the list, please select the "Con…" at bounding box center [550, 59] width 471 height 79
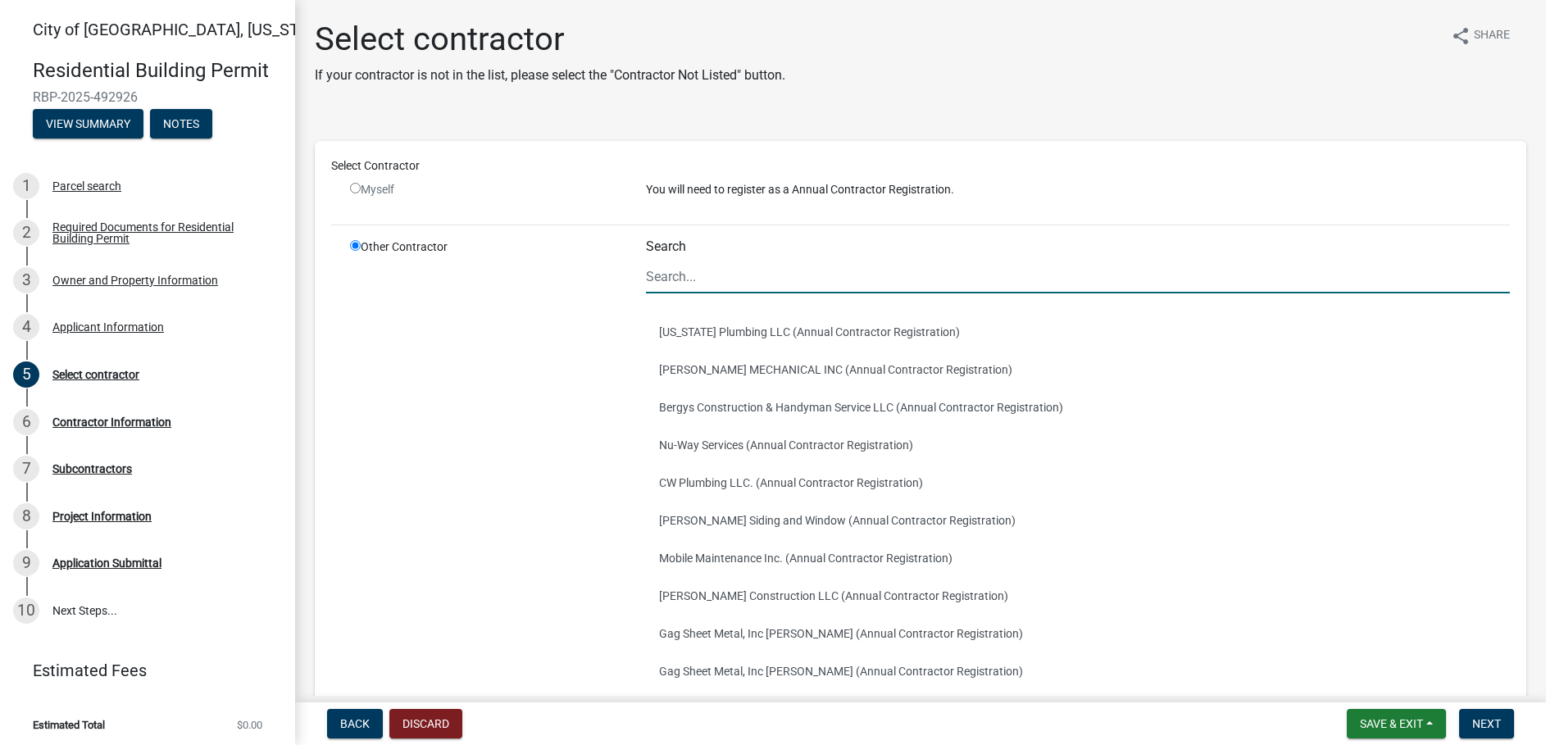
click at [684, 272] on input "Search" at bounding box center [1078, 277] width 864 height 34
type input "Groundworks [US_STATE] LLC"
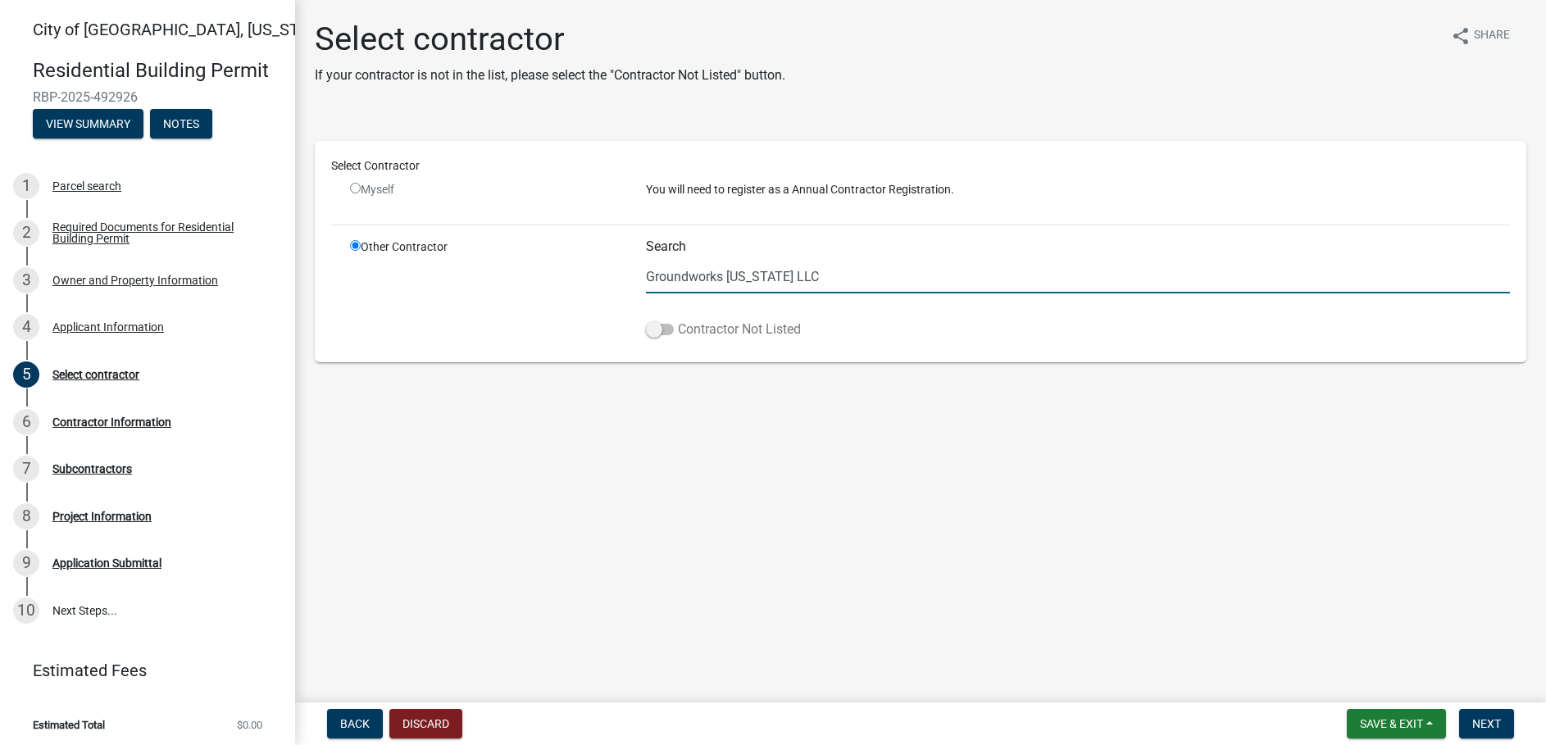
click at [653, 325] on span at bounding box center [660, 329] width 28 height 11
click at [678, 320] on input "Contractor Not Listed" at bounding box center [678, 320] width 0 height 0
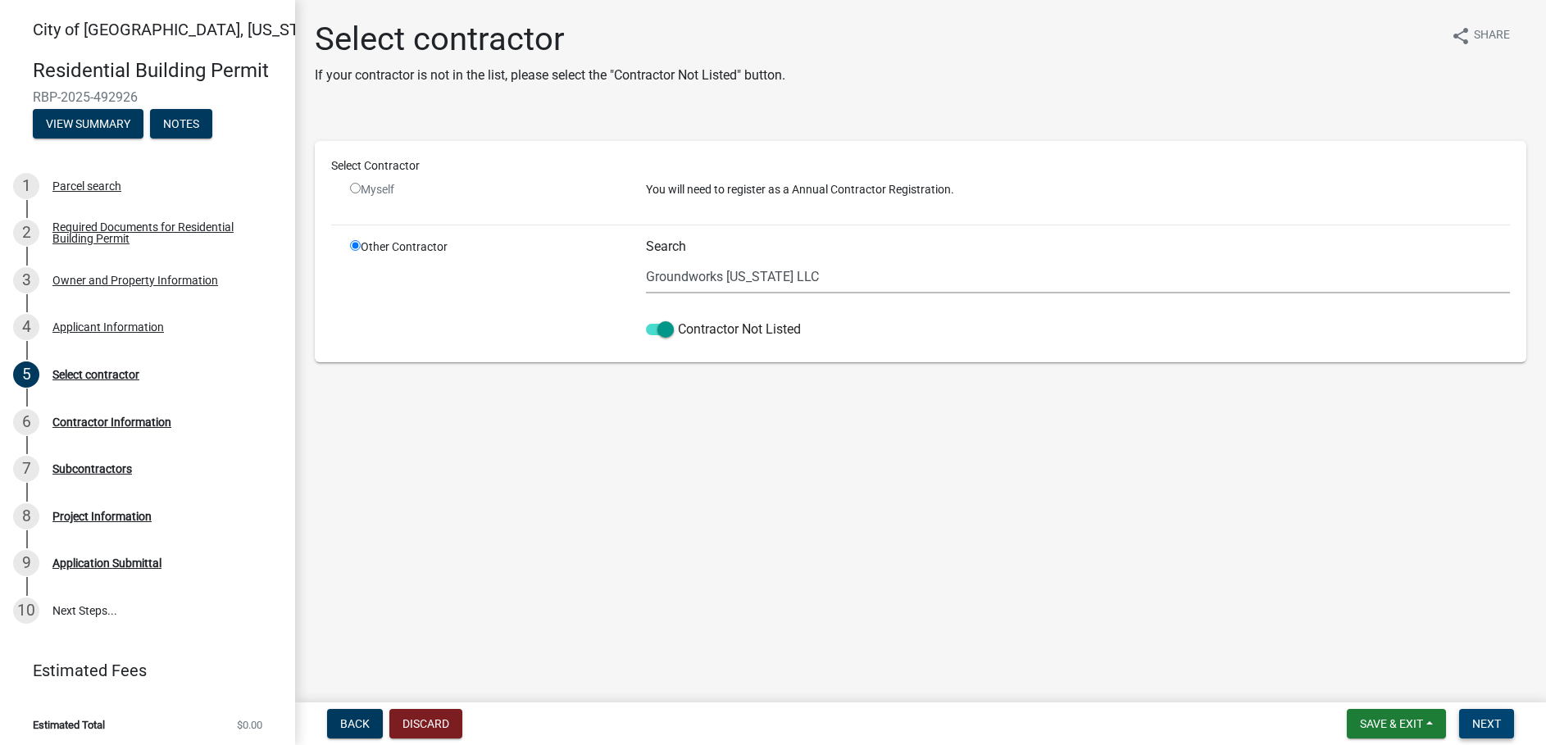
click at [1482, 727] on span "Next" at bounding box center [1486, 723] width 29 height 13
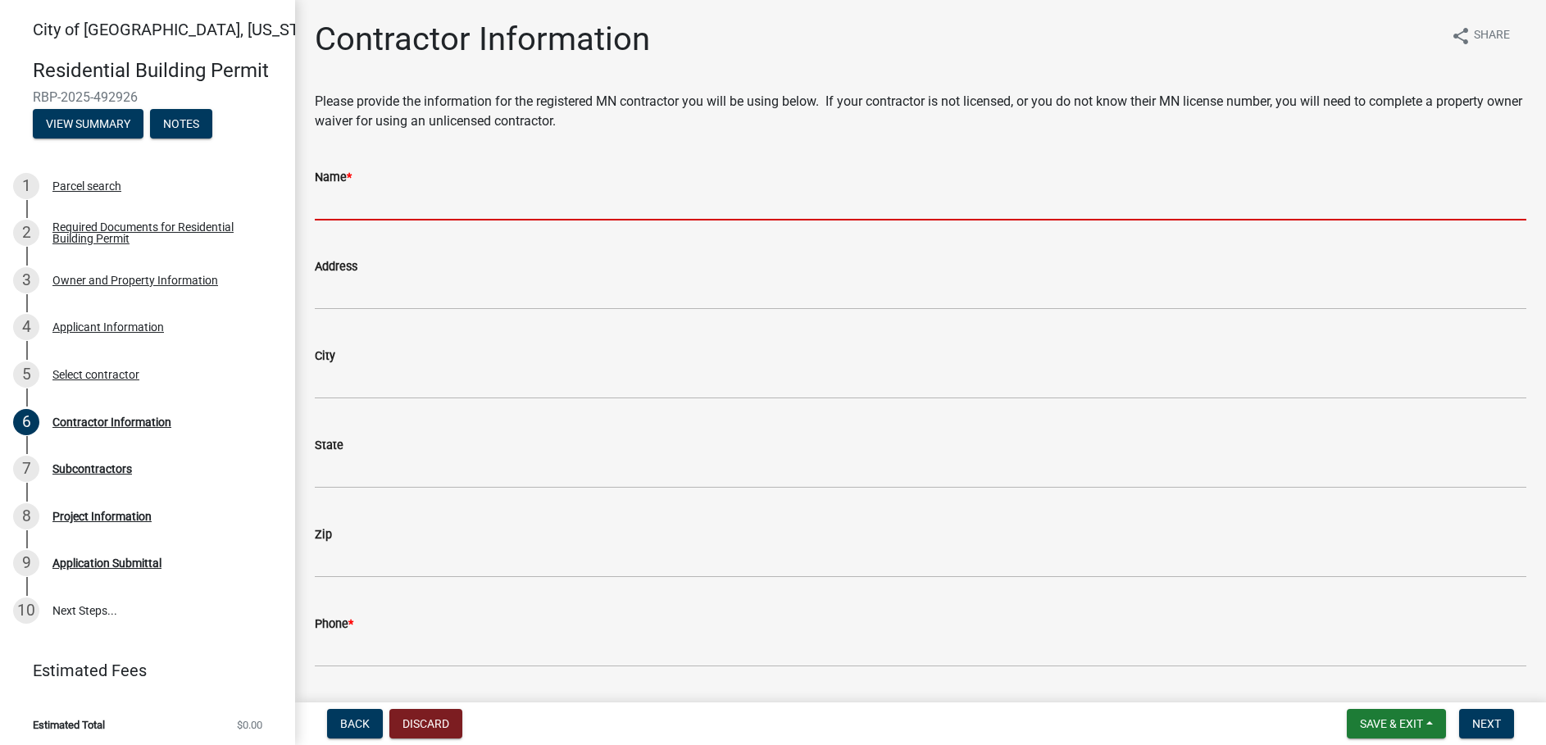
click at [322, 194] on input "Name *" at bounding box center [921, 204] width 1212 height 34
type input "Groundworks [US_STATE] LLC"
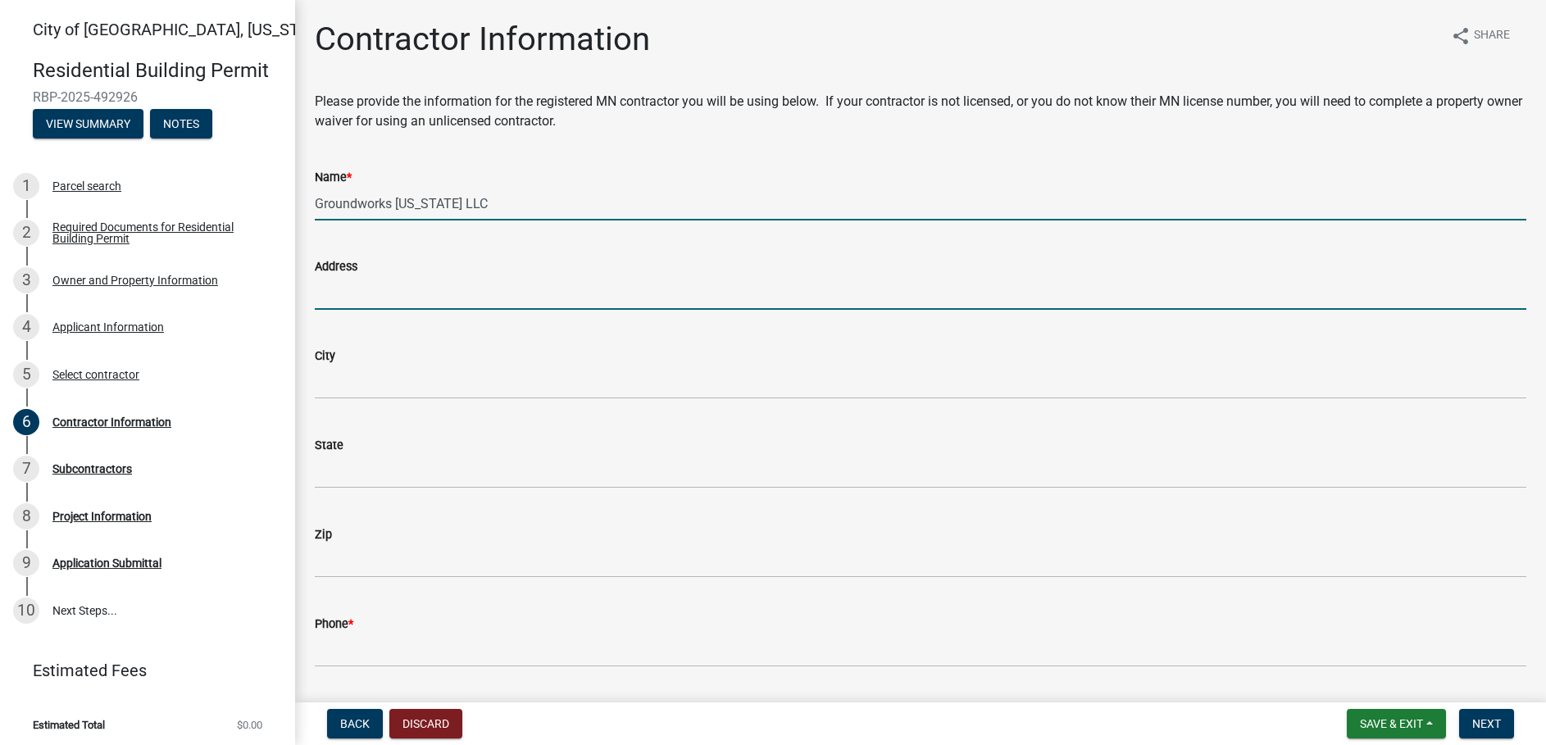
type input "[STREET_ADDRESS][PERSON_NAME]"
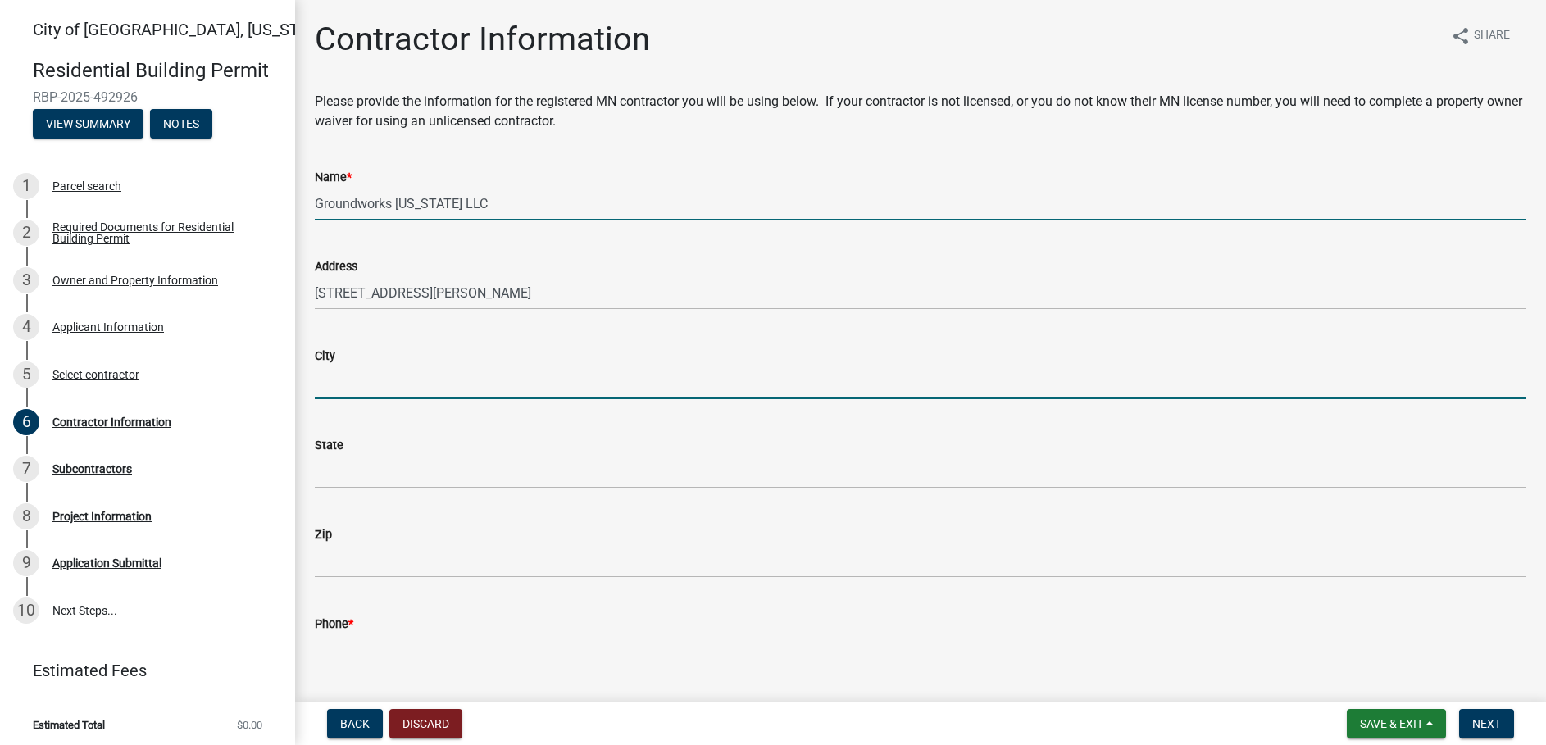
type input "[GEOGRAPHIC_DATA]"
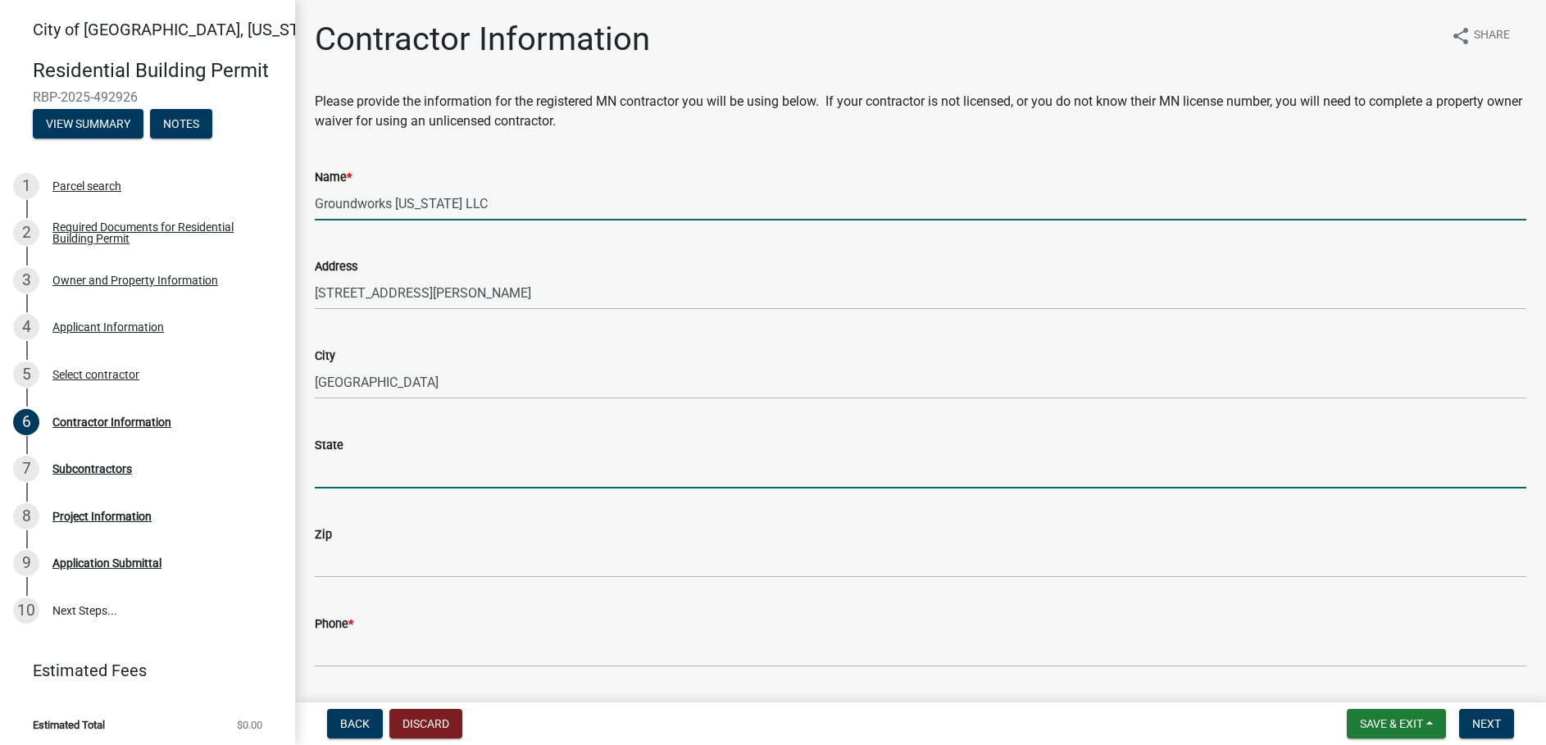
type input "MN"
type input "55076"
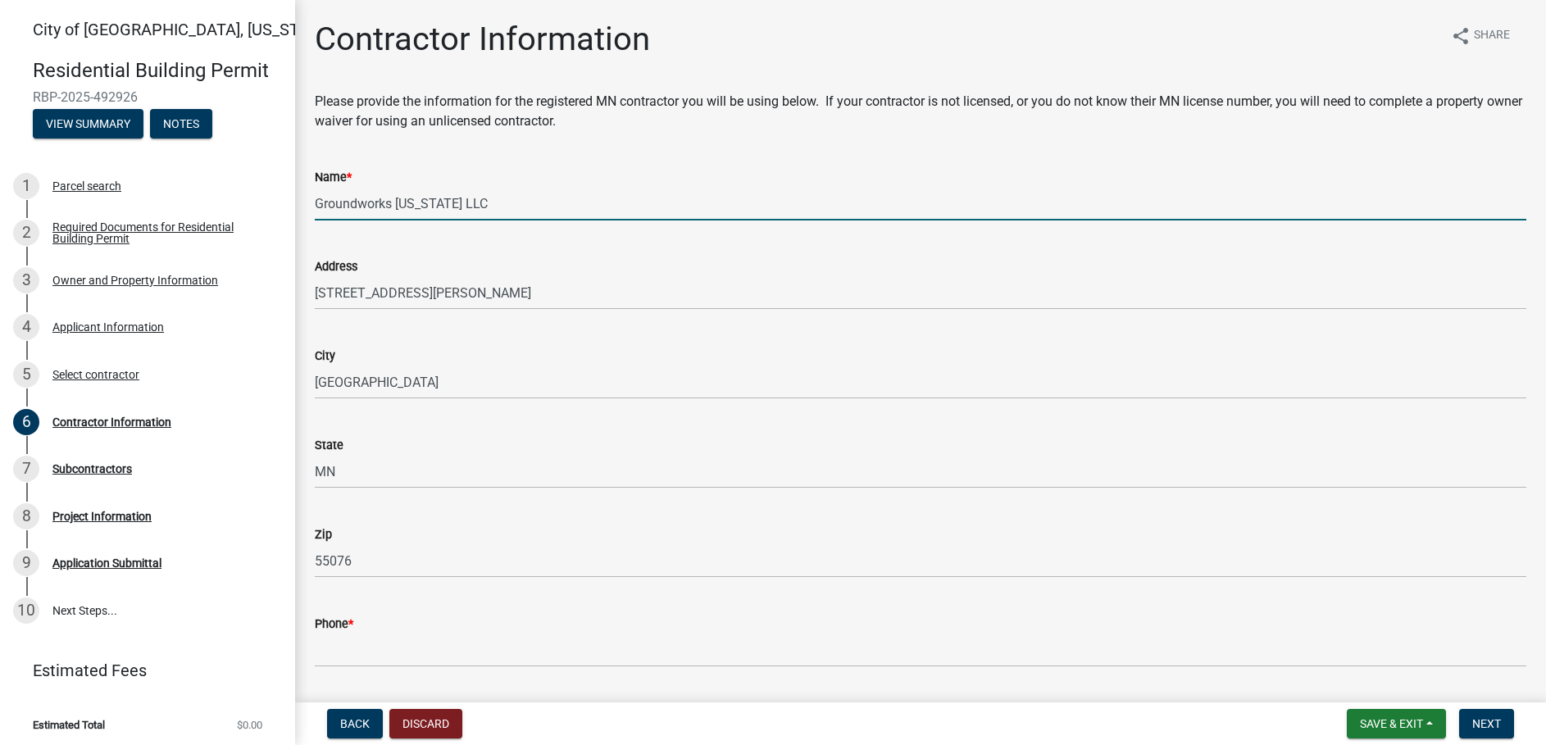
type input "6512946922"
type input "[EMAIL_ADDRESS][DOMAIN_NAME]"
type input "BC765730"
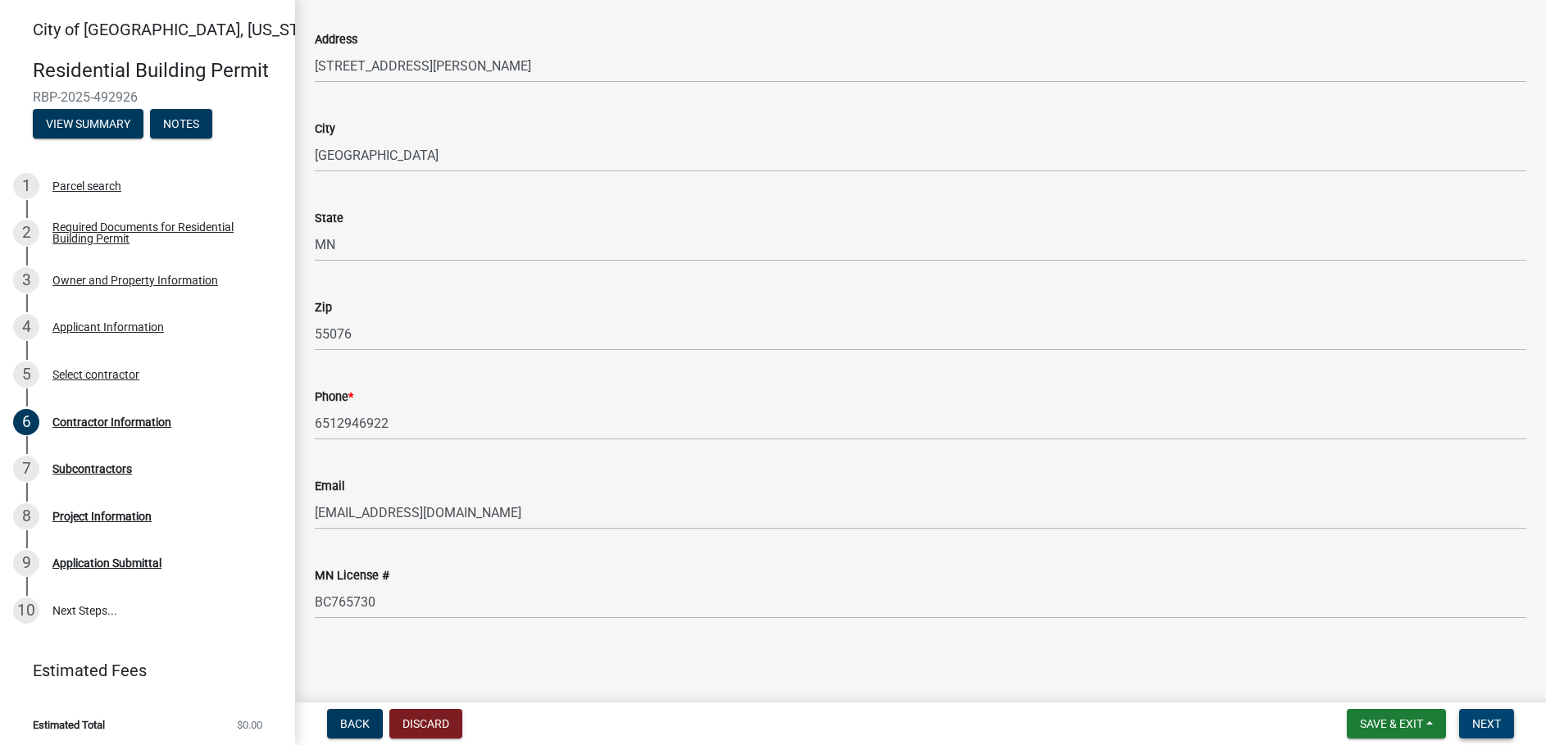
click at [1485, 716] on button "Next" at bounding box center [1486, 724] width 55 height 30
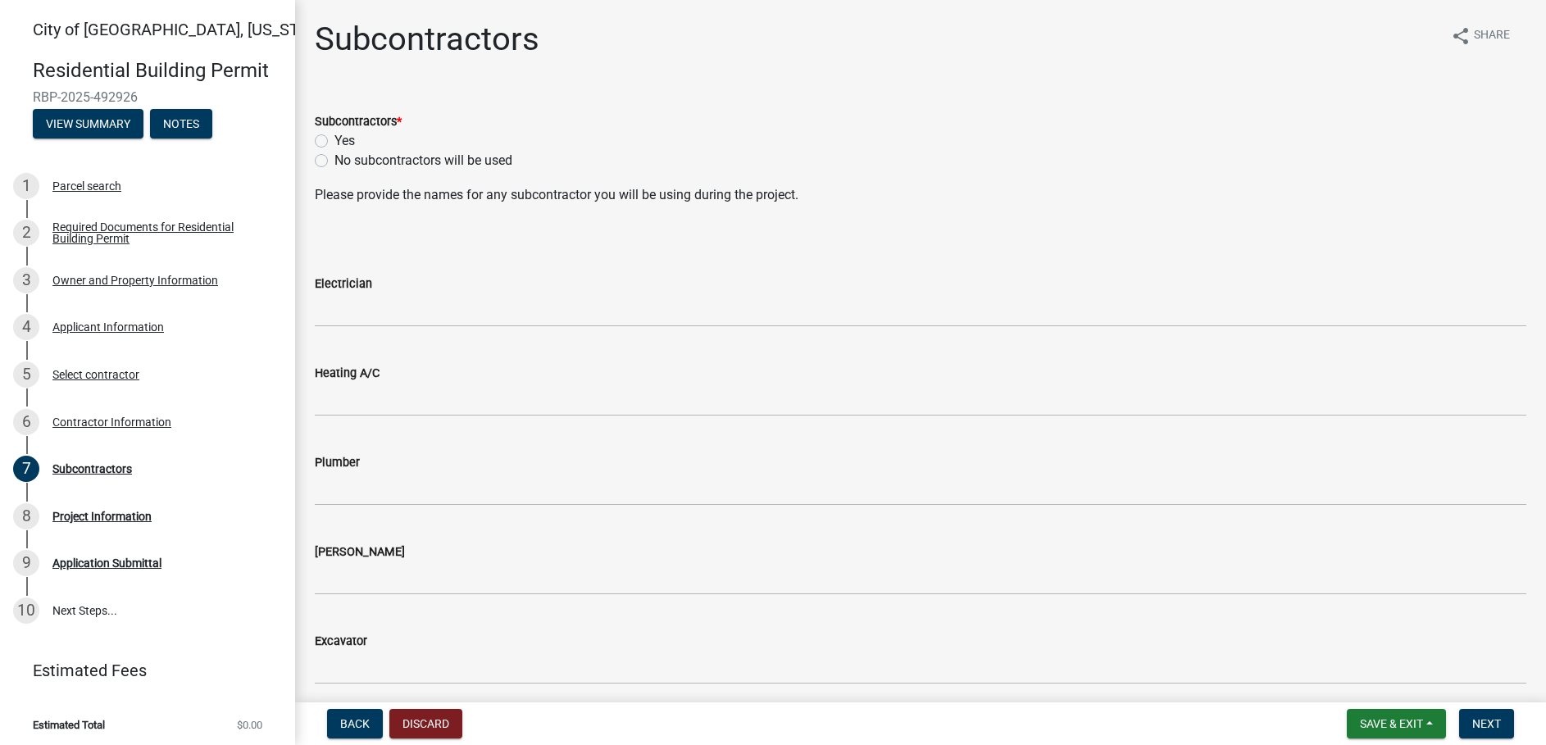
click at [335, 159] on label "No subcontractors will be used" at bounding box center [424, 161] width 178 height 20
click at [335, 159] on input "No subcontractors will be used" at bounding box center [340, 156] width 11 height 11
radio input "true"
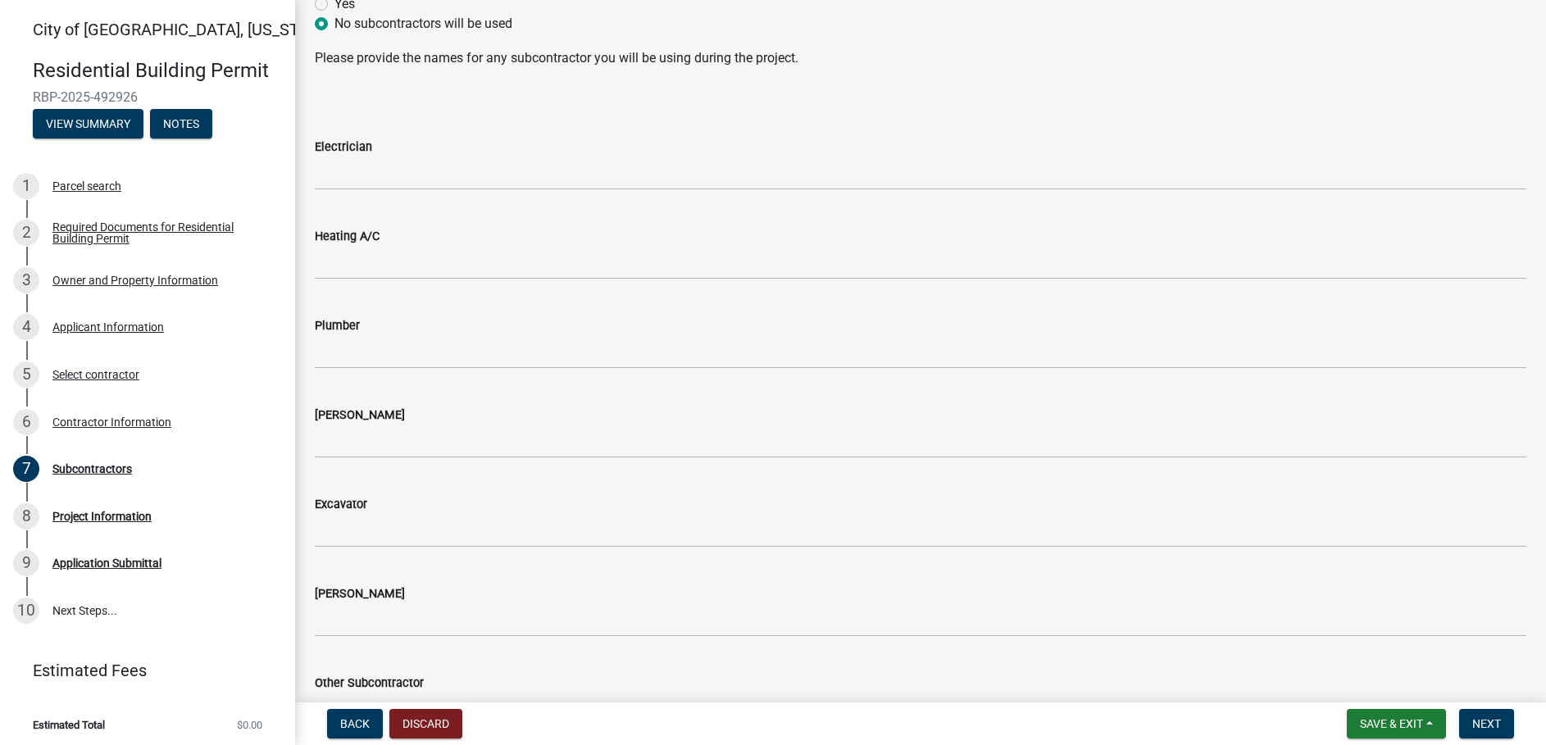
scroll to position [244, 0]
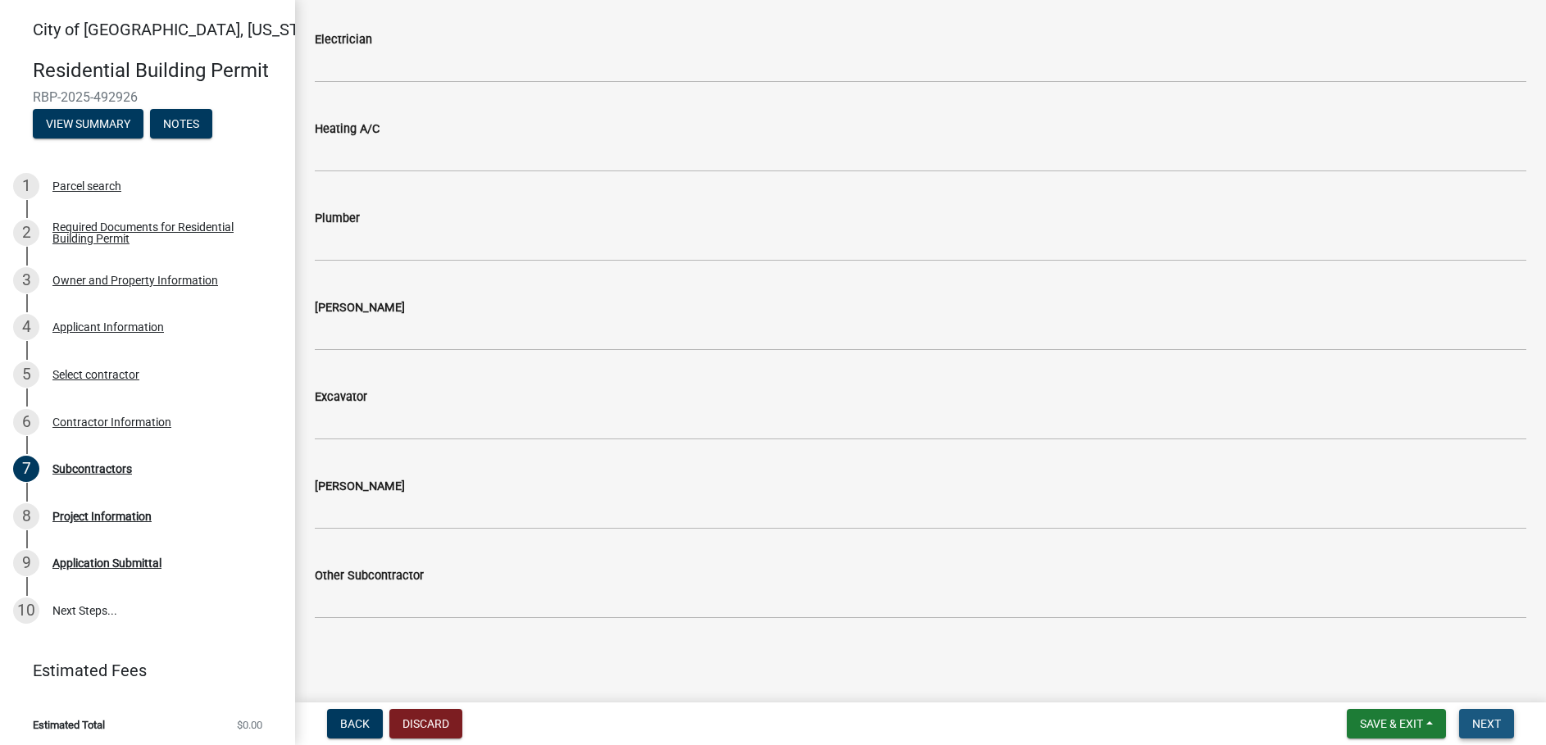
click at [1485, 714] on button "Next" at bounding box center [1486, 724] width 55 height 30
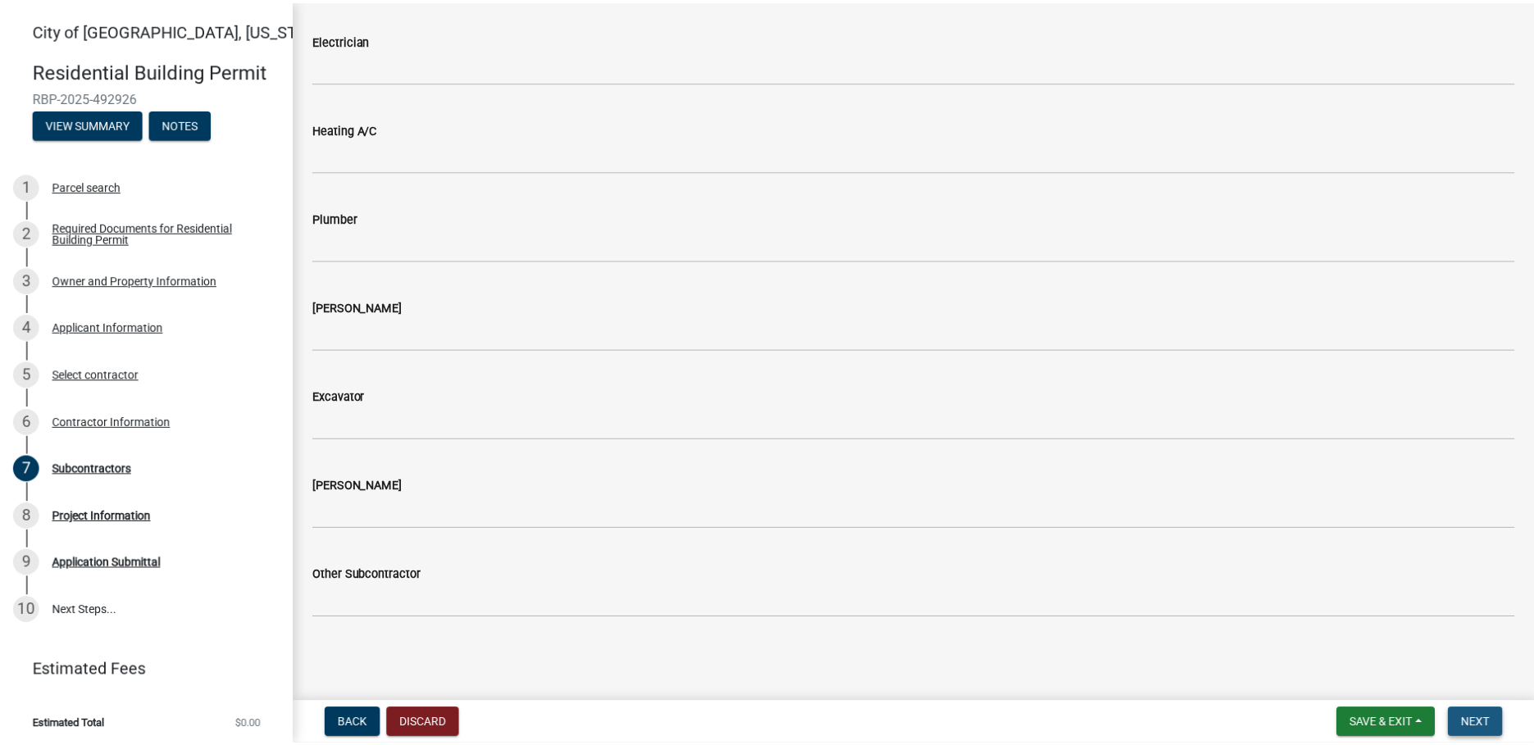
scroll to position [0, 0]
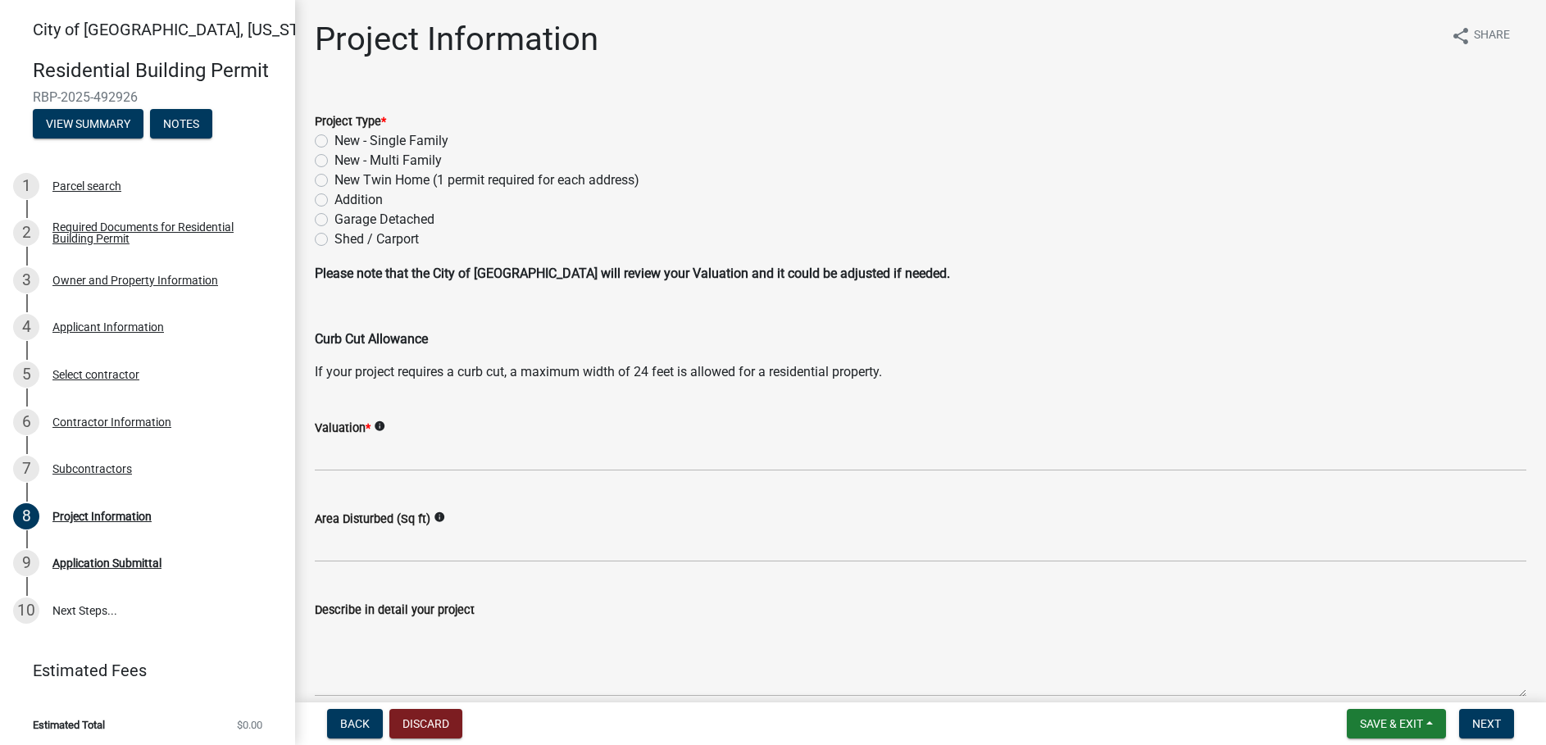
click at [335, 198] on label "Addition" at bounding box center [359, 200] width 48 height 20
click at [335, 198] on input "Addition" at bounding box center [340, 195] width 11 height 11
radio input "true"
click at [335, 198] on label "Addition" at bounding box center [359, 200] width 48 height 20
click at [335, 198] on input "Addition" at bounding box center [340, 195] width 11 height 11
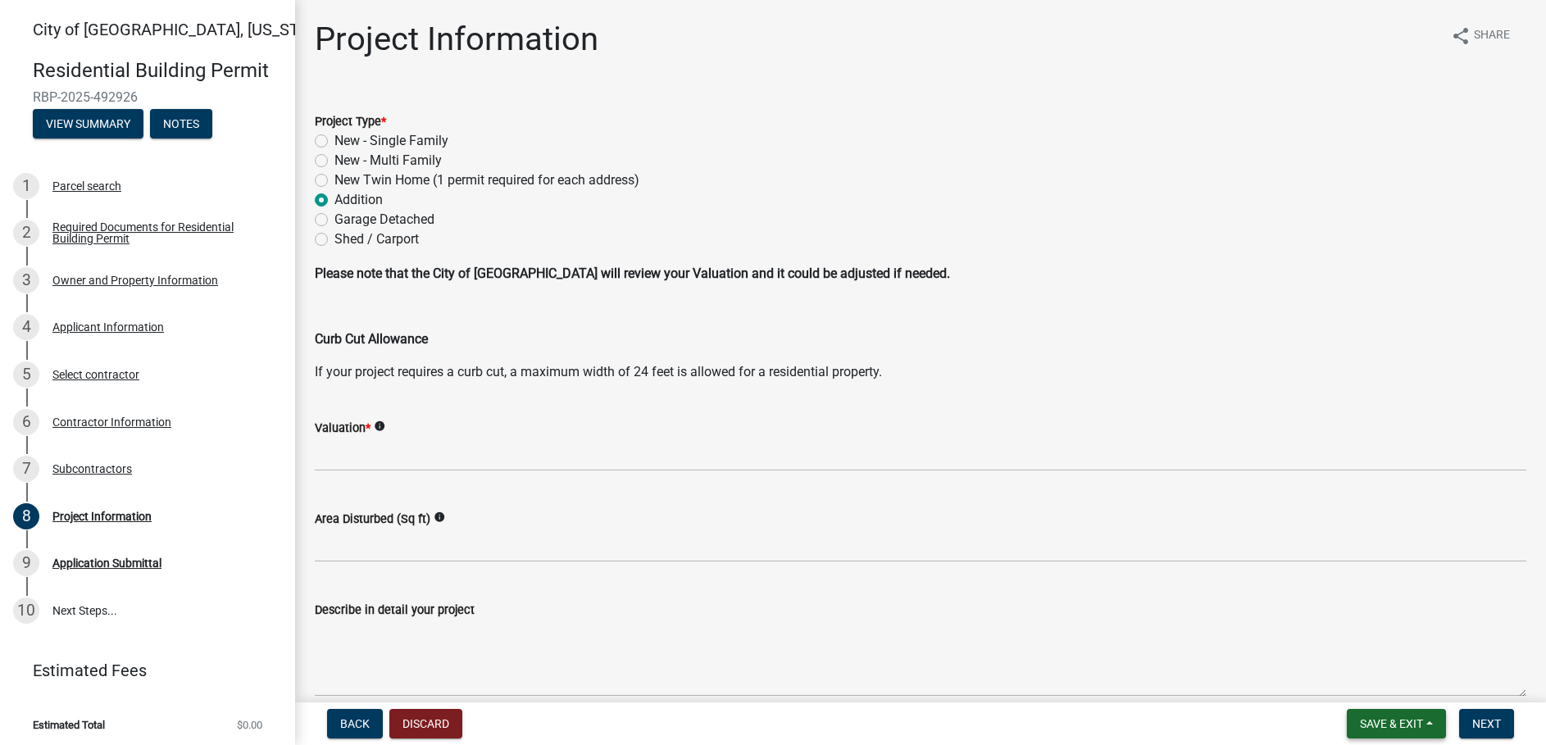
click at [1411, 731] on span "Save & Exit" at bounding box center [1391, 723] width 63 height 13
click at [1356, 681] on button "Save & Exit" at bounding box center [1380, 681] width 131 height 39
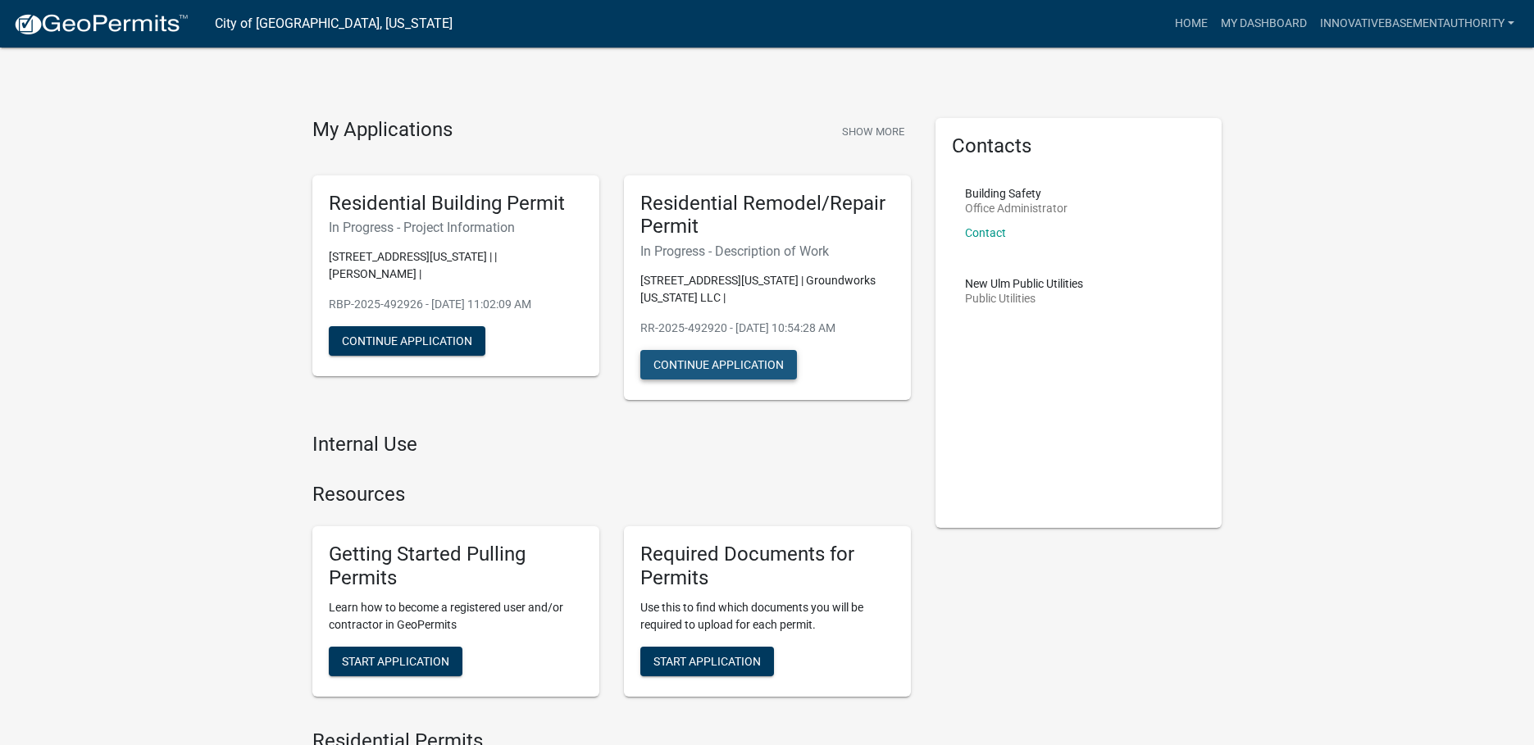
click at [676, 369] on button "Continue Application" at bounding box center [718, 365] width 157 height 30
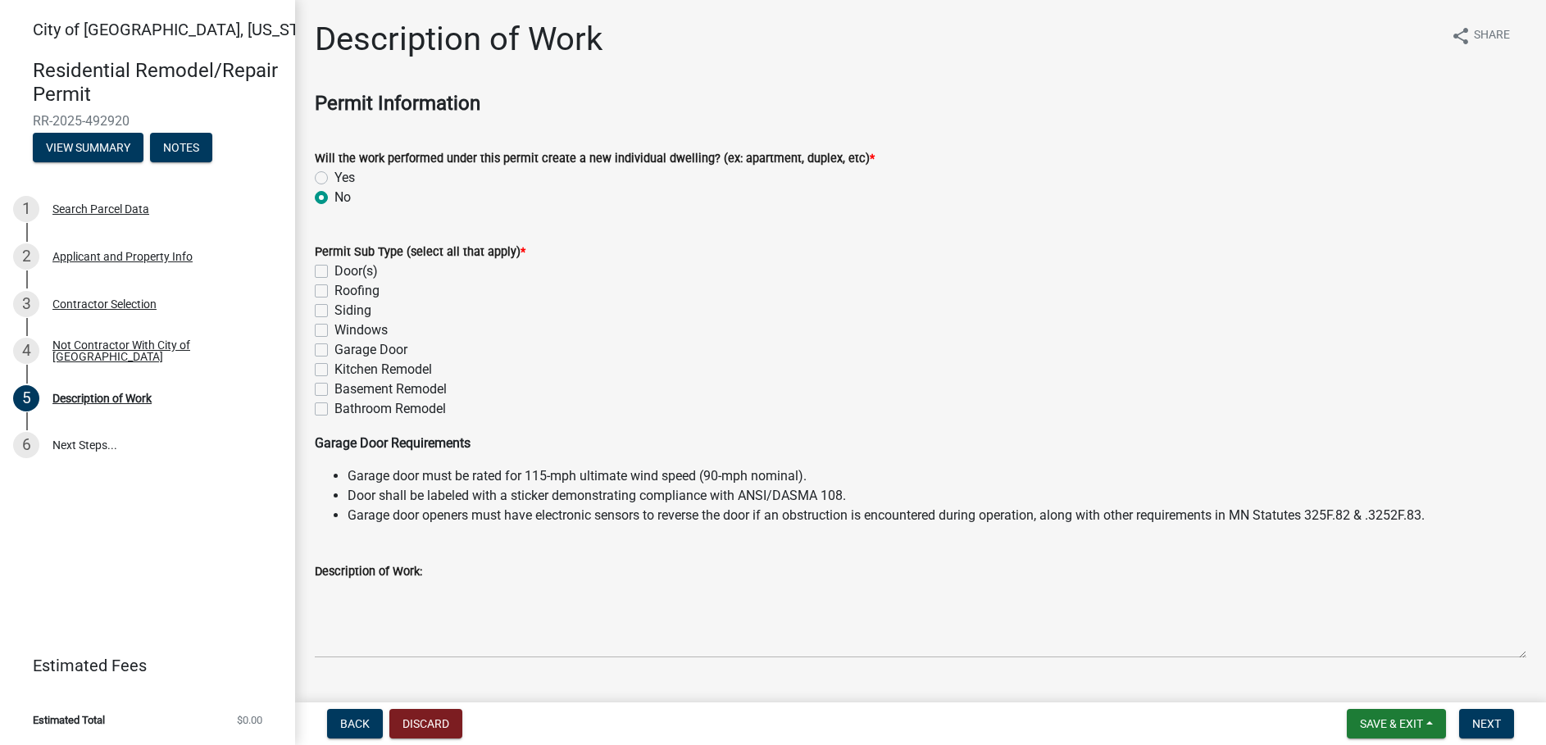
click at [335, 389] on label "Basement Remodel" at bounding box center [391, 390] width 112 height 20
click at [335, 389] on input "Basement Remodel" at bounding box center [340, 385] width 11 height 11
checkbox input "true"
checkbox input "false"
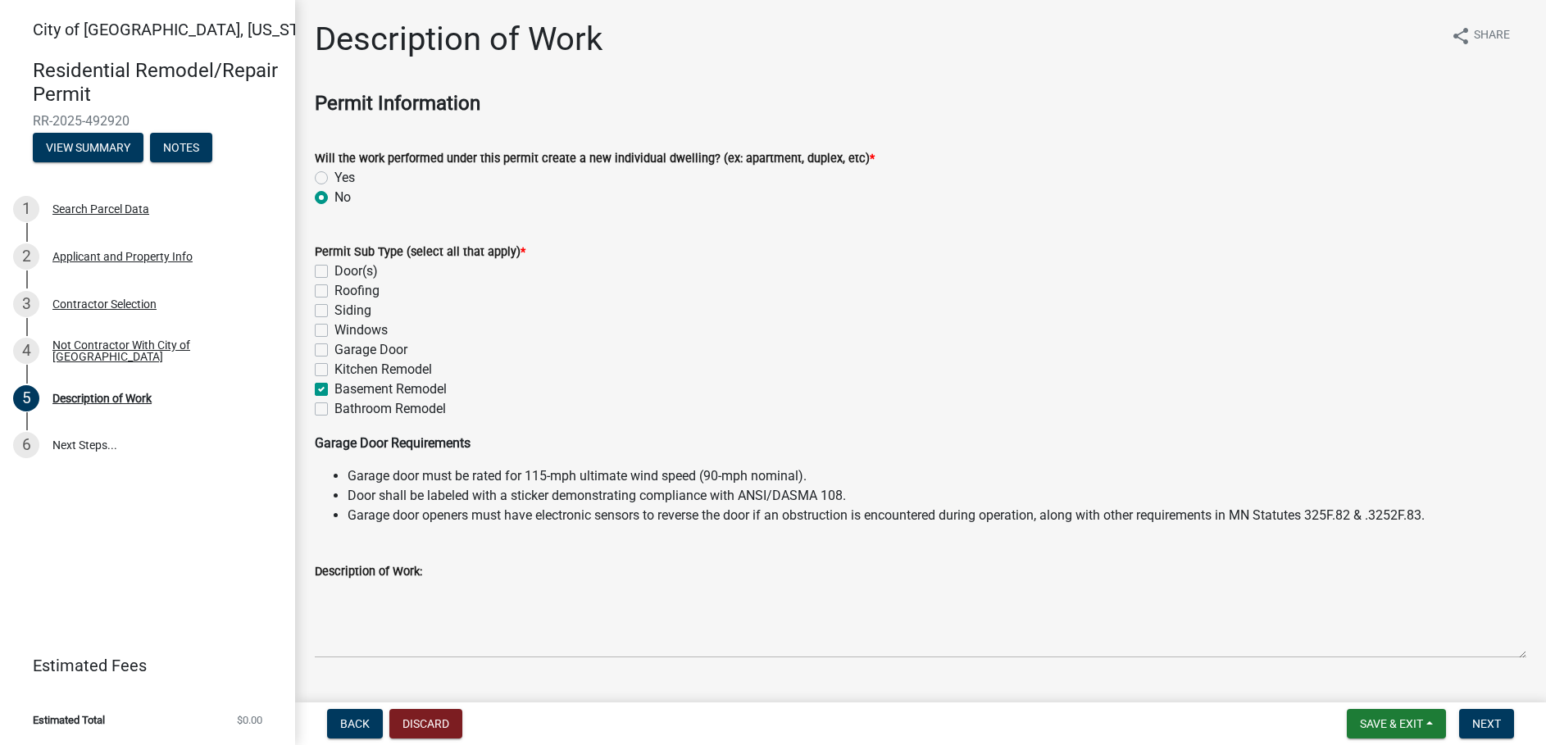
checkbox input "false"
checkbox input "true"
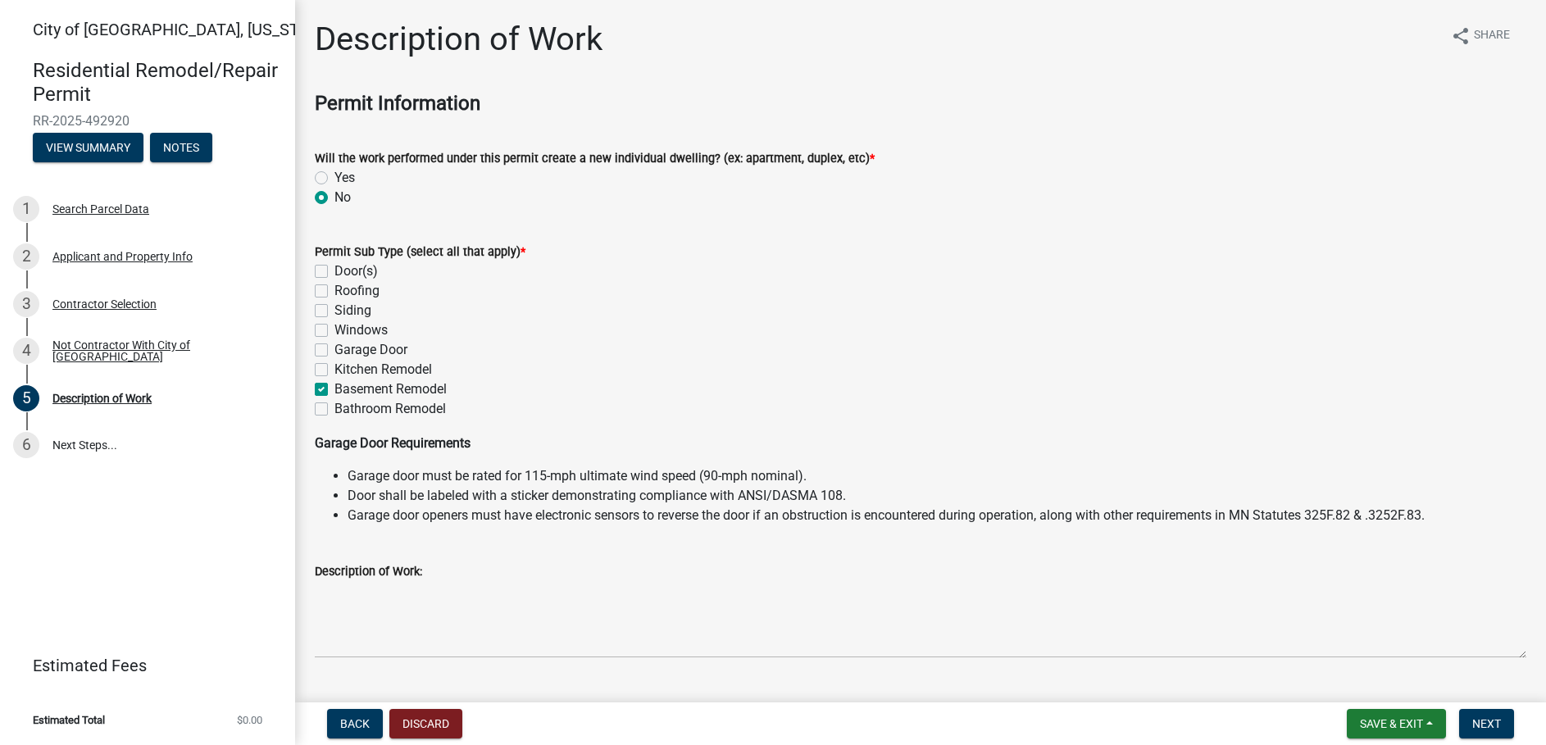
checkbox input "false"
click at [1473, 720] on span "Next" at bounding box center [1486, 723] width 29 height 13
click at [1486, 711] on button "Next" at bounding box center [1486, 724] width 55 height 30
click at [1477, 724] on span "Next" at bounding box center [1486, 723] width 29 height 13
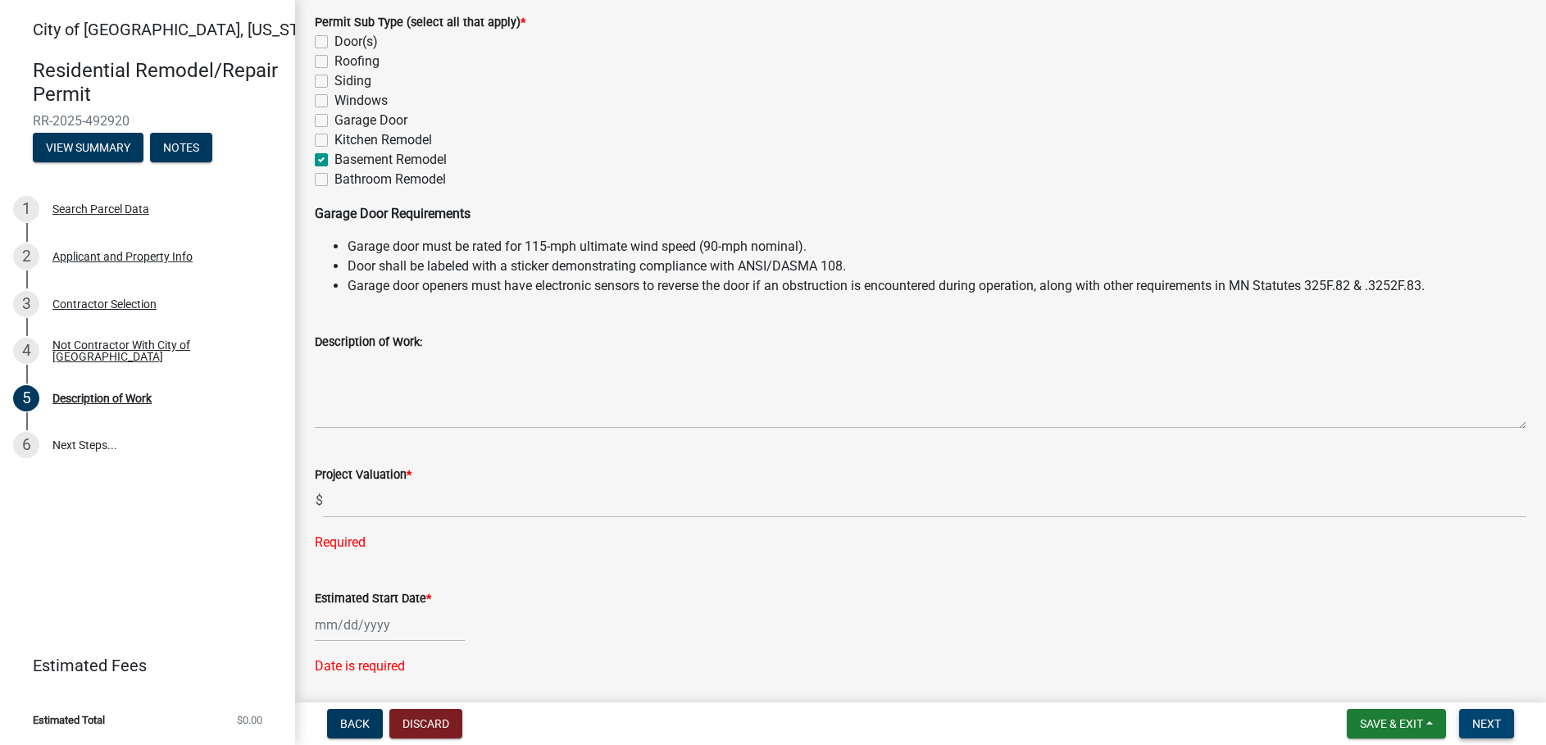
scroll to position [407, 0]
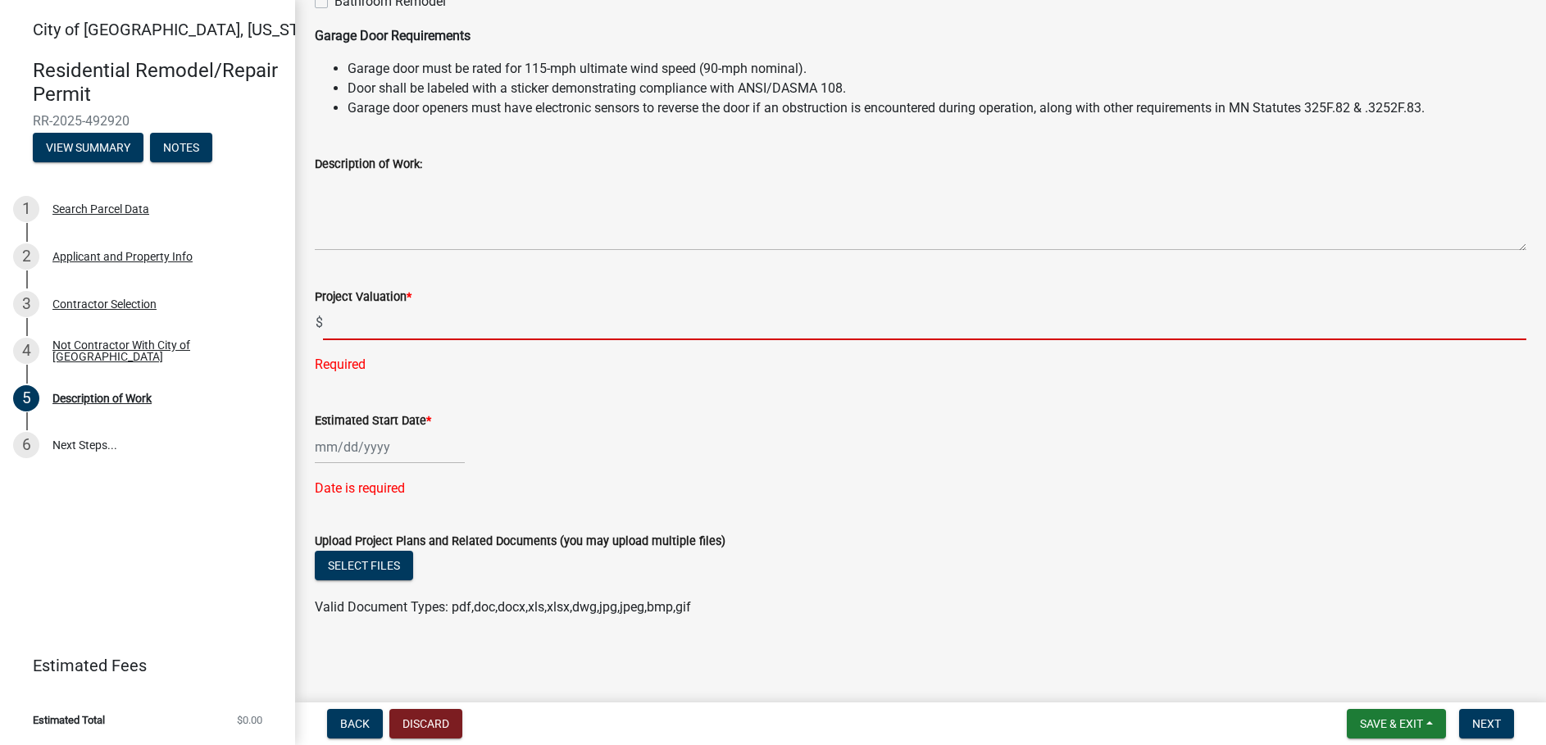
click at [352, 325] on input "text" at bounding box center [925, 324] width 1204 height 34
drag, startPoint x: 351, startPoint y: 326, endPoint x: 350, endPoint y: 318, distance: 8.2
click at [351, 326] on input "text" at bounding box center [925, 324] width 1204 height 34
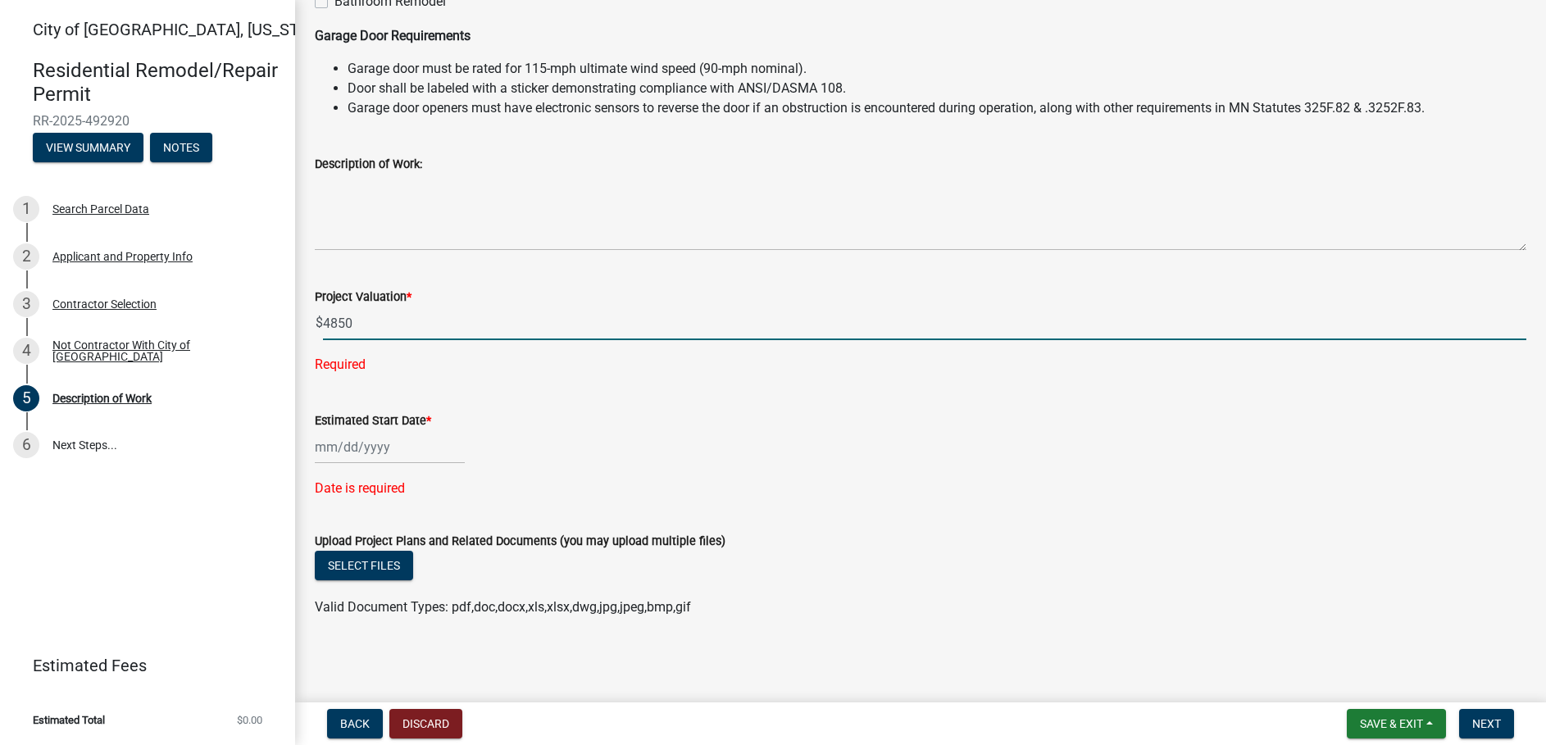
type input "4850"
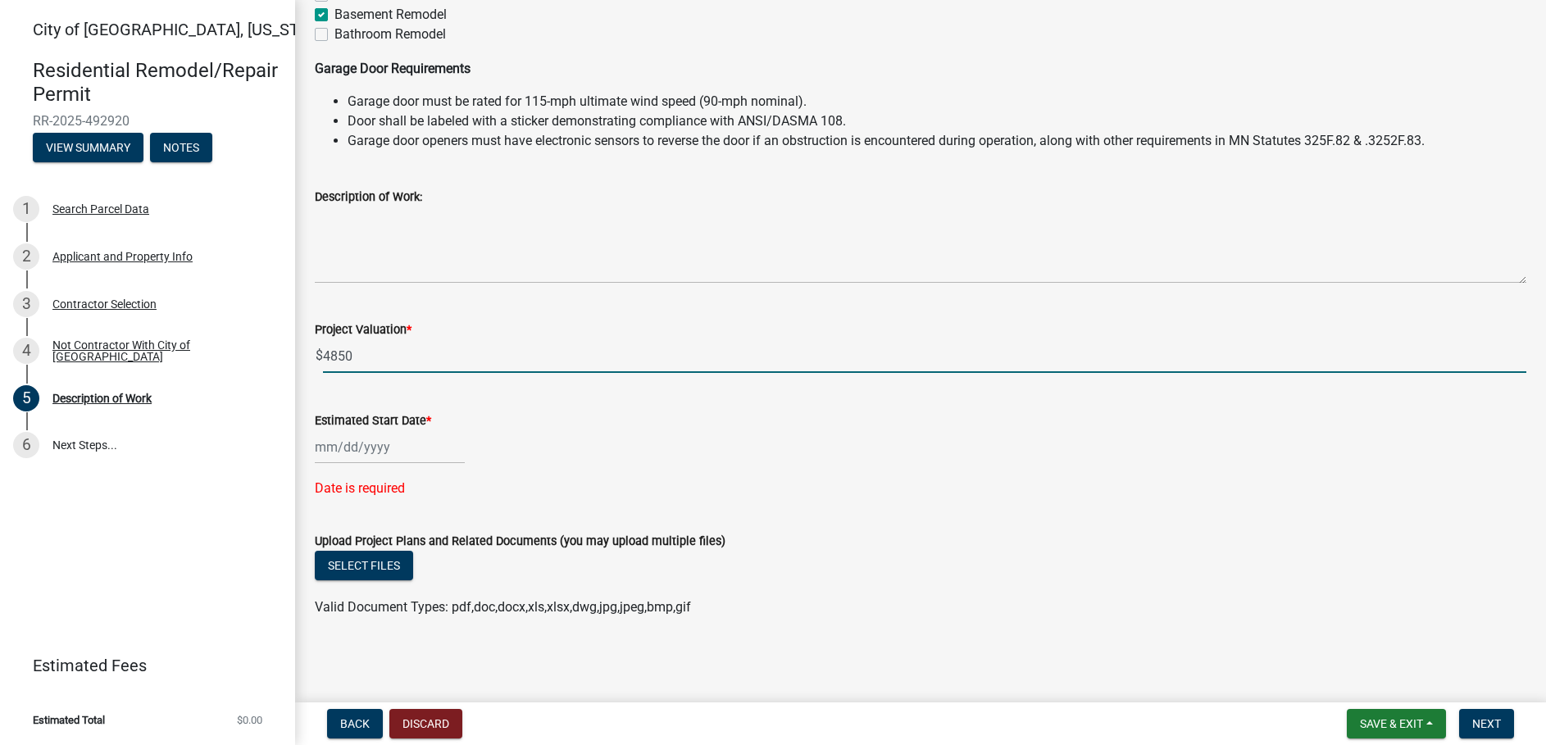
click at [335, 448] on div at bounding box center [390, 447] width 150 height 34
select select "10"
select select "2025"
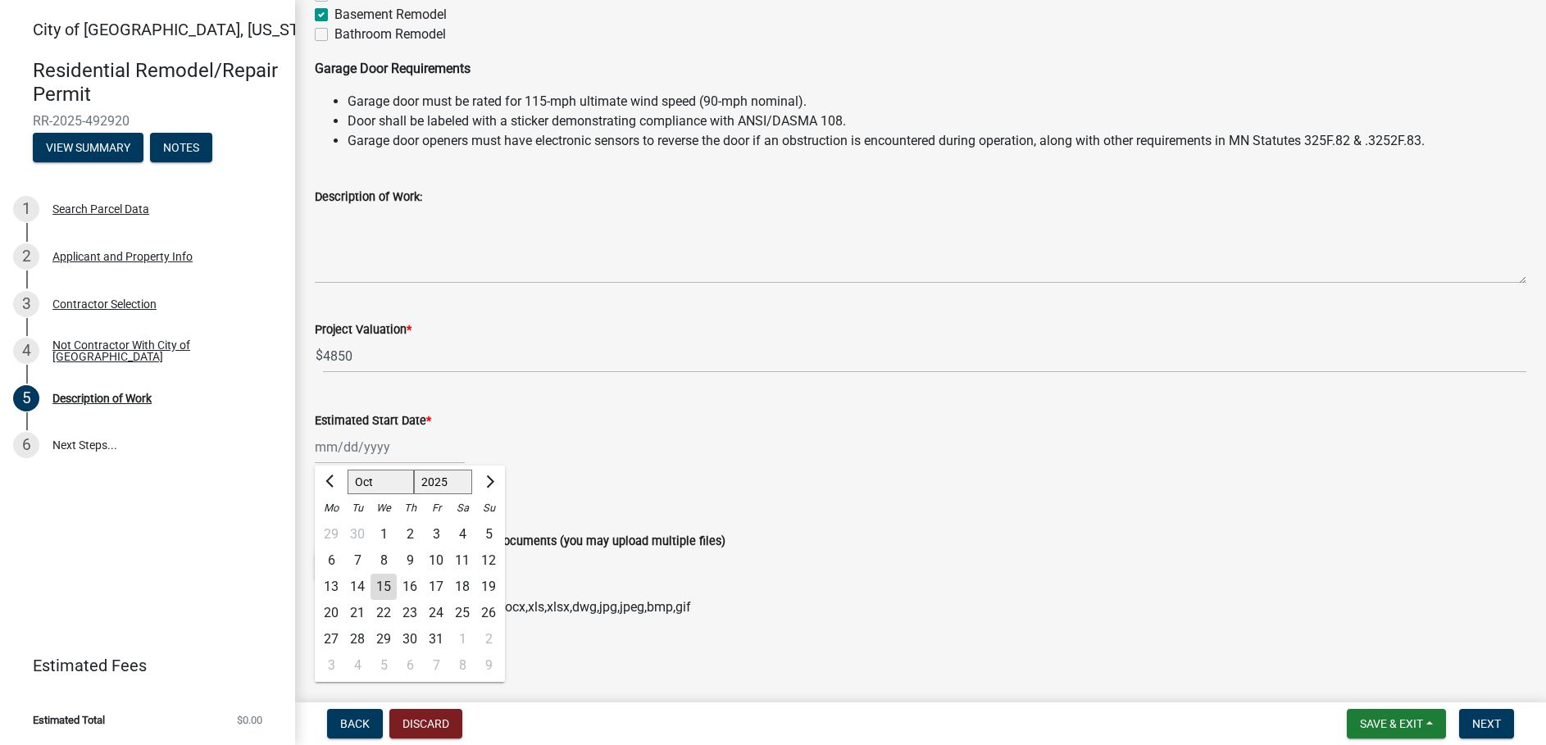
click at [388, 585] on div "15" at bounding box center [384, 587] width 26 height 26
type input "[DATE]"
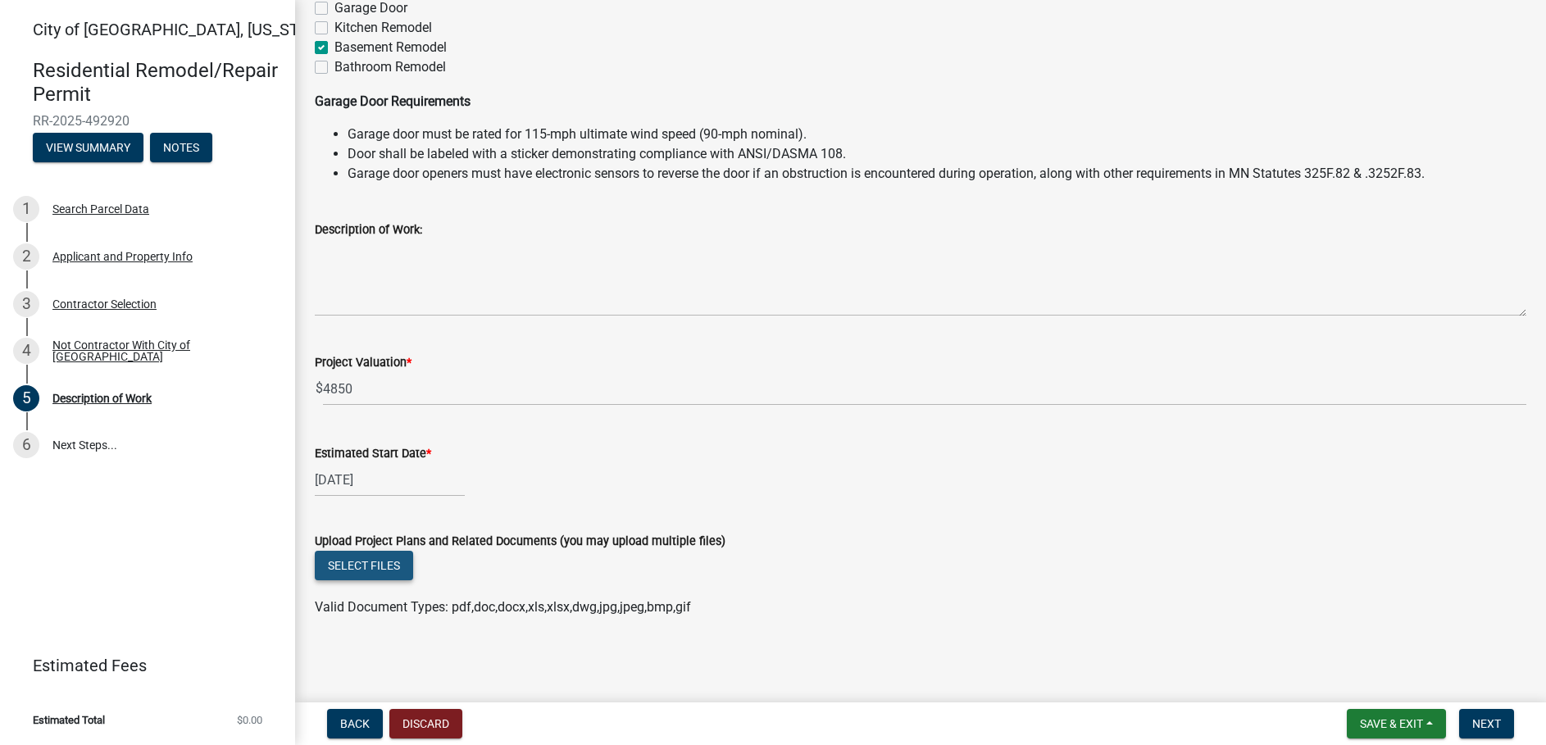
click at [367, 566] on button "Select files" at bounding box center [364, 566] width 98 height 30
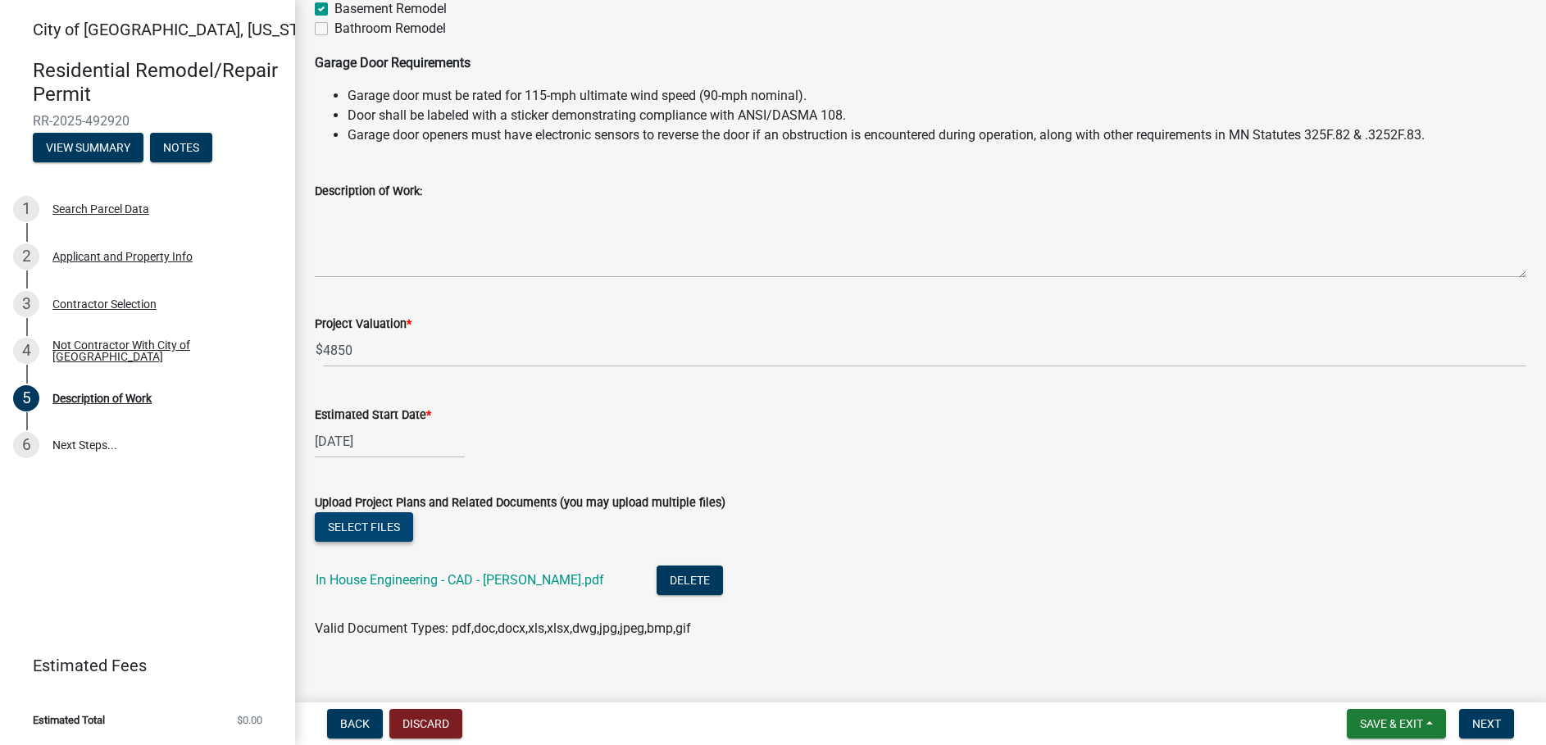
scroll to position [402, 0]
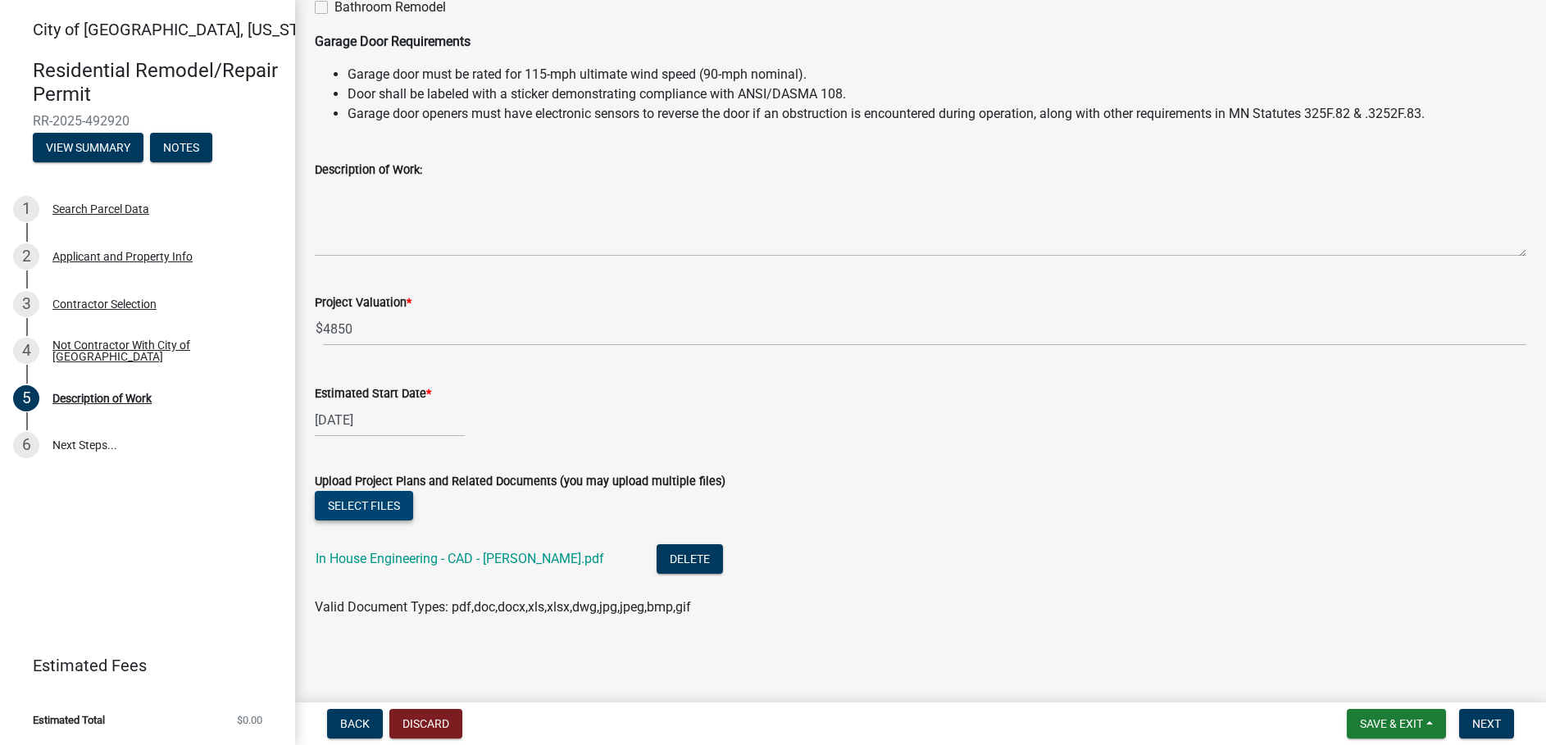
click at [335, 511] on button "Select files" at bounding box center [364, 506] width 98 height 30
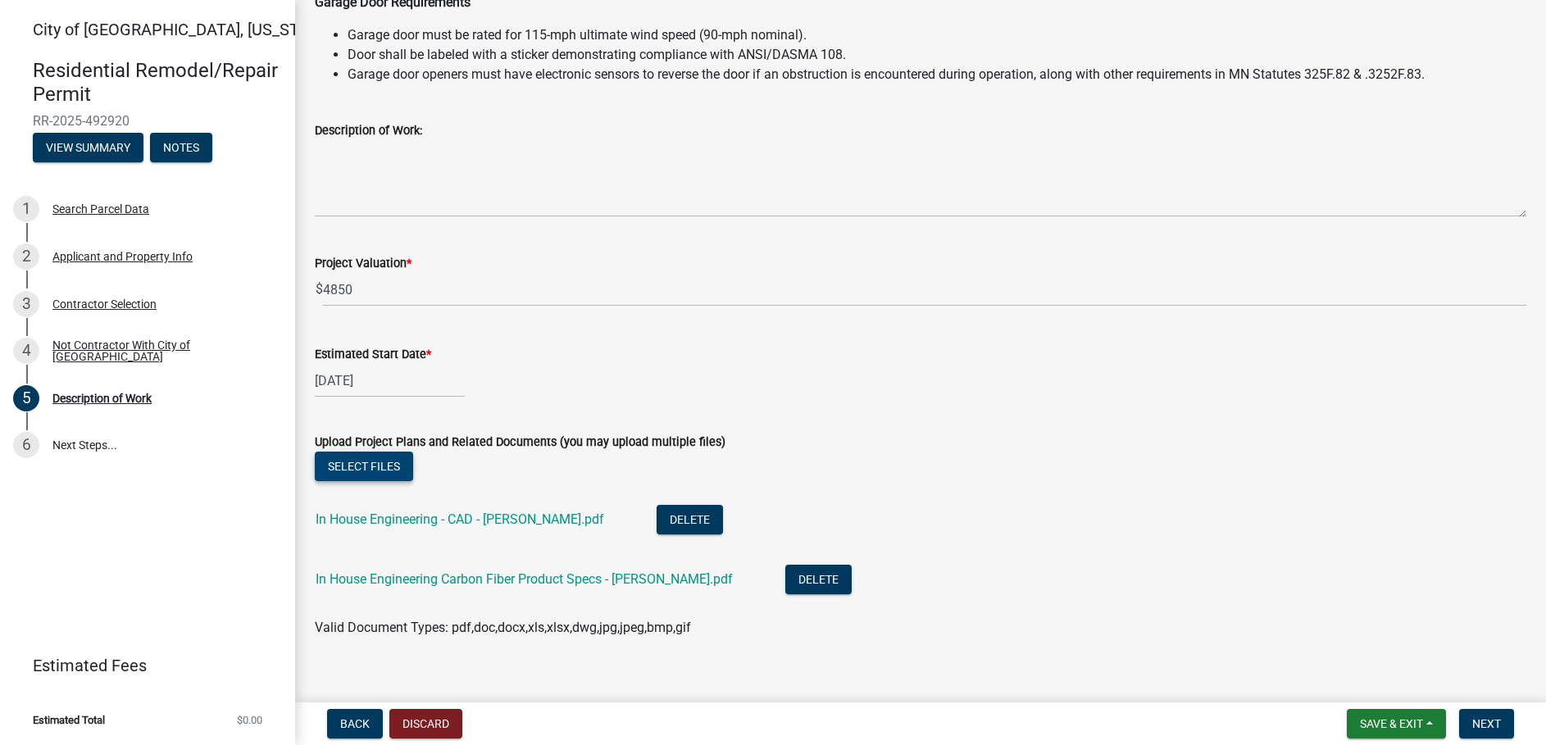
scroll to position [462, 0]
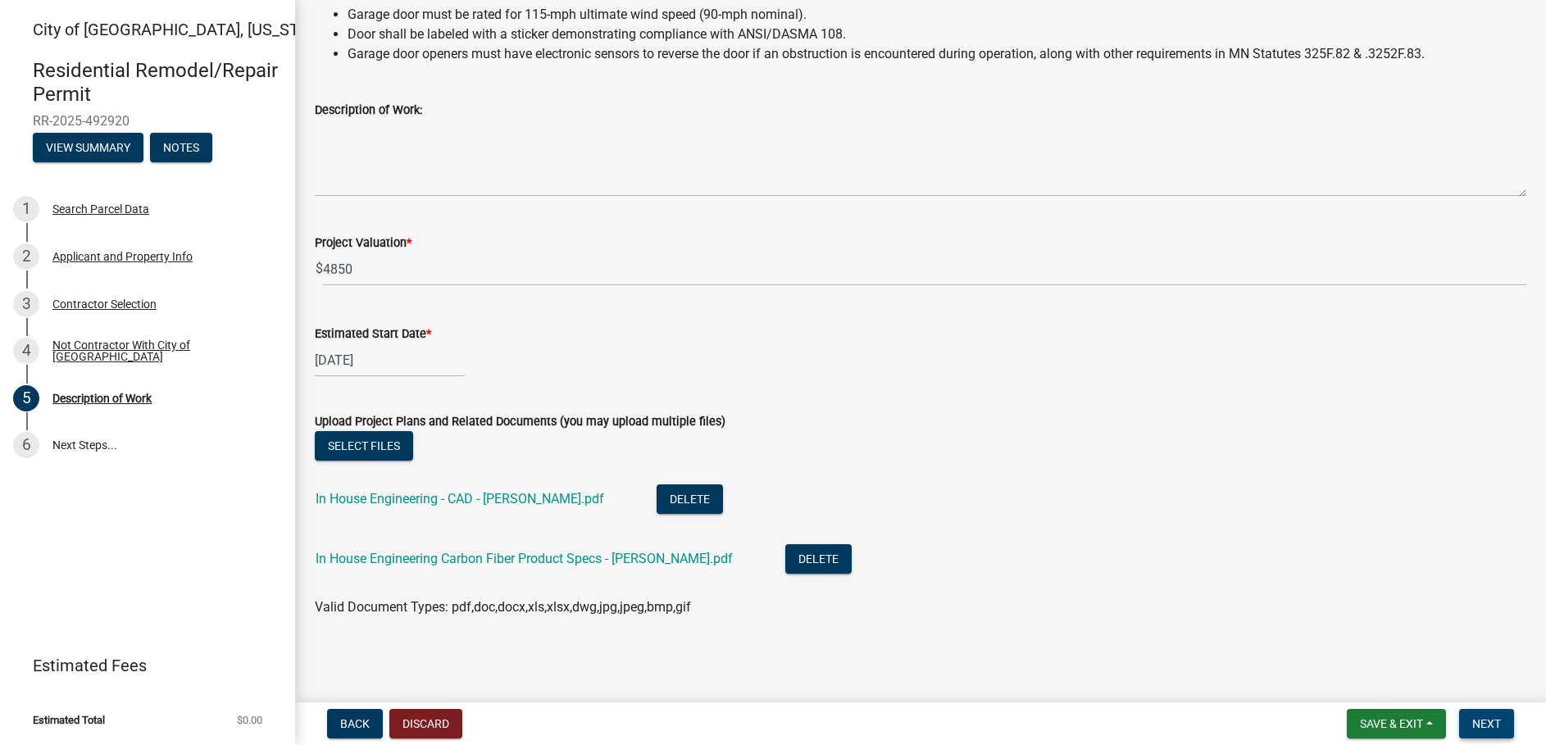
click at [1489, 719] on span "Next" at bounding box center [1486, 723] width 29 height 13
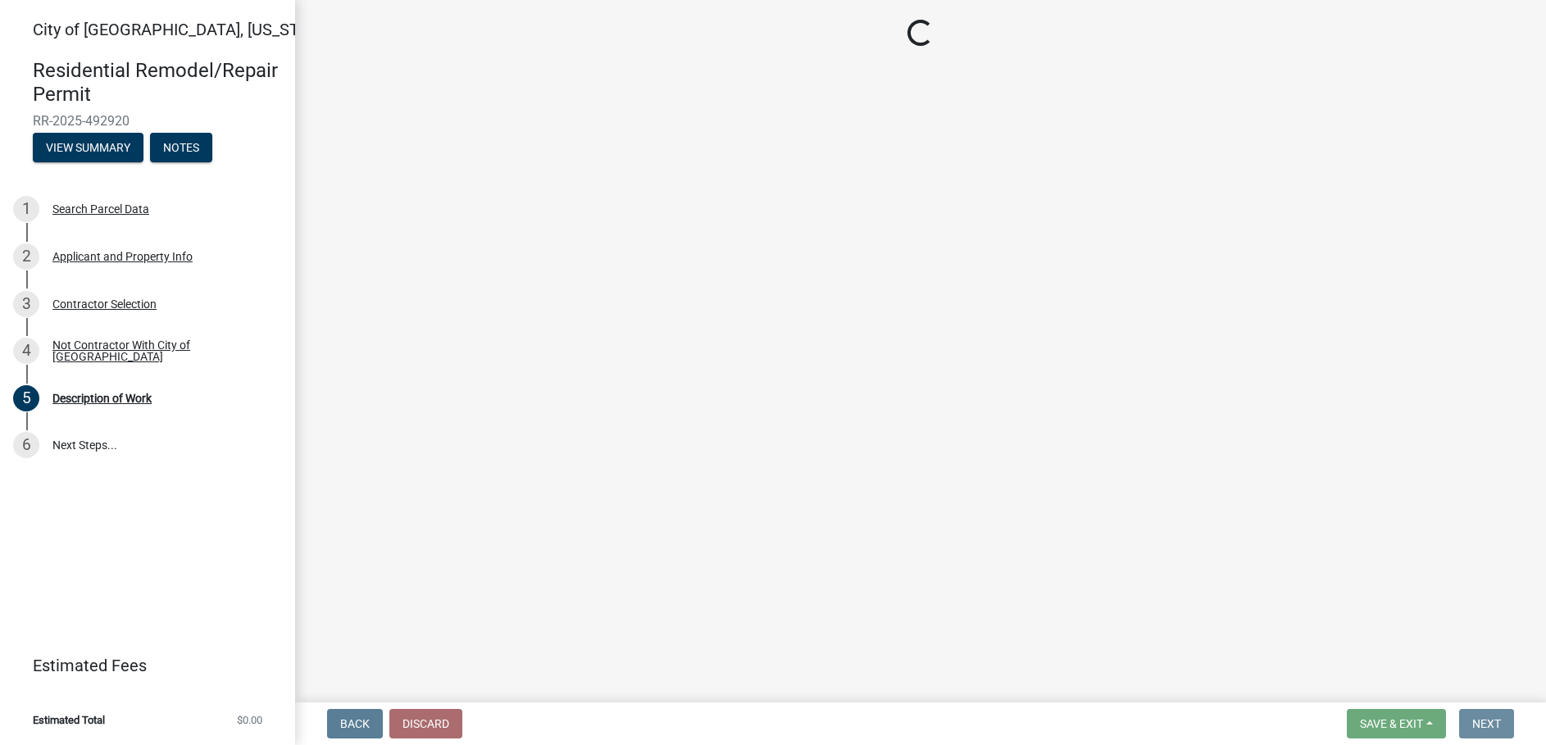
scroll to position [0, 0]
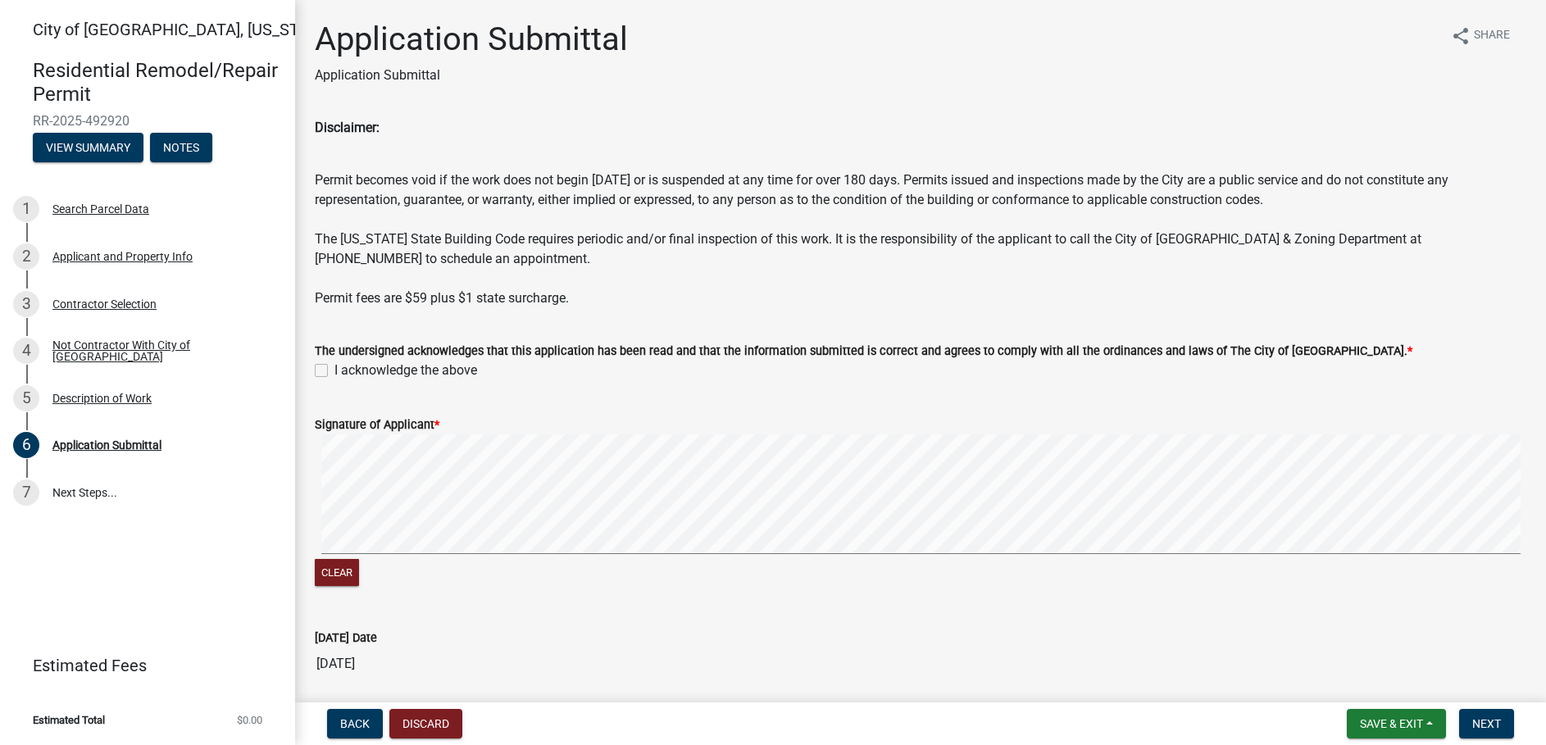
click at [335, 368] on label "I acknowledge the above" at bounding box center [406, 371] width 143 height 20
click at [335, 368] on input "I acknowledge the above" at bounding box center [340, 366] width 11 height 11
checkbox input "true"
click at [340, 571] on button "Clear" at bounding box center [337, 572] width 44 height 27
click at [349, 574] on button "Clear" at bounding box center [337, 572] width 44 height 27
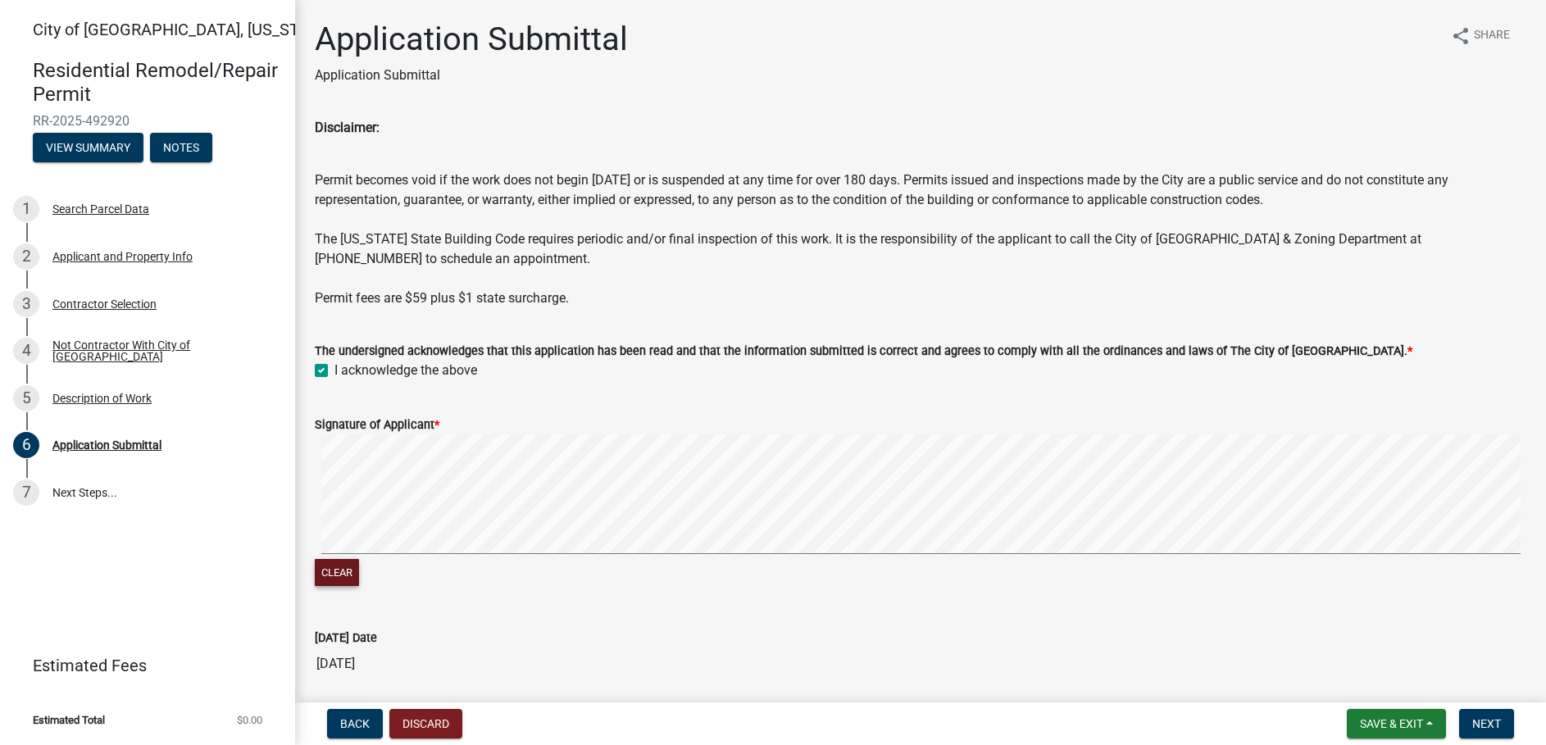
click at [324, 571] on button "Clear" at bounding box center [337, 572] width 44 height 27
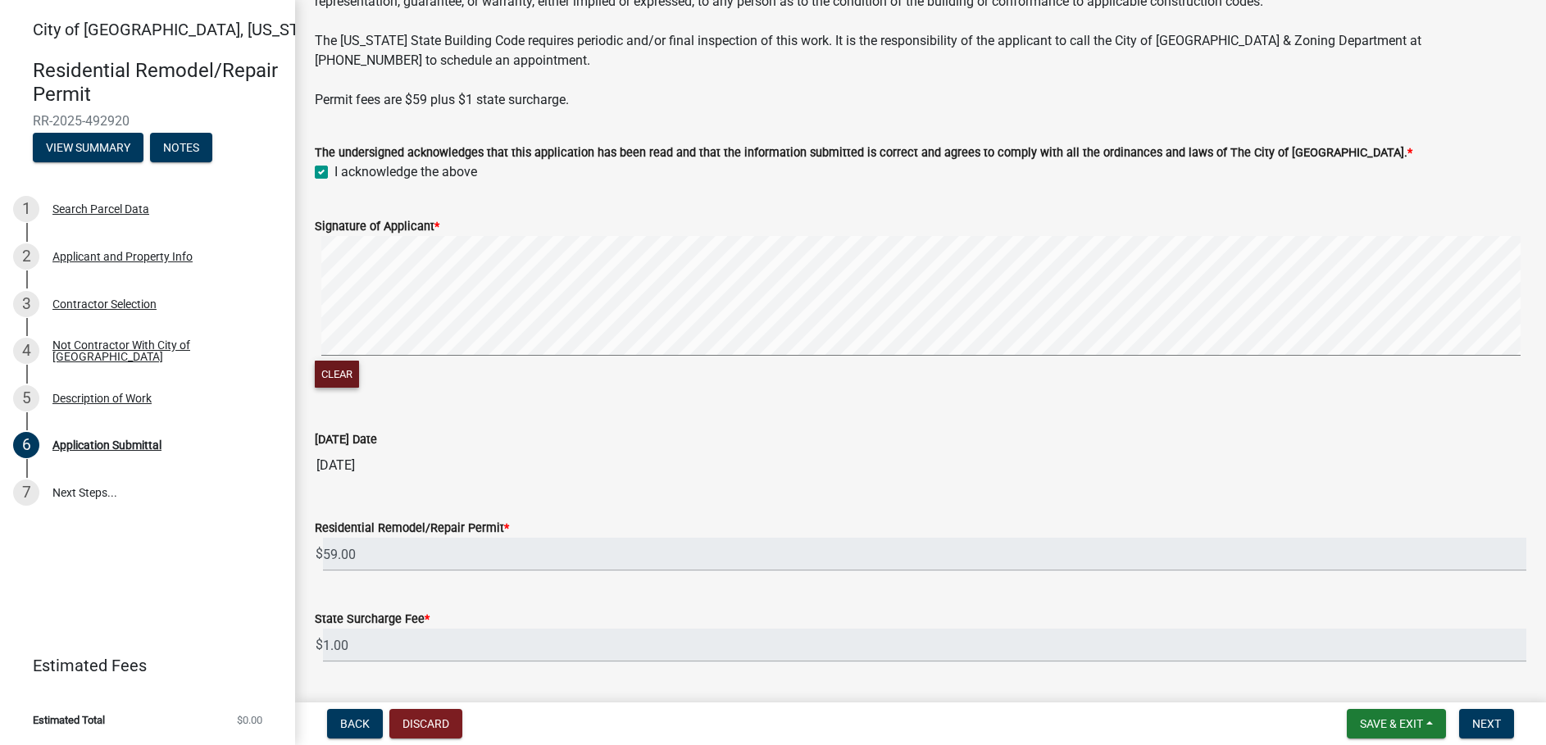
scroll to position [257, 0]
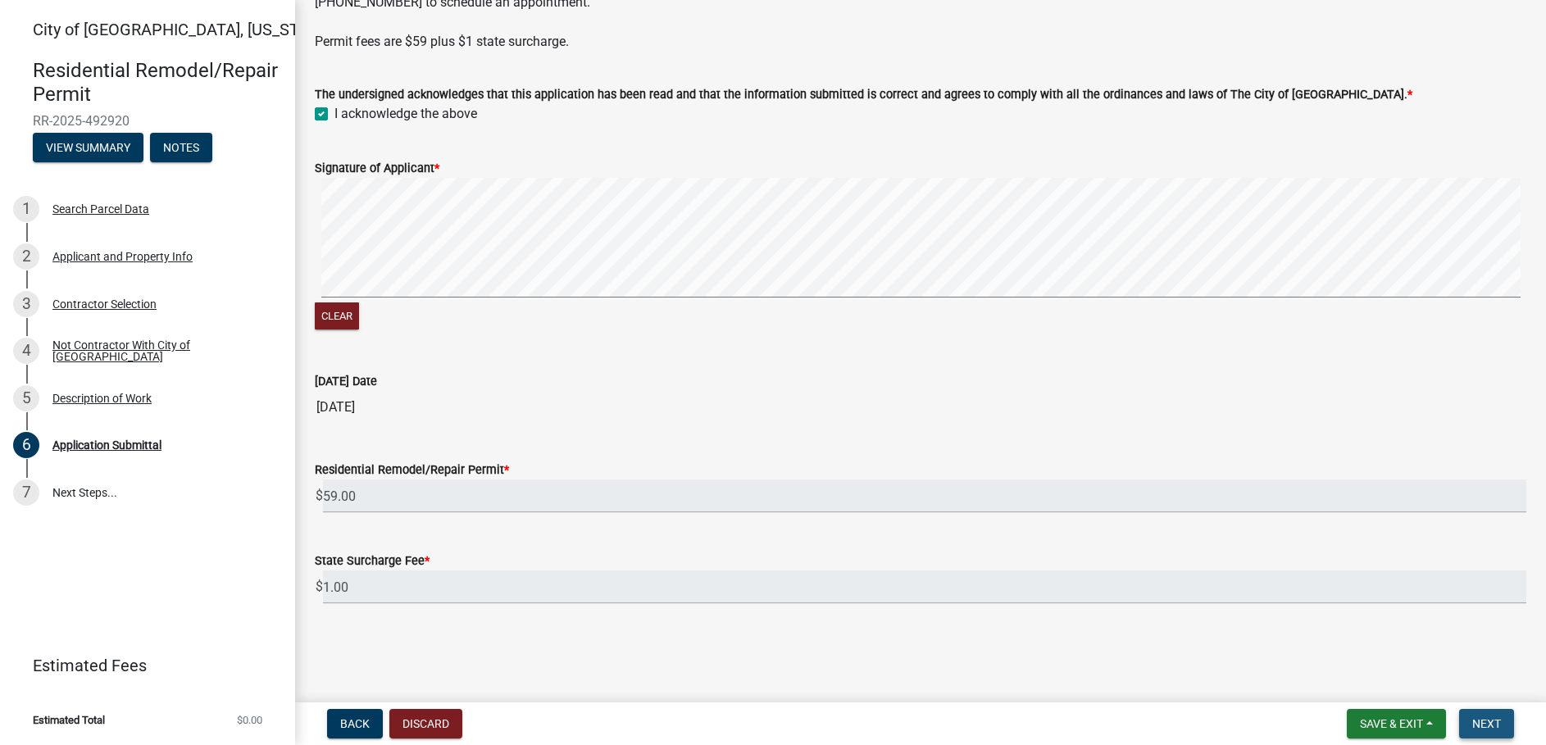
click at [1486, 721] on span "Next" at bounding box center [1486, 723] width 29 height 13
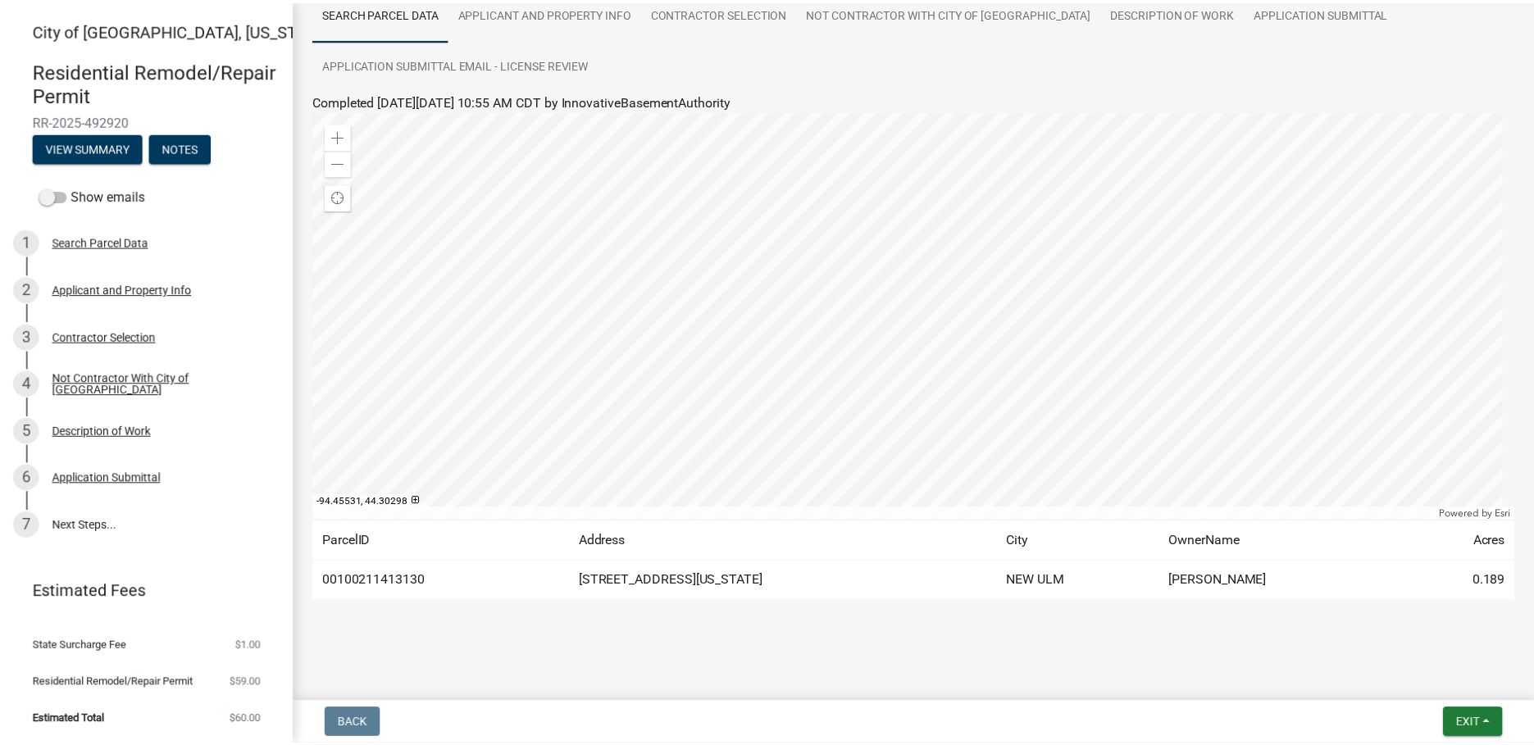
scroll to position [139, 0]
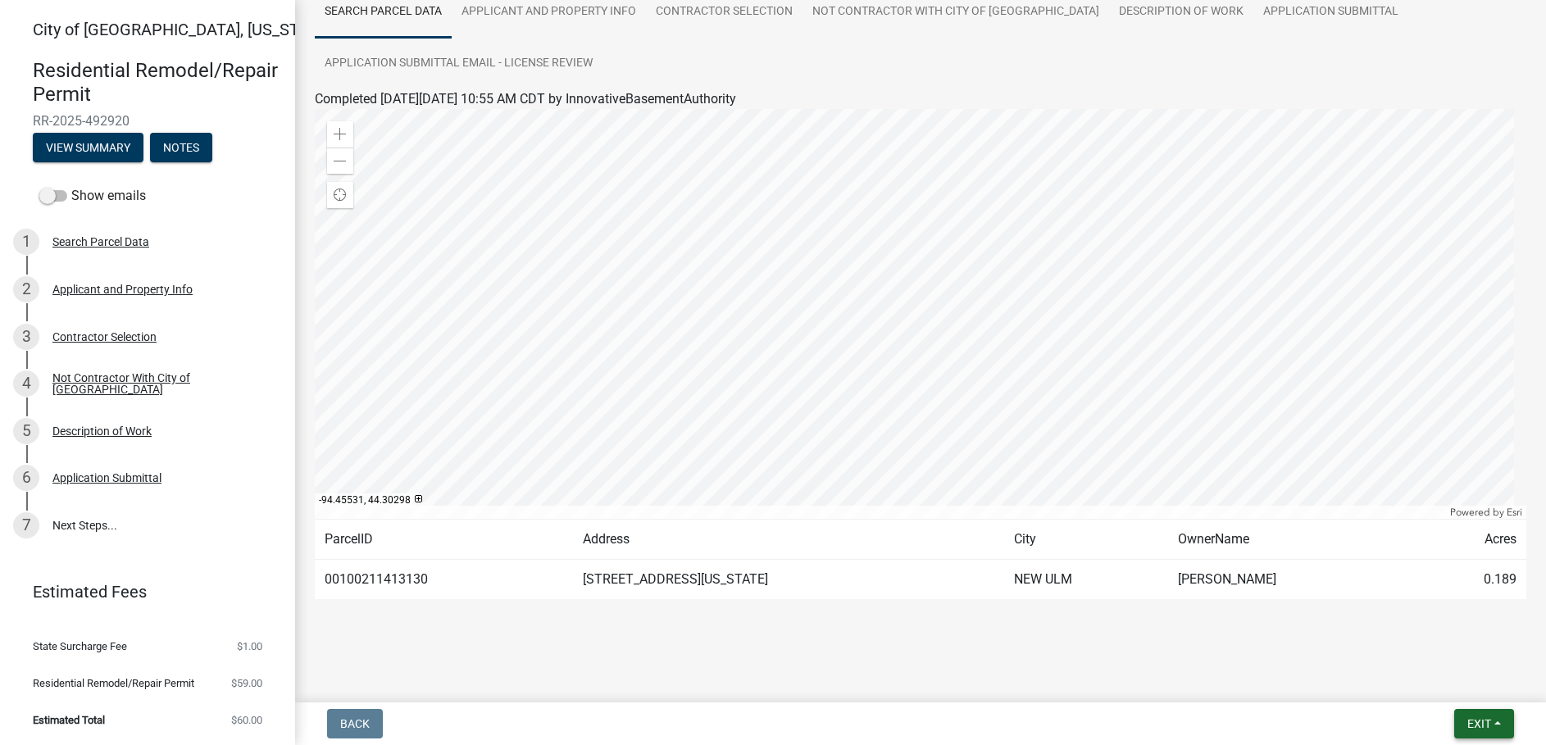
click at [1472, 719] on span "Exit" at bounding box center [1480, 723] width 24 height 13
click at [1254, 682] on main "Submitted Thank you for submitting your information. You may view the submitted…" at bounding box center [920, 348] width 1251 height 696
click at [1505, 723] on button "Exit" at bounding box center [1484, 724] width 60 height 30
click at [1488, 685] on button "Save & Exit" at bounding box center [1448, 681] width 131 height 39
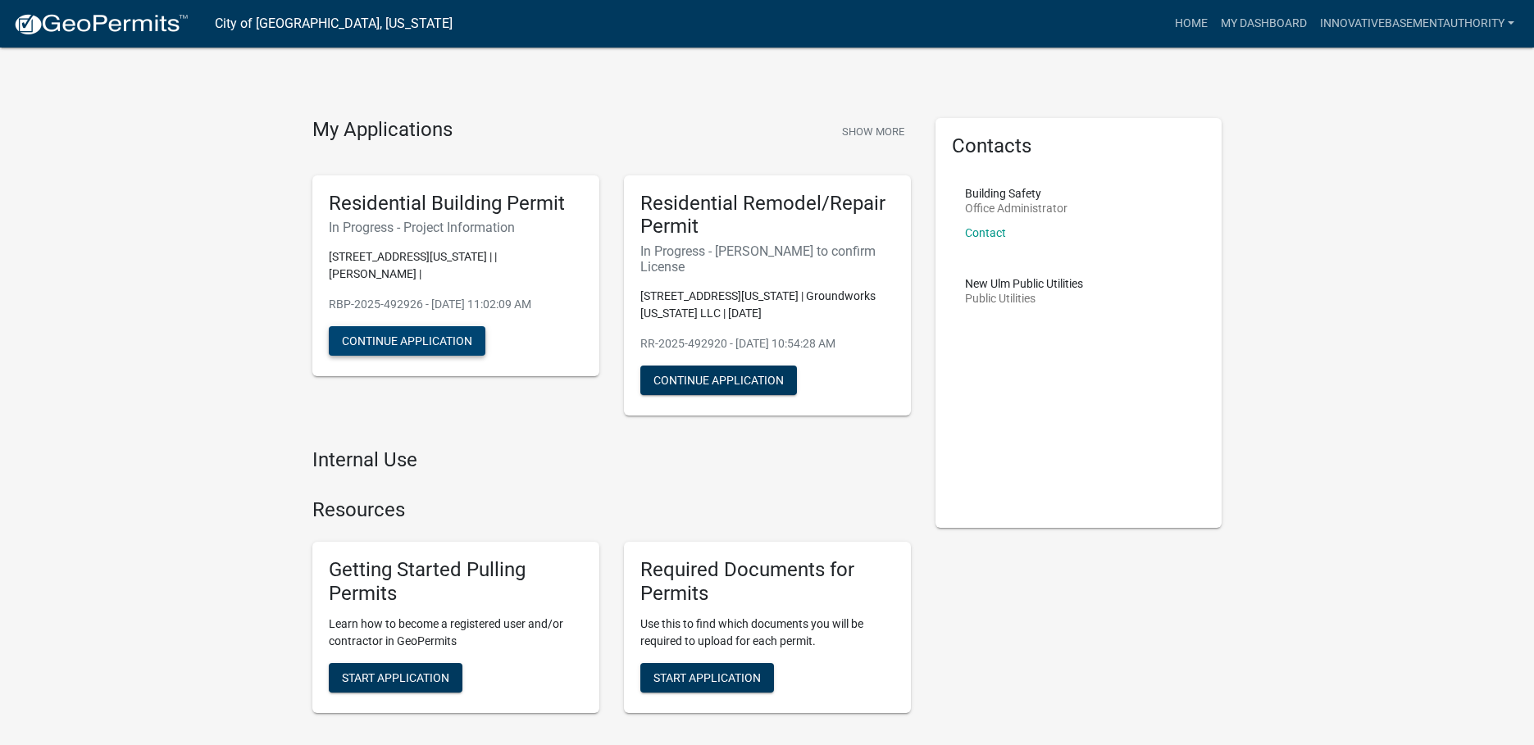
click at [436, 328] on button "Continue Application" at bounding box center [407, 341] width 157 height 30
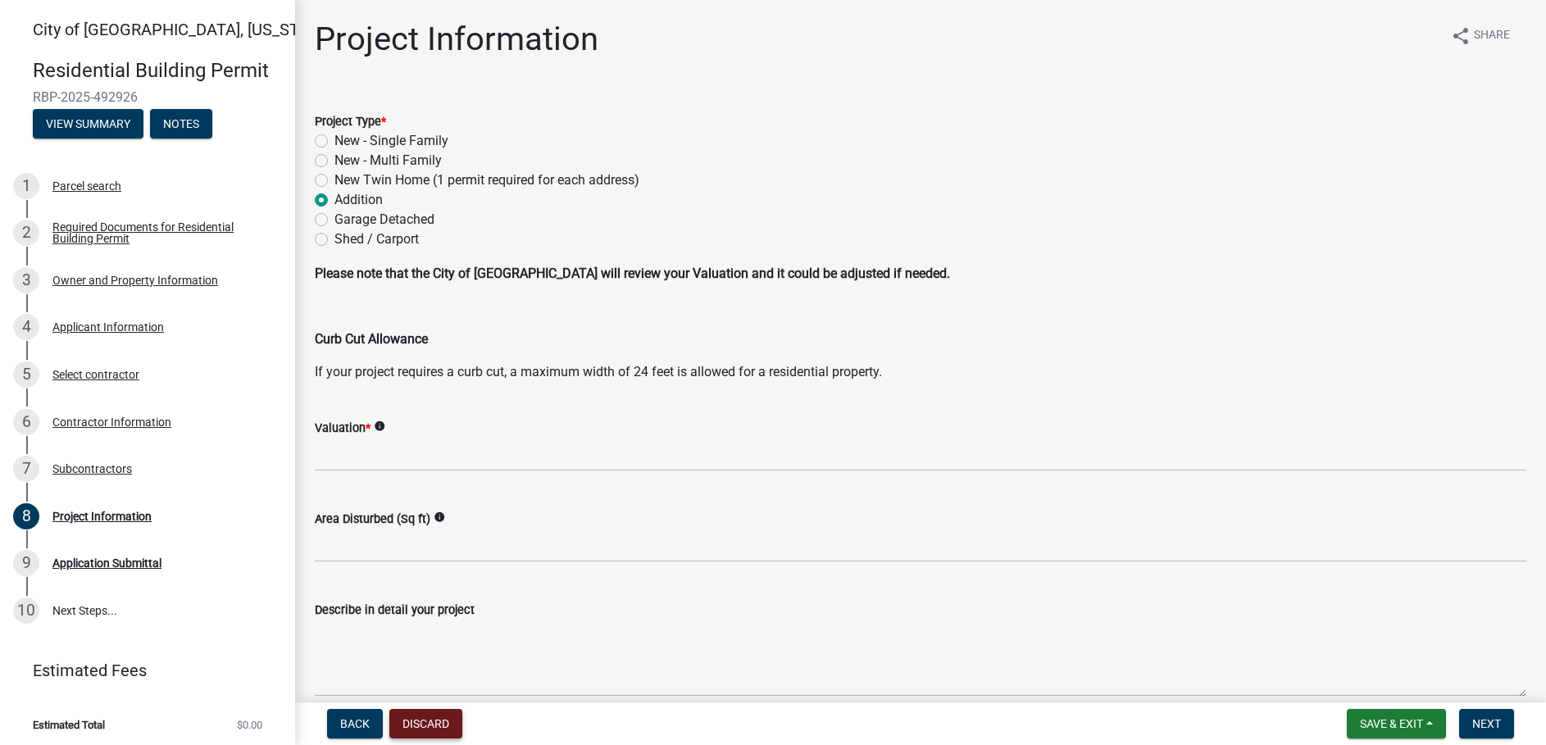
click at [444, 728] on button "Discard" at bounding box center [425, 724] width 73 height 30
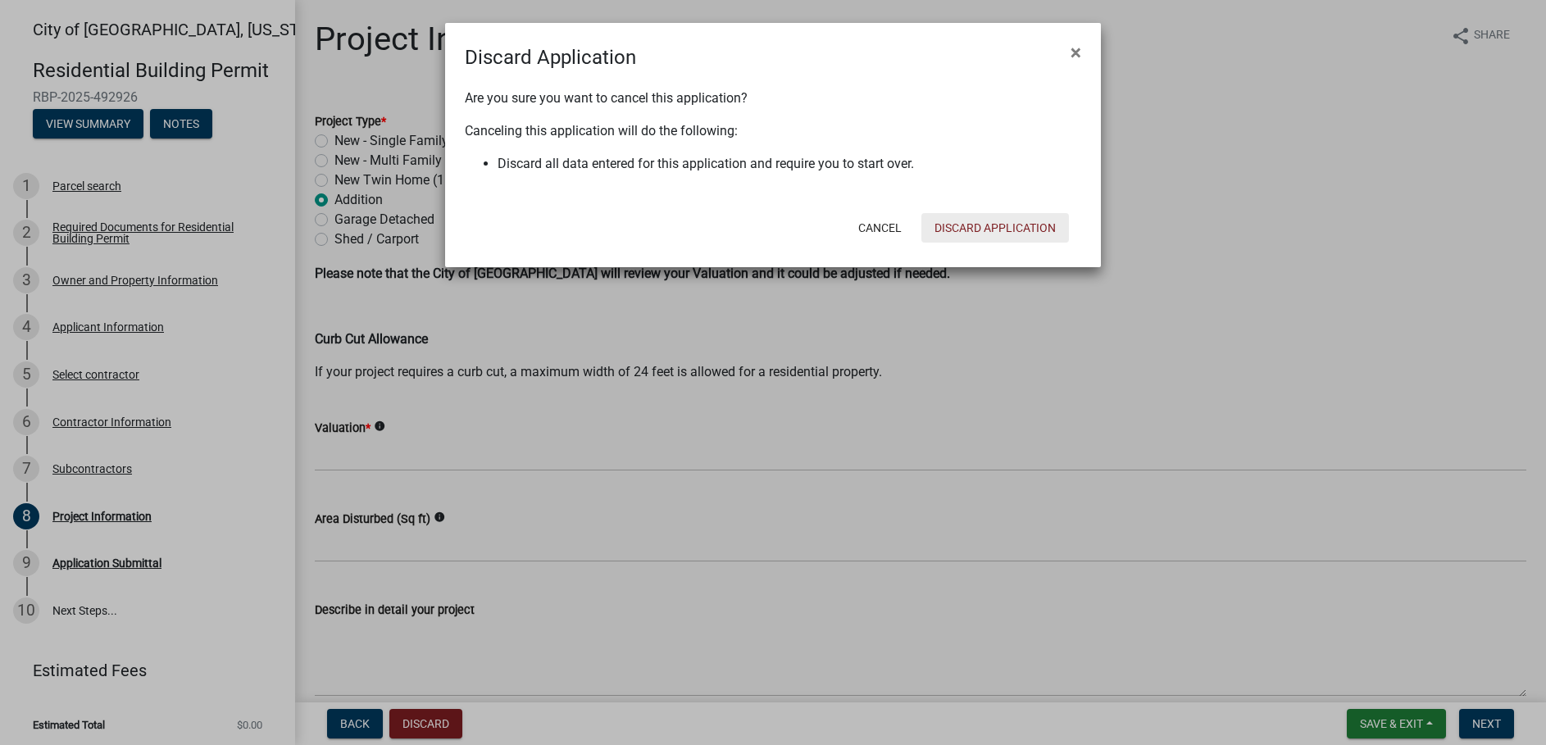
click at [968, 220] on button "Discard Application" at bounding box center [996, 228] width 148 height 30
